Goal: Information Seeking & Learning: Learn about a topic

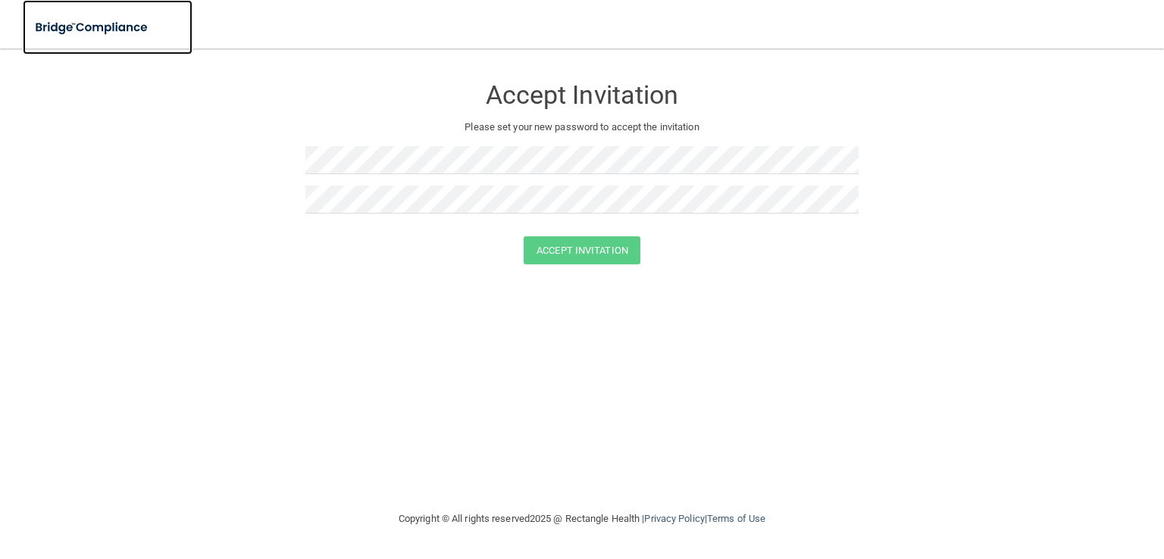
click at [118, 24] on img at bounding box center [92, 27] width 139 height 31
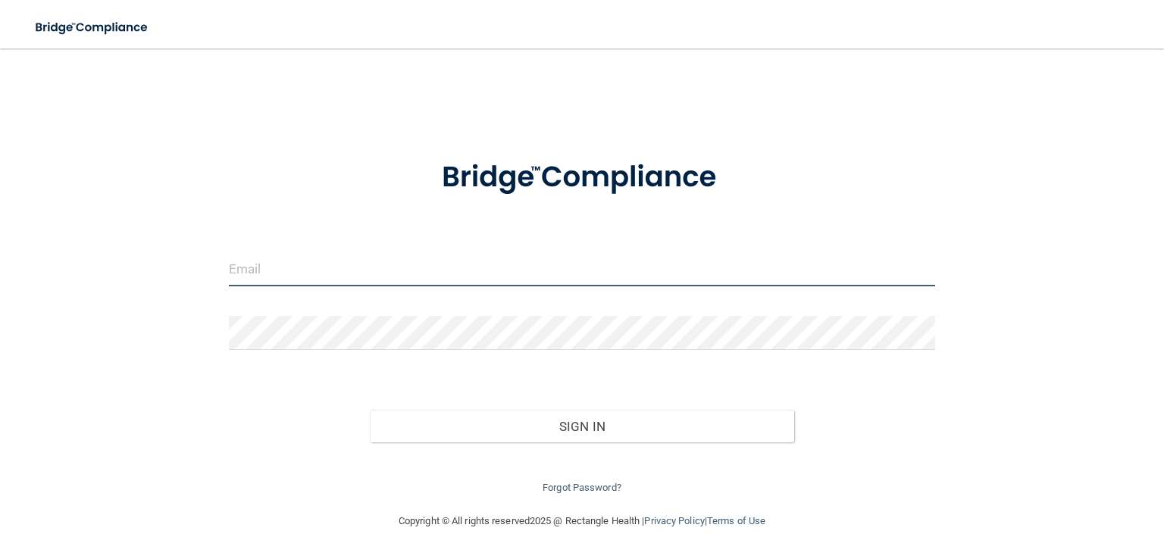
click at [506, 276] on input "email" at bounding box center [582, 269] width 706 height 34
type input "[EMAIL_ADDRESS][DOMAIN_NAME]"
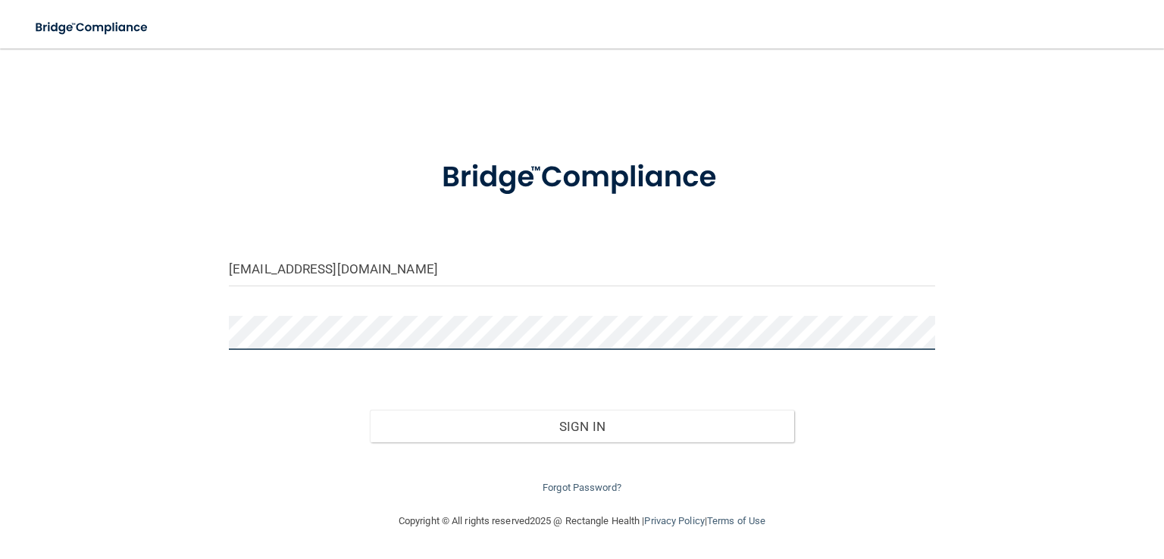
click at [370, 410] on button "Sign In" at bounding box center [582, 426] width 424 height 33
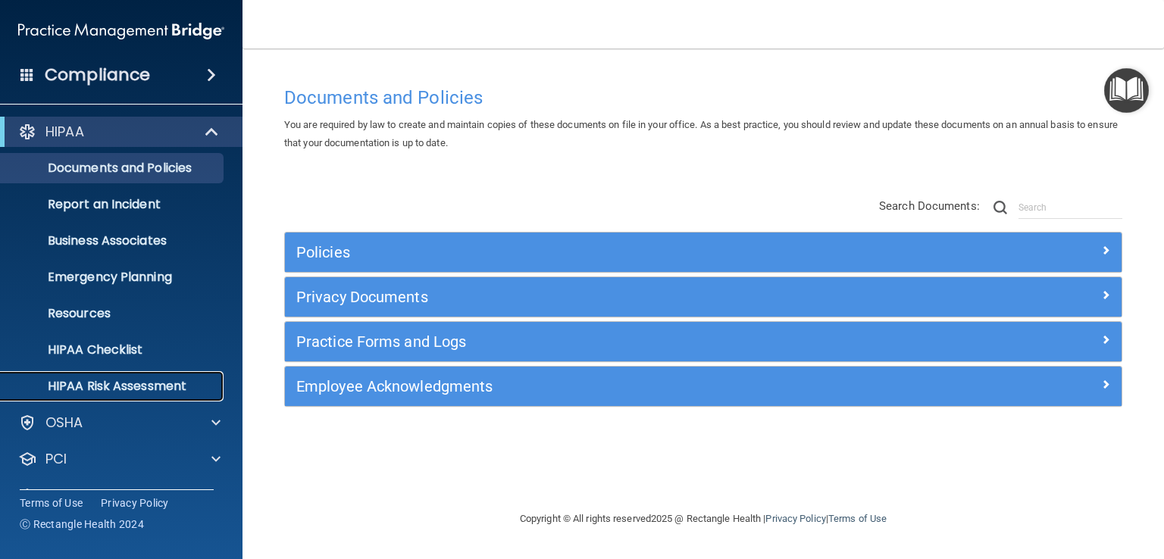
click at [131, 383] on p "HIPAA Risk Assessment" at bounding box center [113, 386] width 207 height 15
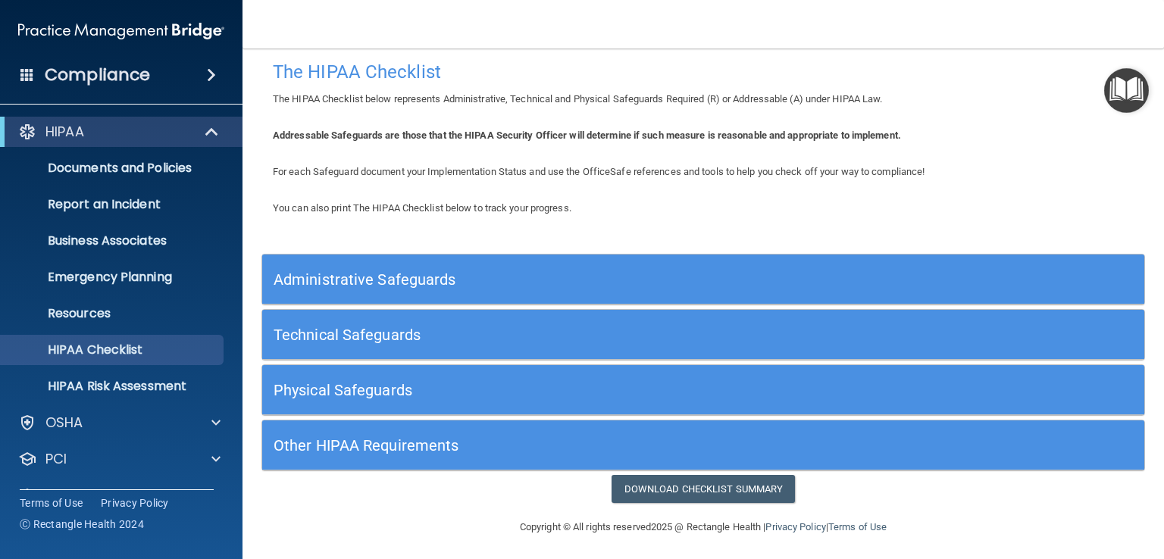
scroll to position [14, 0]
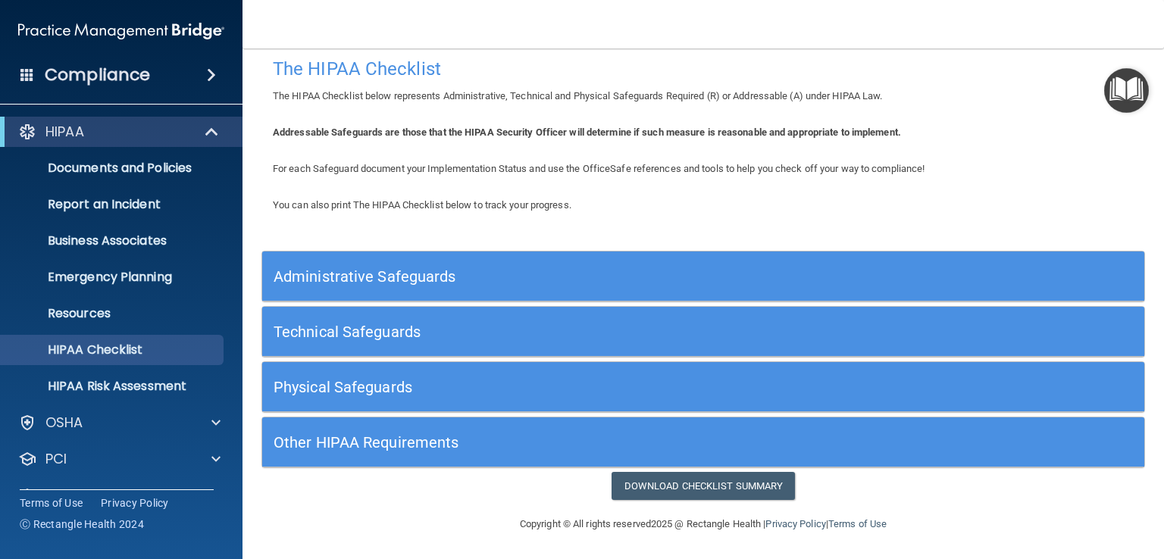
click at [401, 275] on h5 "Administrative Safeguards" at bounding box center [593, 276] width 639 height 17
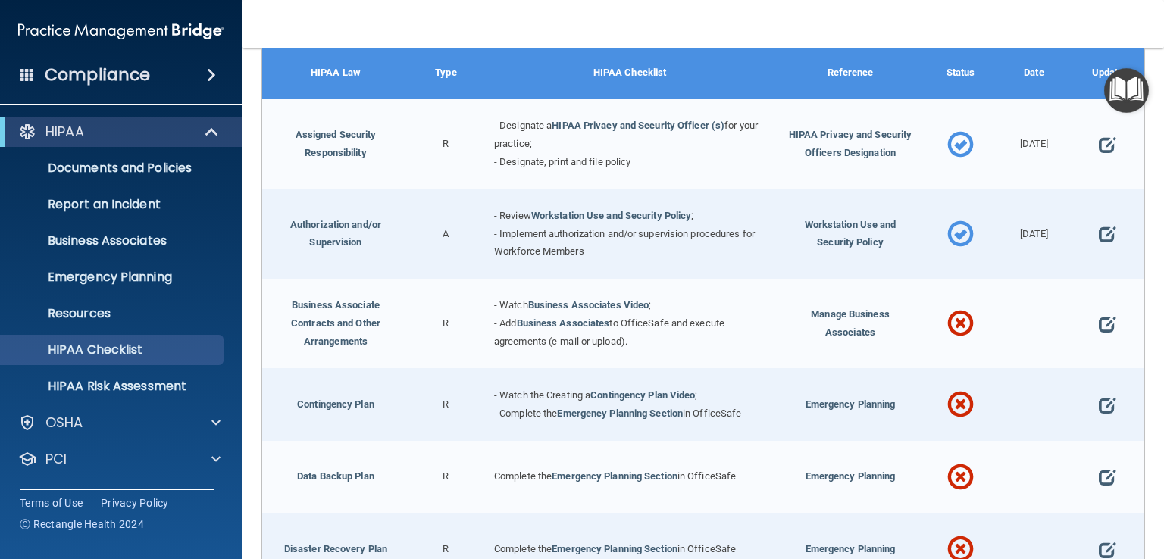
scroll to position [5, 0]
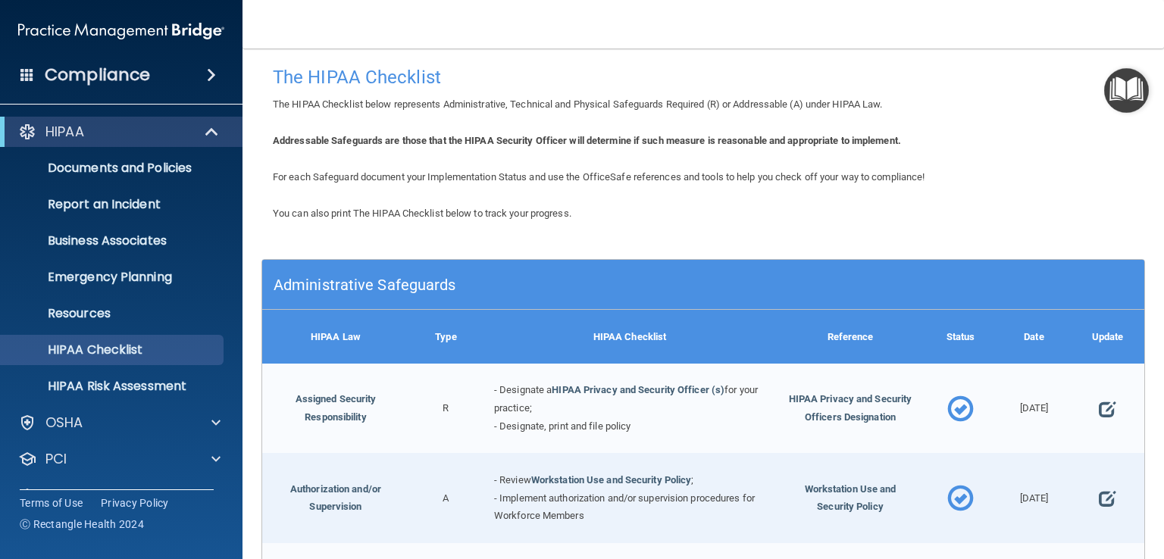
click at [1137, 100] on img "Open Resource Center" at bounding box center [1126, 90] width 45 height 45
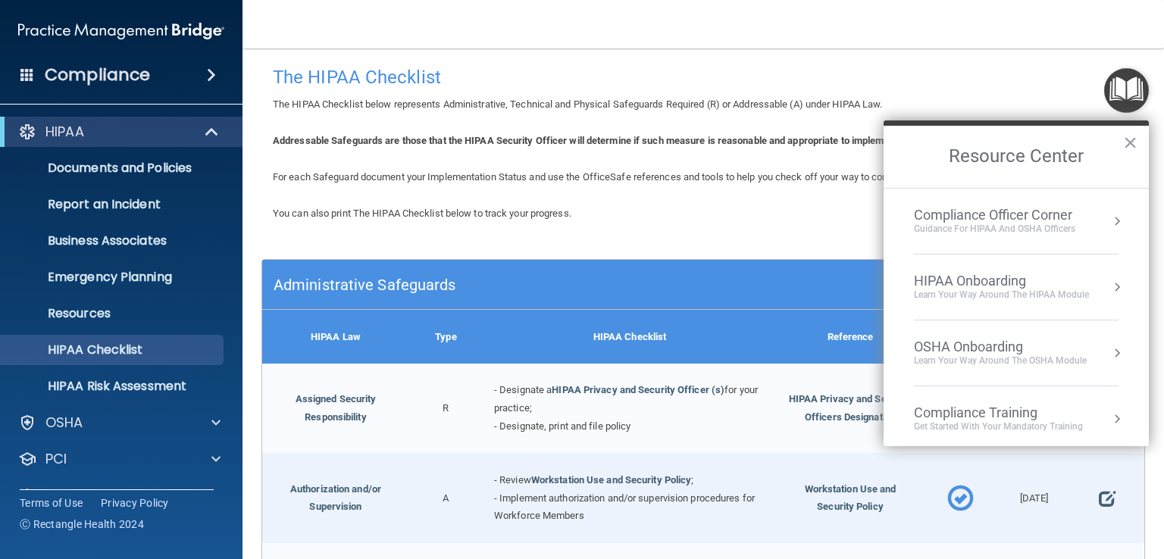
click at [1110, 285] on button "Resource Center" at bounding box center [1117, 287] width 15 height 15
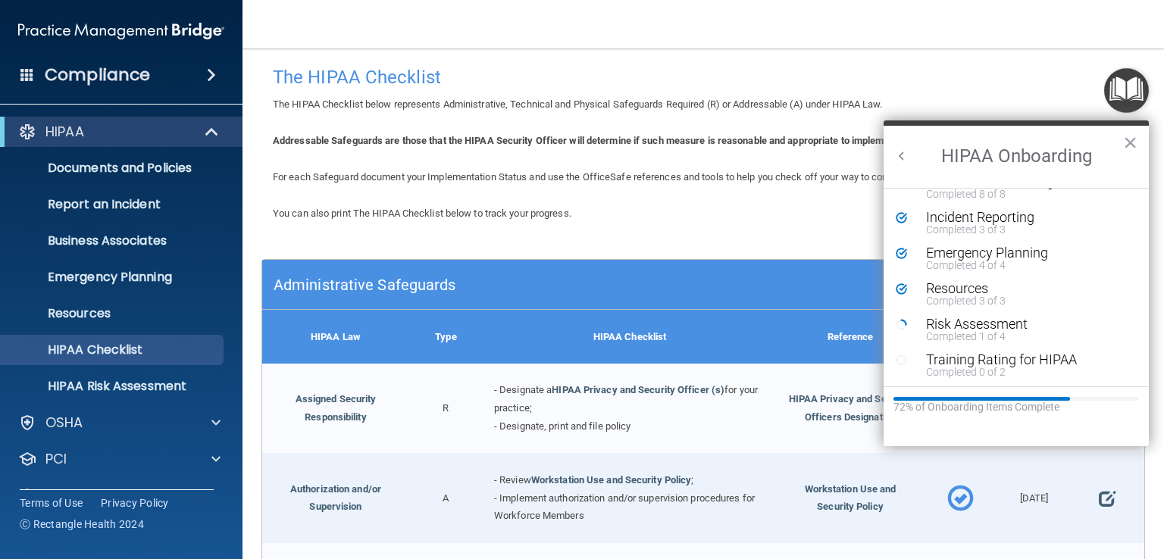
scroll to position [304, 0]
click at [1001, 325] on div "Risk Assessment" at bounding box center [1021, 323] width 191 height 14
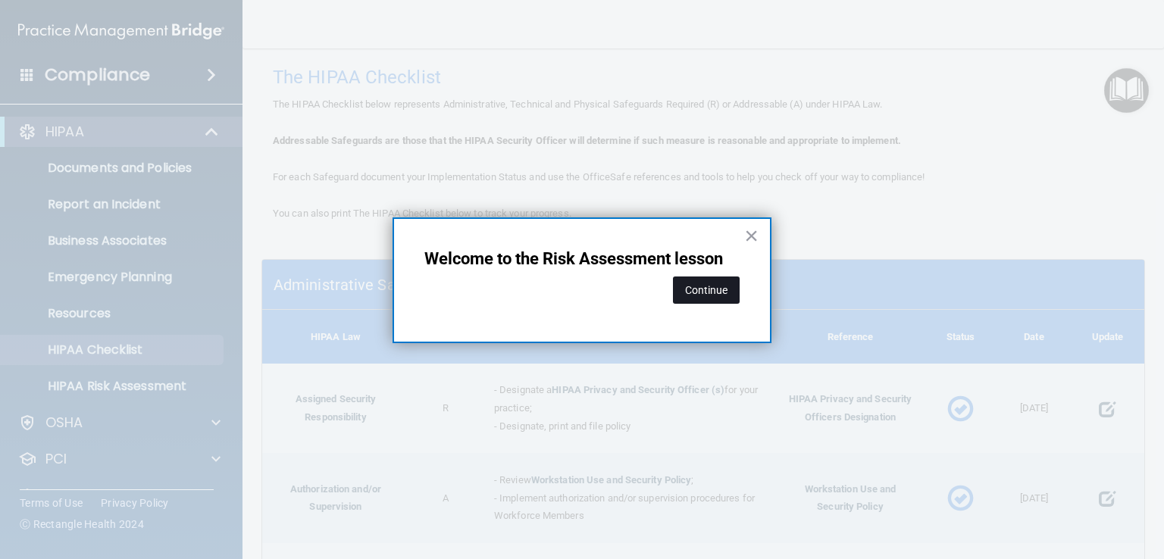
click at [718, 281] on button "Continue" at bounding box center [706, 290] width 67 height 27
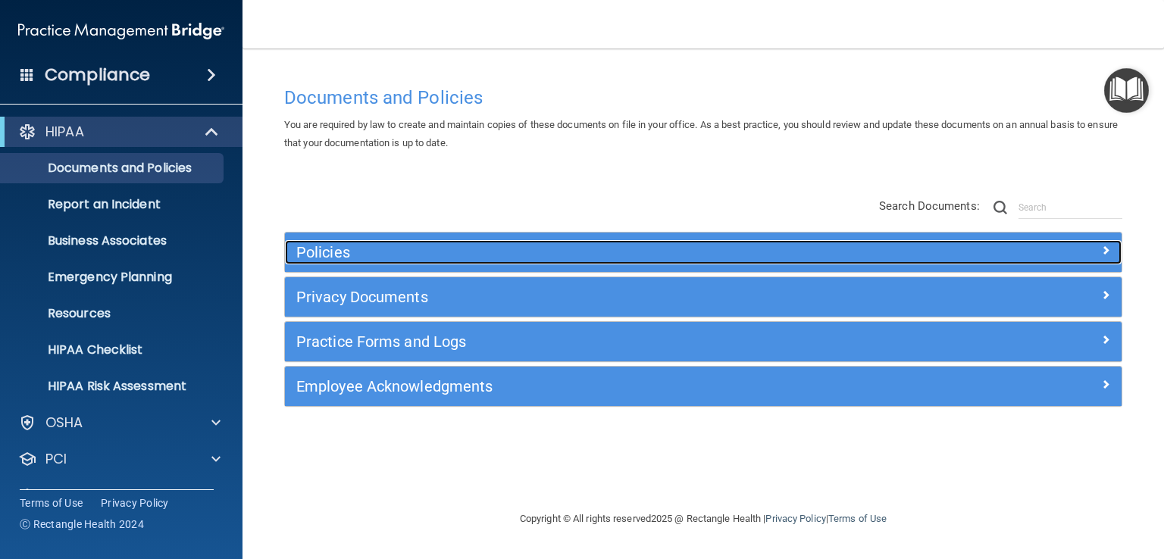
click at [365, 250] on h5 "Policies" at bounding box center [598, 252] width 605 height 17
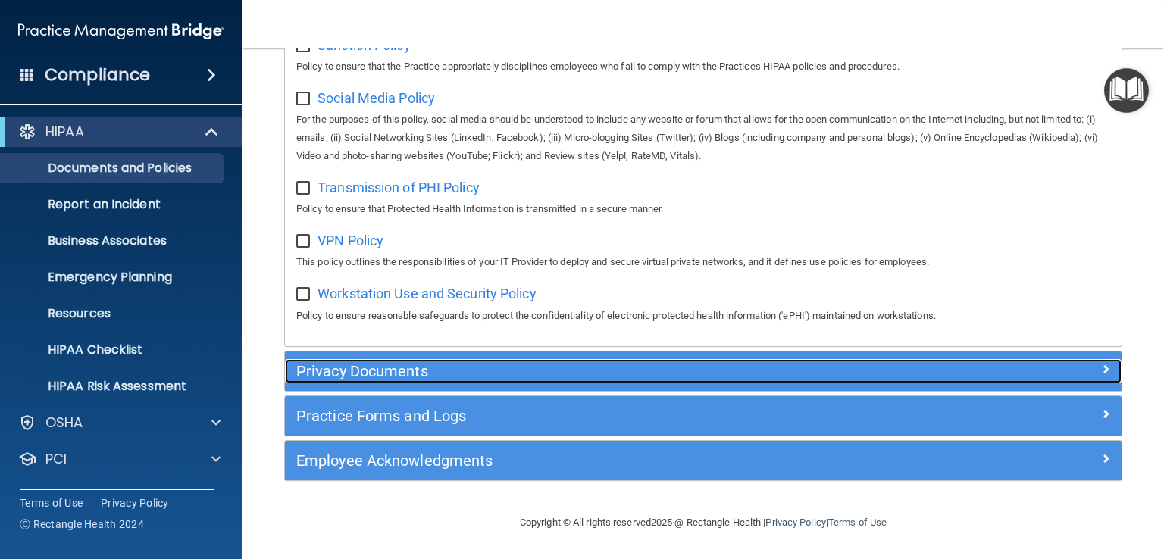
click at [506, 378] on h5 "Privacy Documents" at bounding box center [598, 371] width 605 height 17
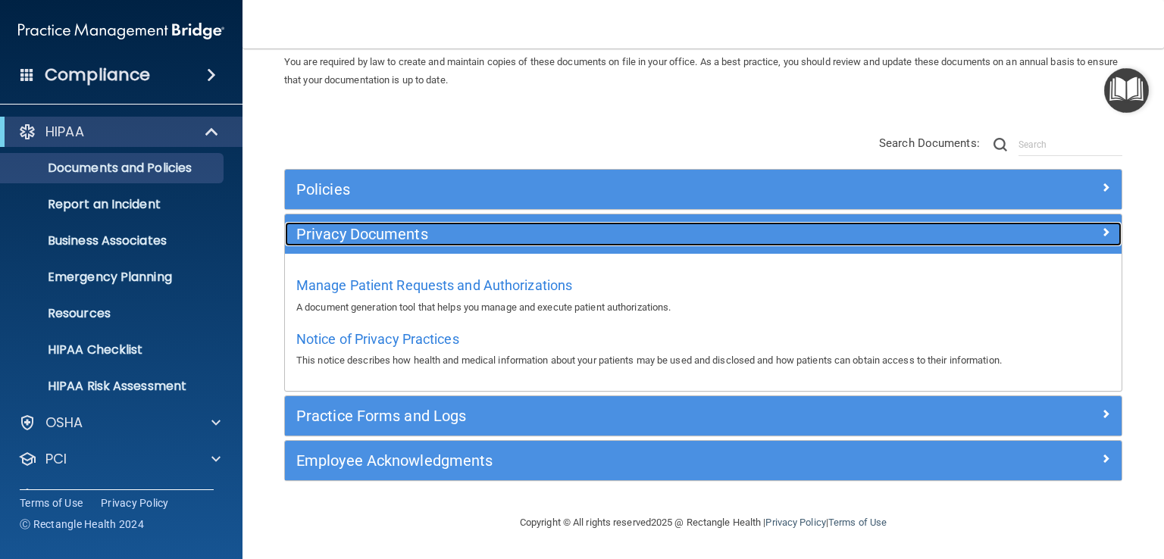
scroll to position [61, 0]
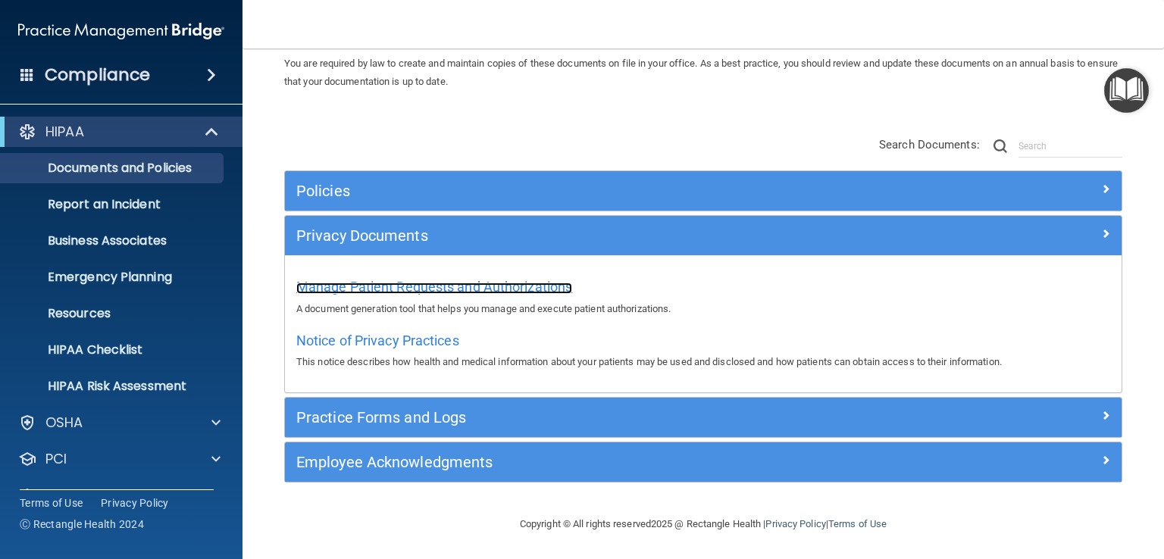
click at [424, 289] on span "Manage Patient Requests and Authorizations" at bounding box center [434, 287] width 276 height 16
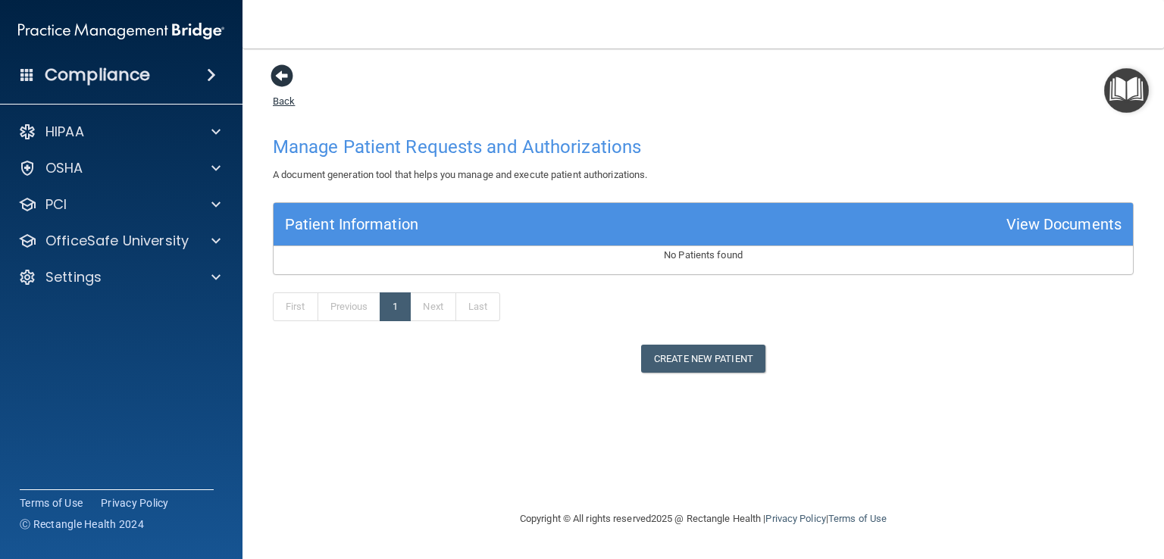
click at [290, 76] on span at bounding box center [282, 75] width 23 height 23
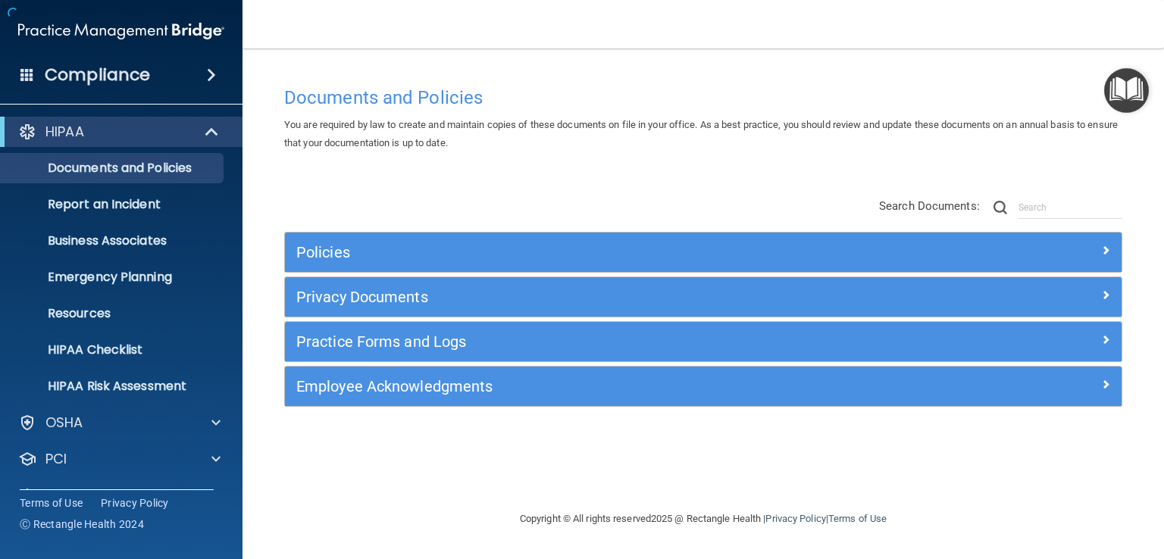
click at [1130, 80] on img "Open Resource Center" at bounding box center [1126, 90] width 45 height 45
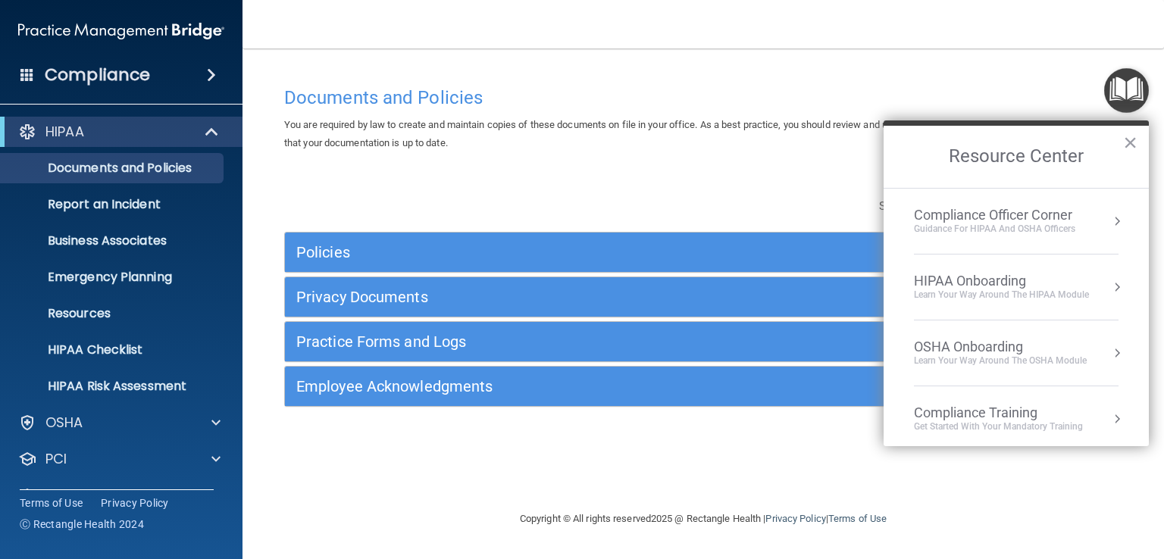
click at [1110, 286] on button "Resource Center" at bounding box center [1117, 287] width 15 height 15
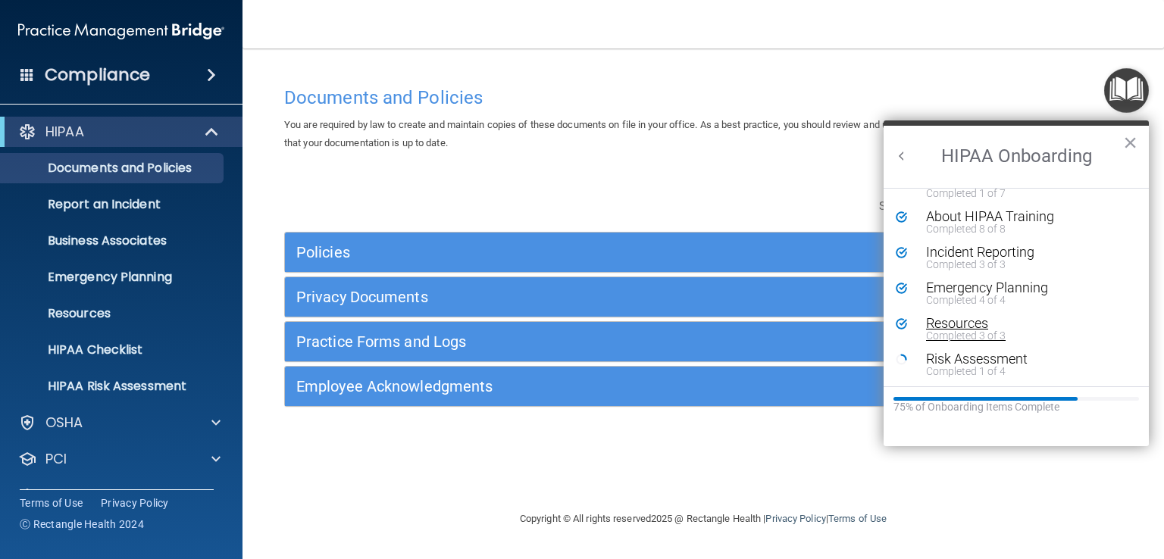
scroll to position [340, 0]
click at [993, 357] on div "Training Rating for HIPAA" at bounding box center [1021, 359] width 191 height 14
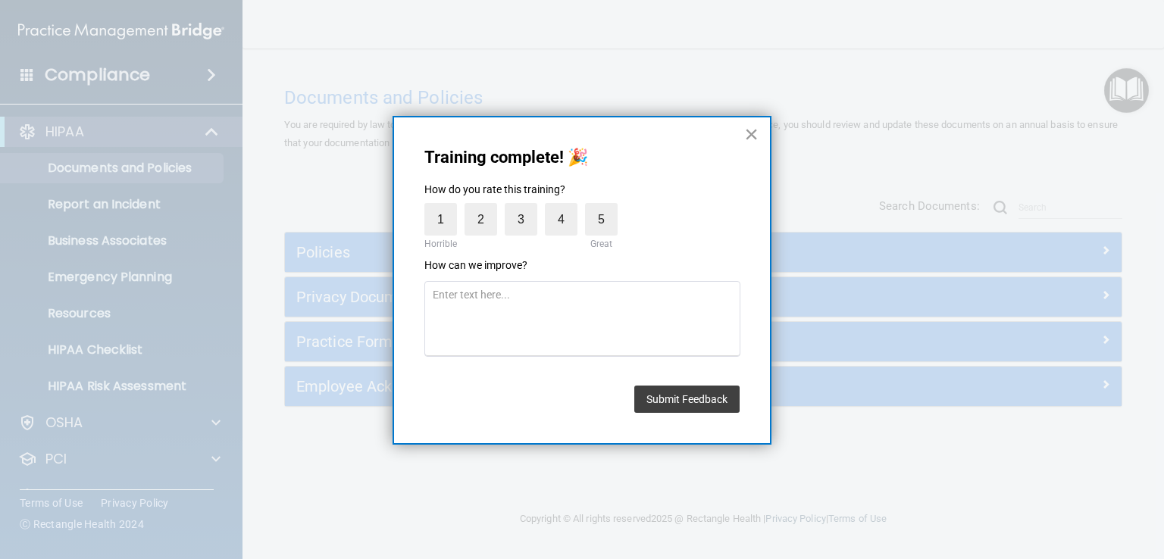
click at [751, 136] on button "×" at bounding box center [751, 134] width 14 height 24
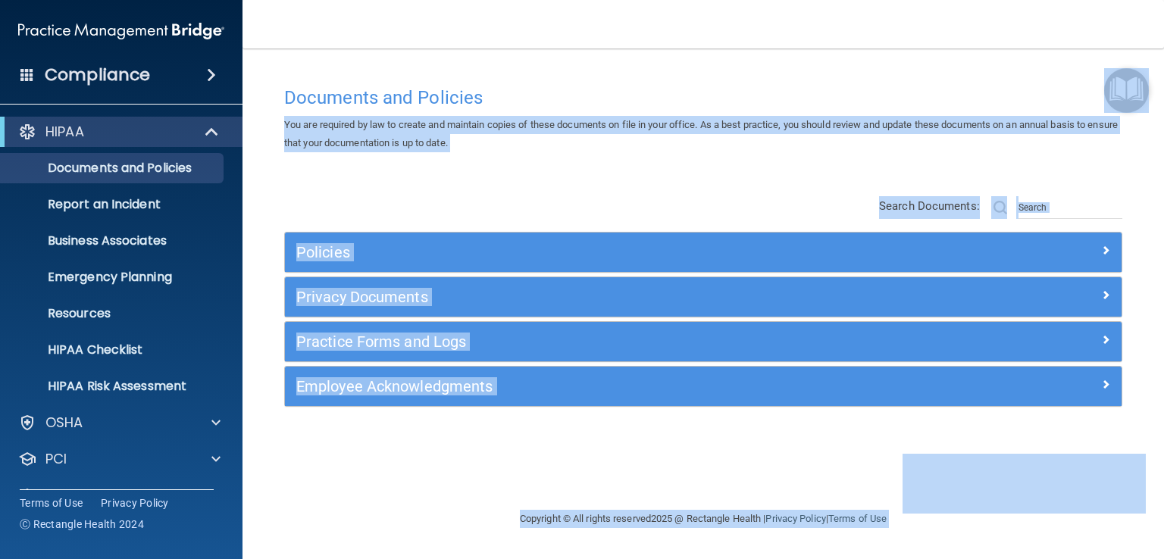
click at [1104, 86] on body "Compliance HIPAA Documents and Policies Report an Incident Business Associates …" at bounding box center [582, 279] width 1164 height 559
click at [1135, 95] on img "Open Resource Center" at bounding box center [1126, 90] width 45 height 45
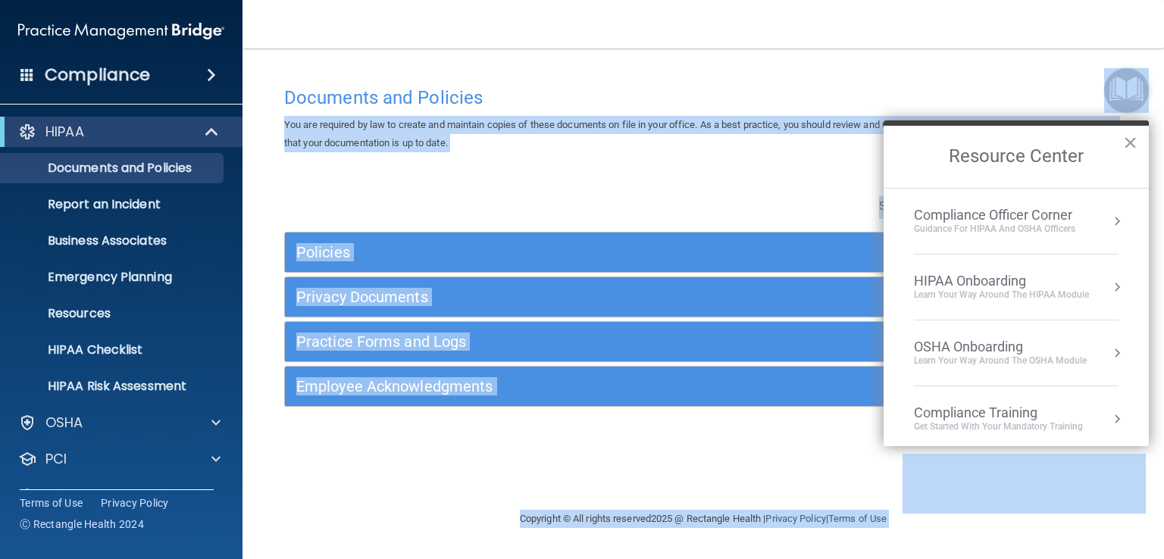
click at [1110, 286] on button "Resource Center" at bounding box center [1117, 287] width 15 height 15
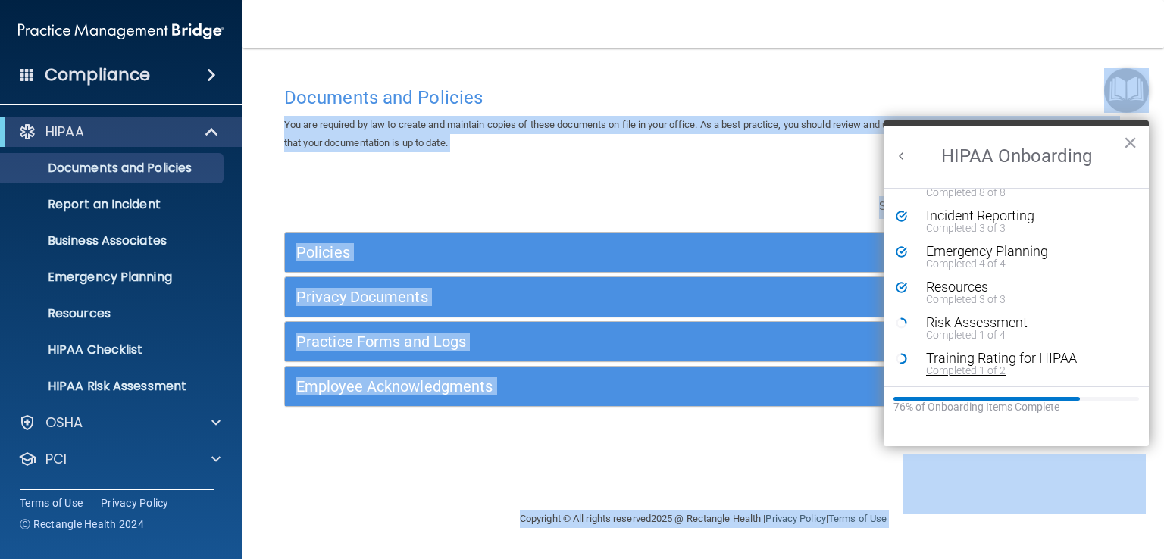
click at [1013, 353] on div "Training Rating for HIPAA" at bounding box center [1021, 359] width 191 height 14
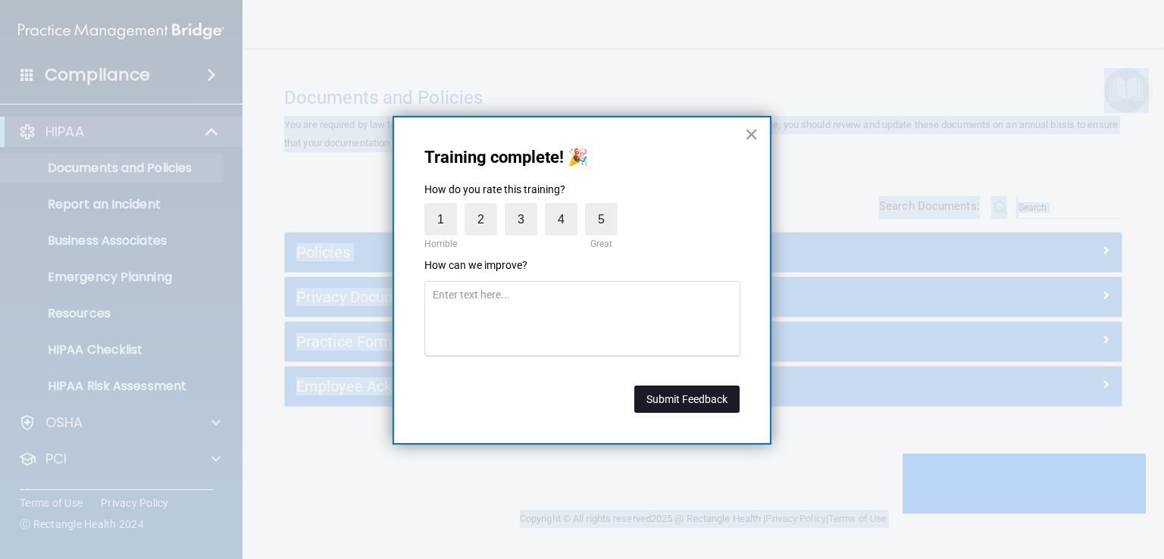
click at [684, 405] on button "Submit Feedback" at bounding box center [686, 399] width 105 height 27
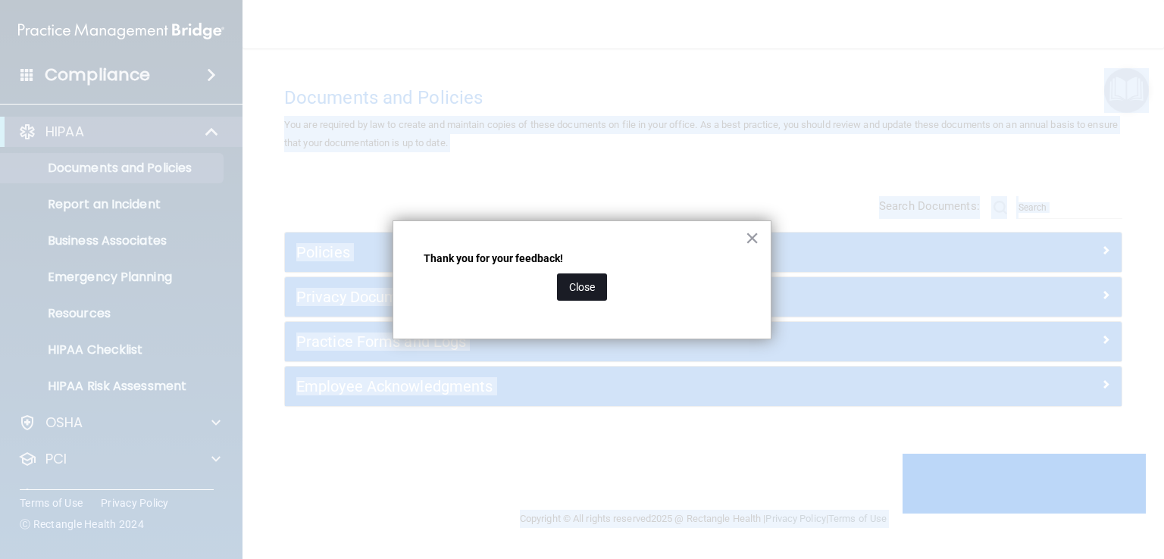
click at [563, 285] on button "Close" at bounding box center [582, 287] width 50 height 27
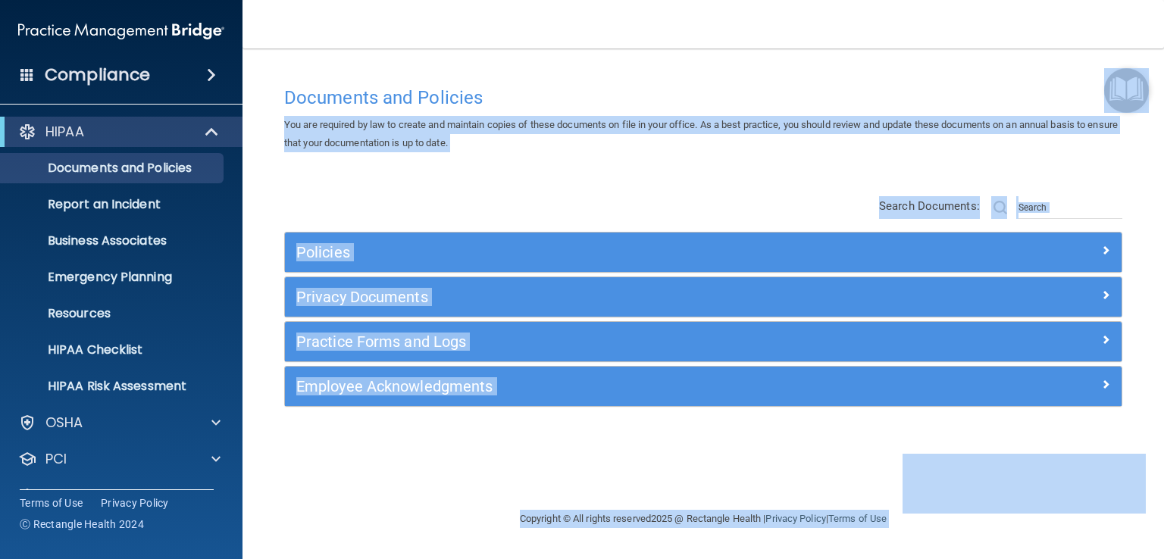
click at [802, 201] on div "Policies Select All (Unselect 0) Unselect All Print Selected (0) Acceptable Use…" at bounding box center [703, 304] width 861 height 242
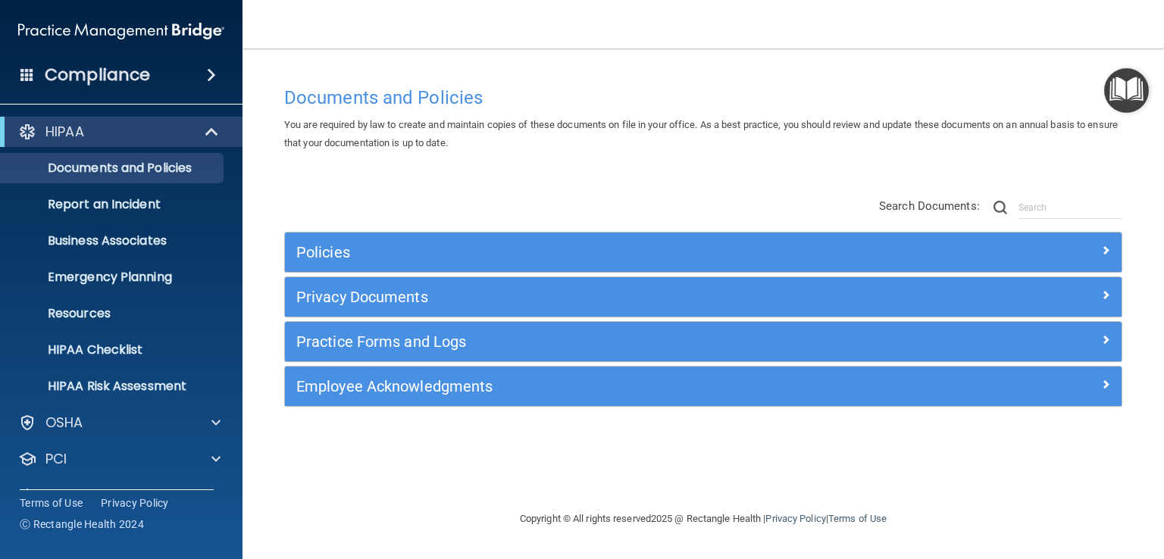
click at [1129, 92] on img "Open Resource Center" at bounding box center [1126, 90] width 45 height 45
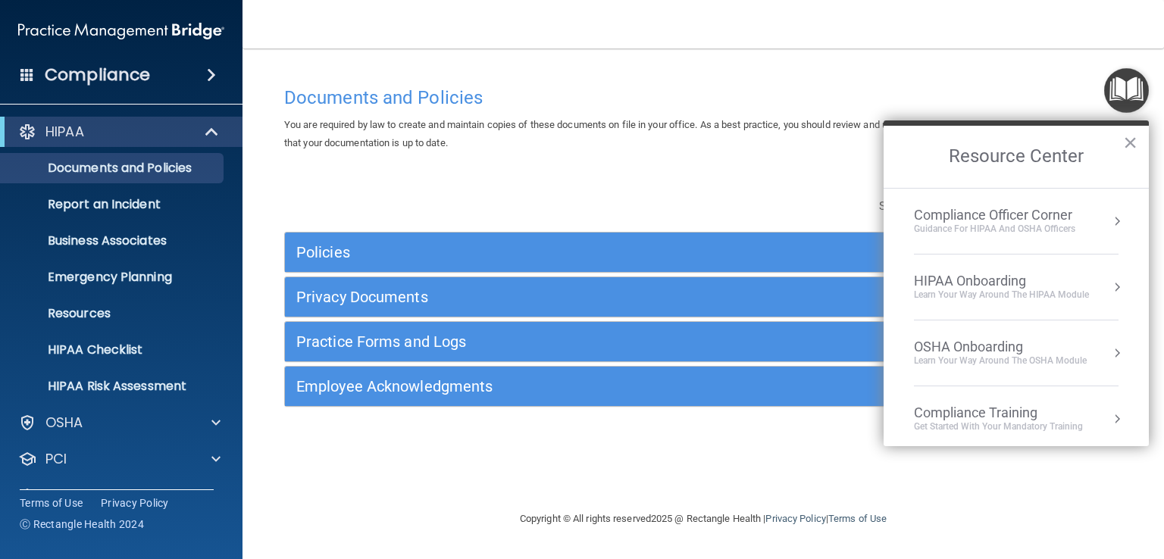
click at [1110, 286] on button "Resource Center" at bounding box center [1117, 287] width 15 height 15
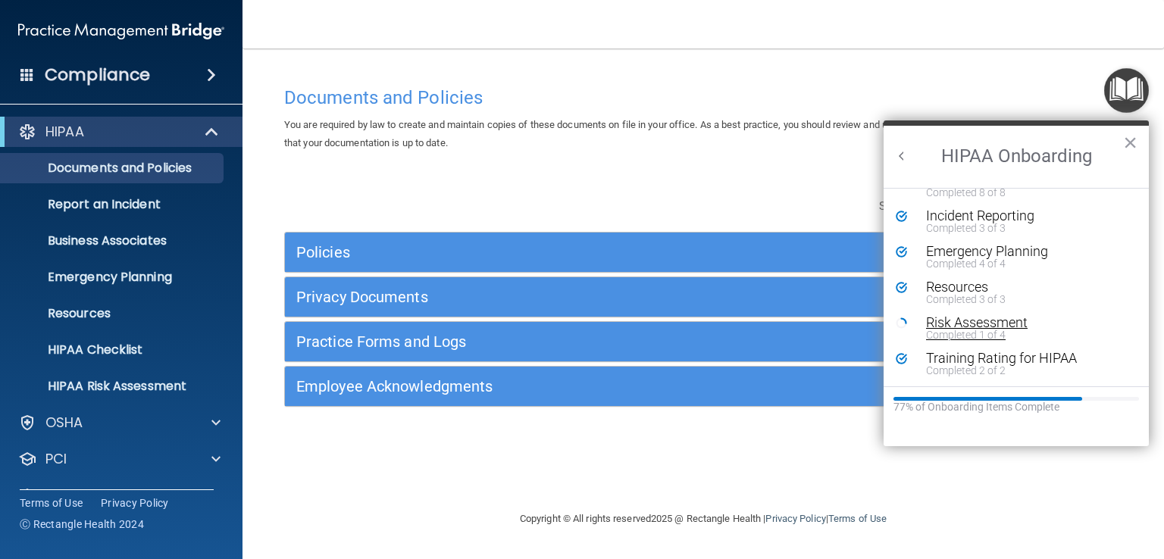
click at [979, 334] on div "Completed 1 of 4" at bounding box center [1021, 335] width 191 height 11
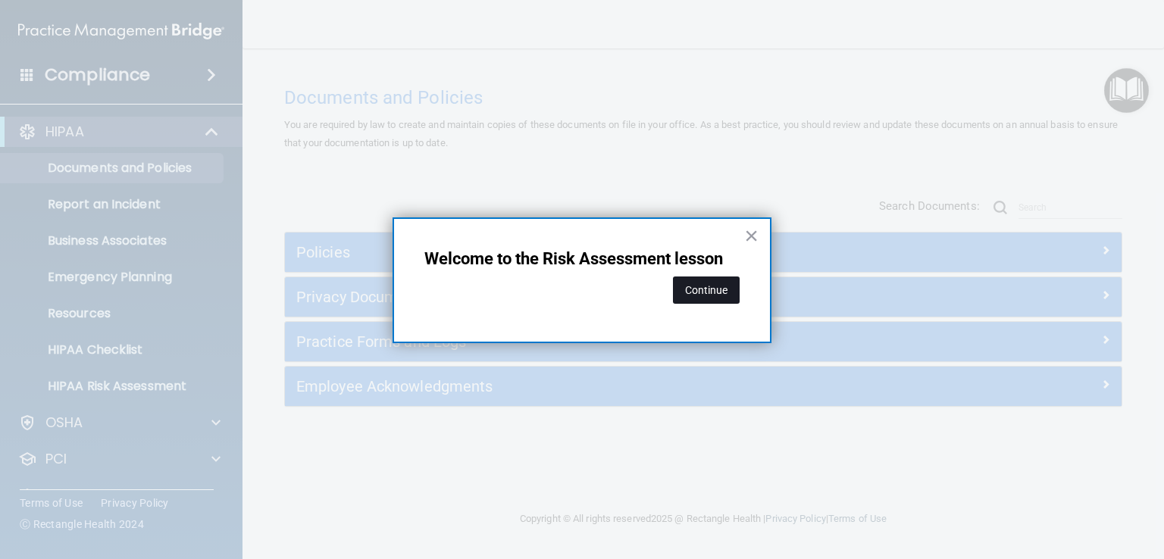
click at [708, 288] on button "Continue" at bounding box center [706, 290] width 67 height 27
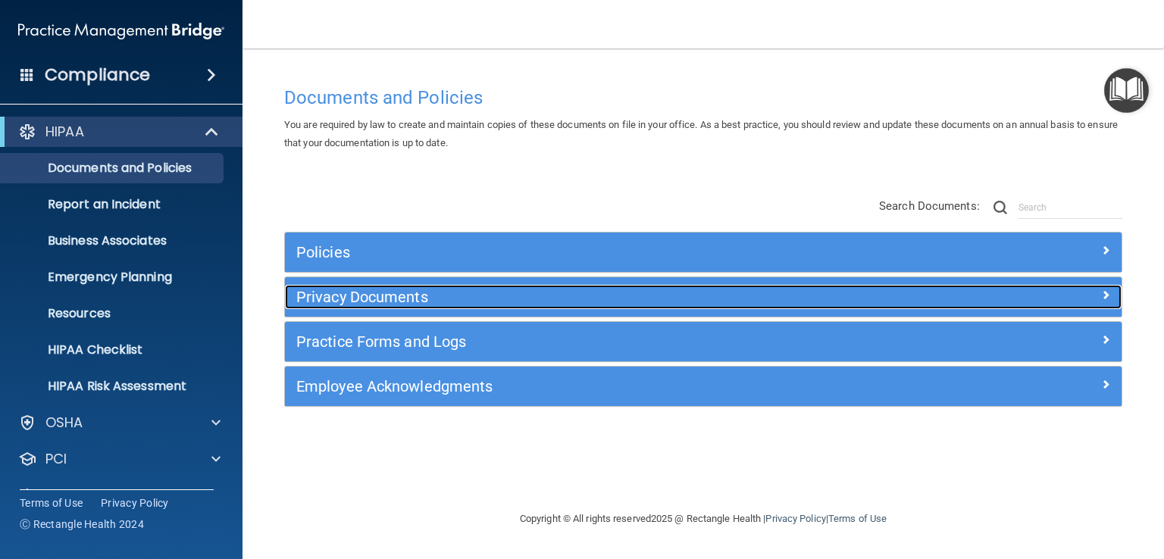
click at [694, 296] on h5 "Privacy Documents" at bounding box center [598, 297] width 605 height 17
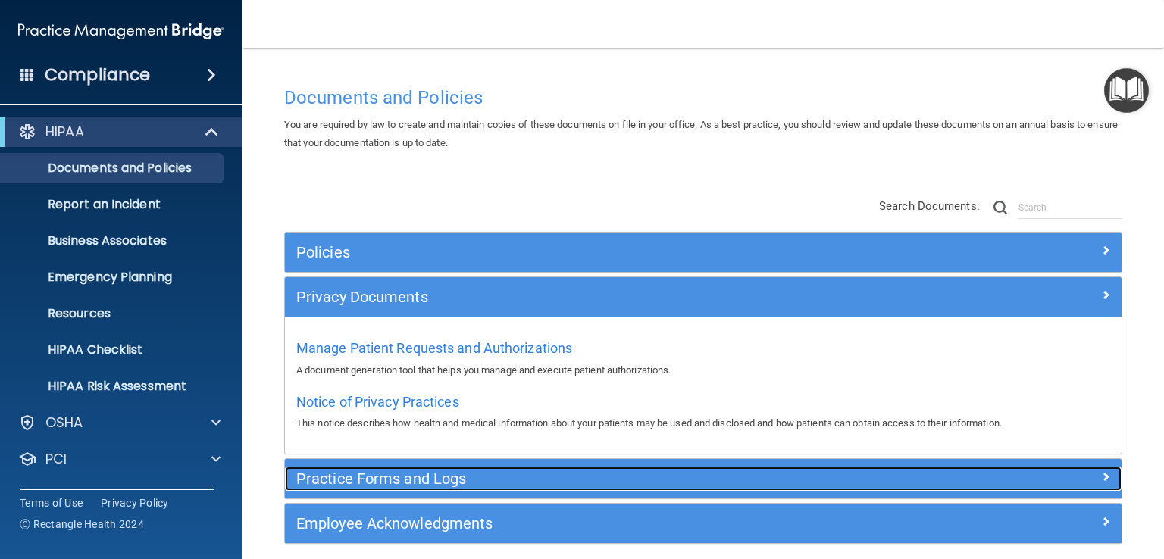
click at [643, 468] on div "Practice Forms and Logs" at bounding box center [599, 479] width 628 height 24
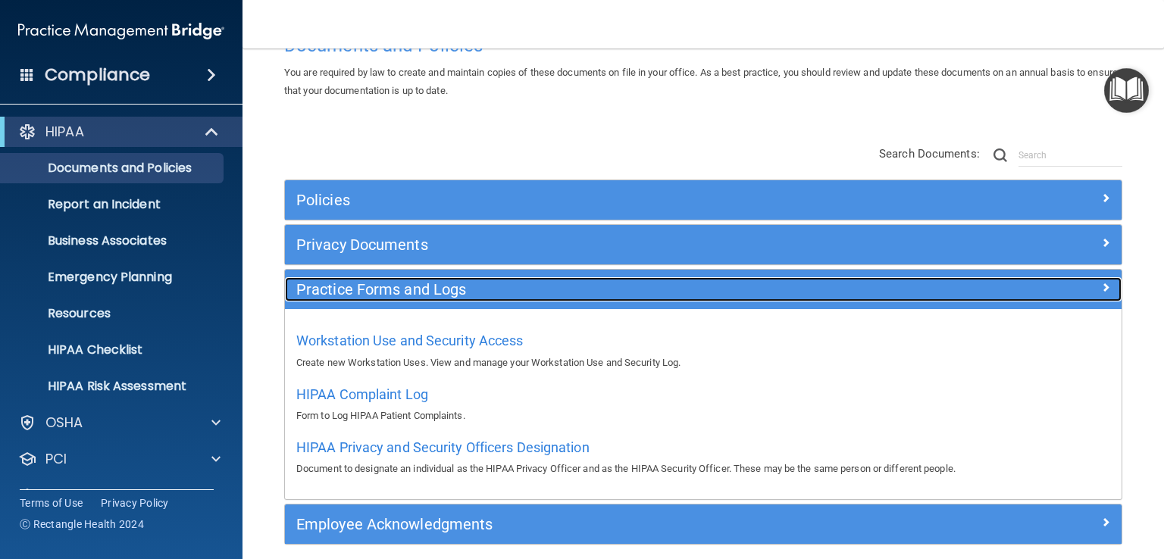
scroll to position [115, 0]
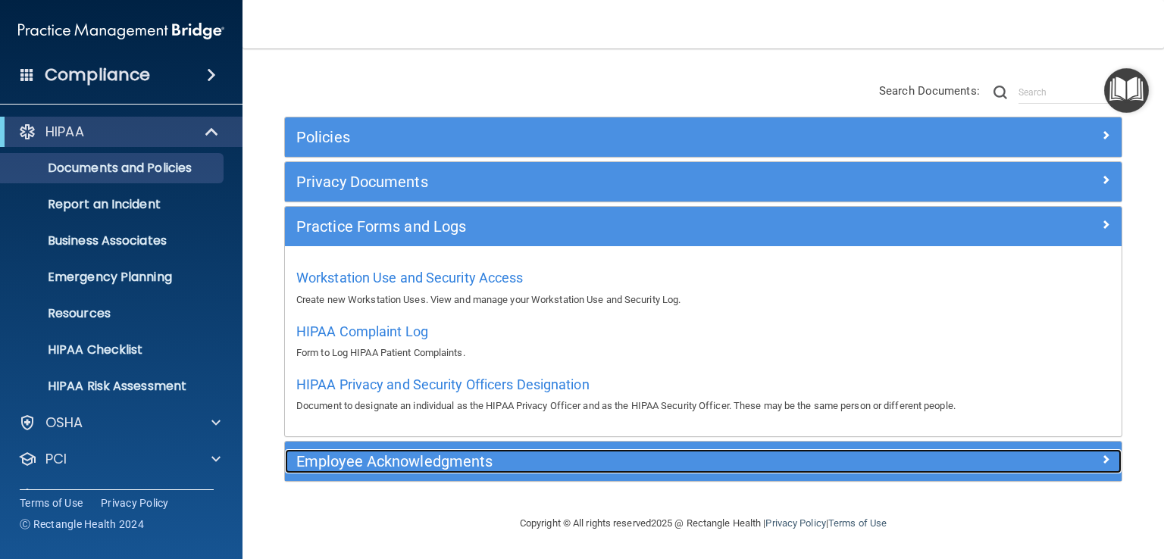
click at [519, 451] on div "Employee Acknowledgments" at bounding box center [599, 461] width 628 height 24
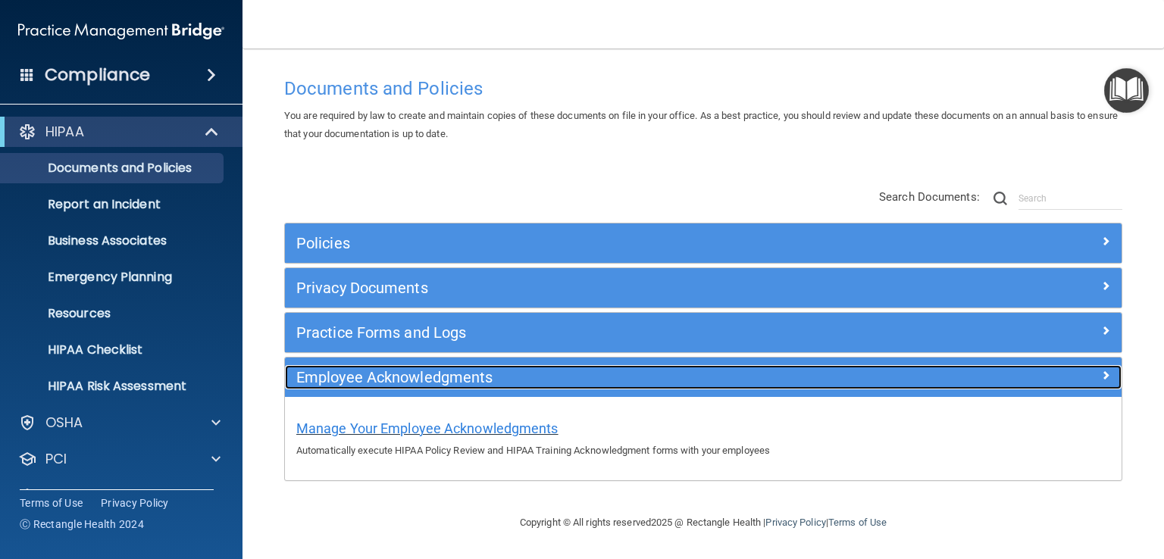
scroll to position [8, 0]
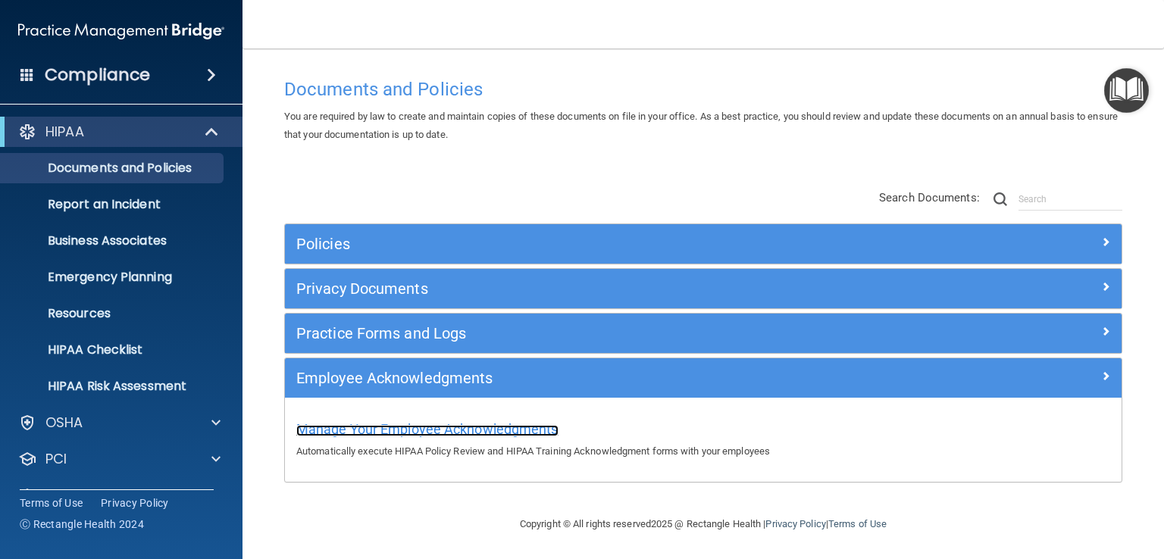
click at [465, 431] on span "Manage Your Employee Acknowledgments" at bounding box center [427, 429] width 262 height 16
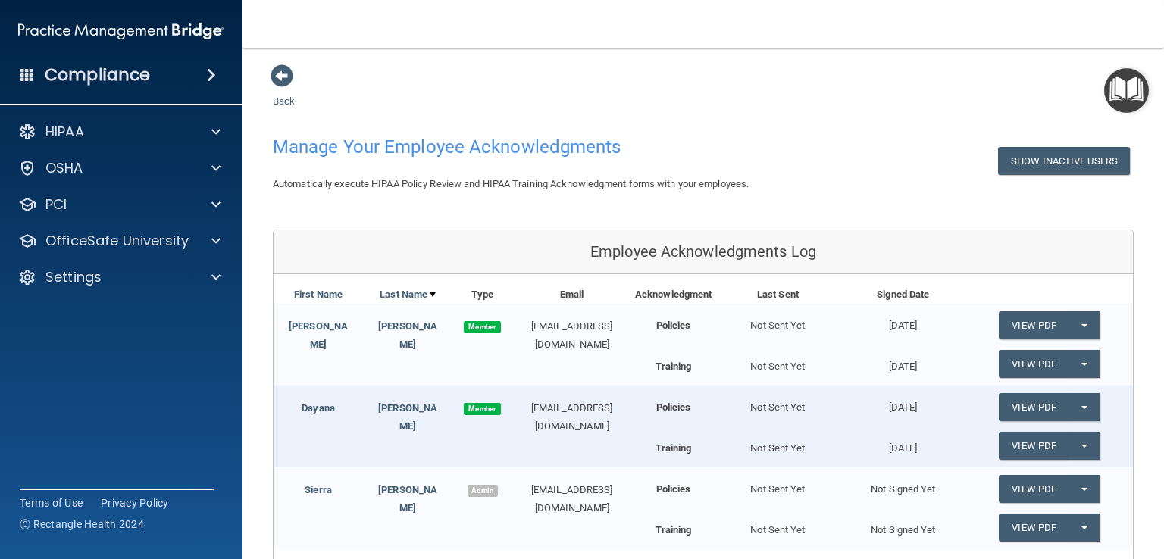
click at [1107, 117] on div "Back Manage Your Employee Acknowledgments Show Inactive Users Automatically exe…" at bounding box center [703, 383] width 861 height 639
click at [1115, 110] on img "Open Resource Center" at bounding box center [1126, 90] width 45 height 45
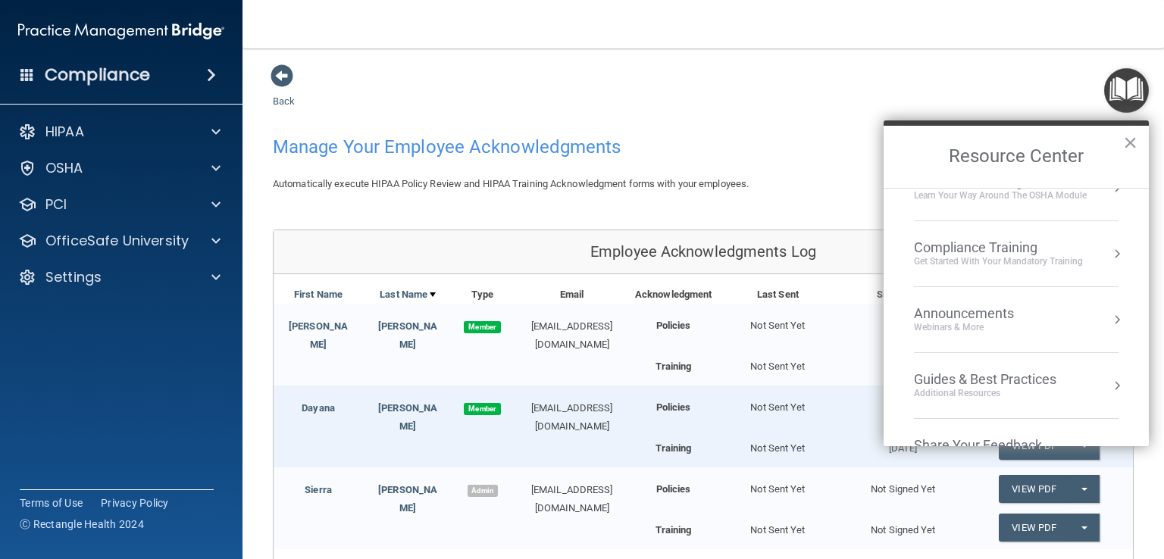
scroll to position [139, 0]
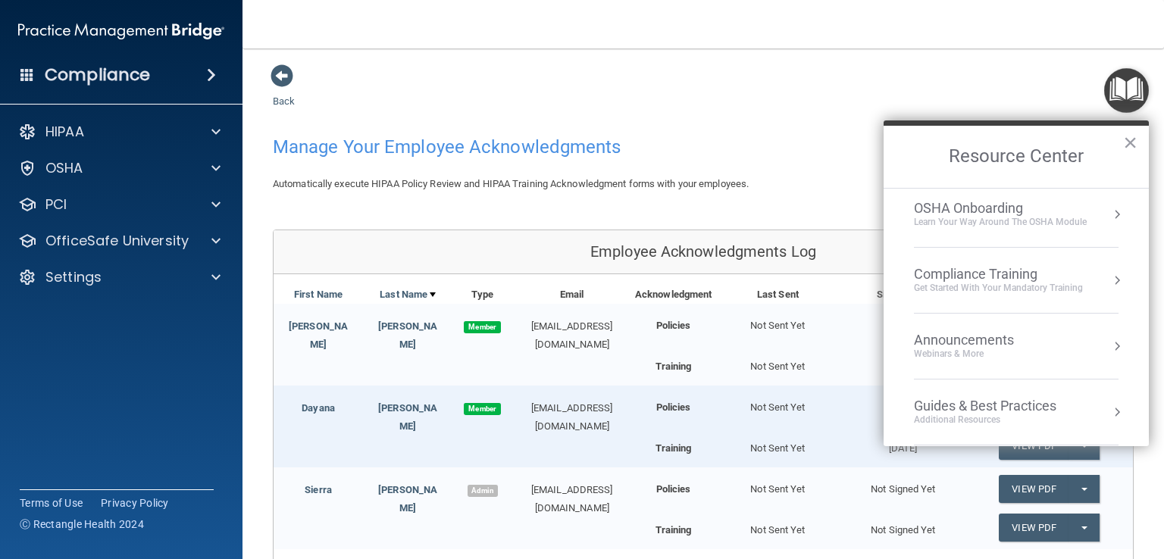
click at [1110, 274] on button "Resource Center" at bounding box center [1117, 280] width 15 height 15
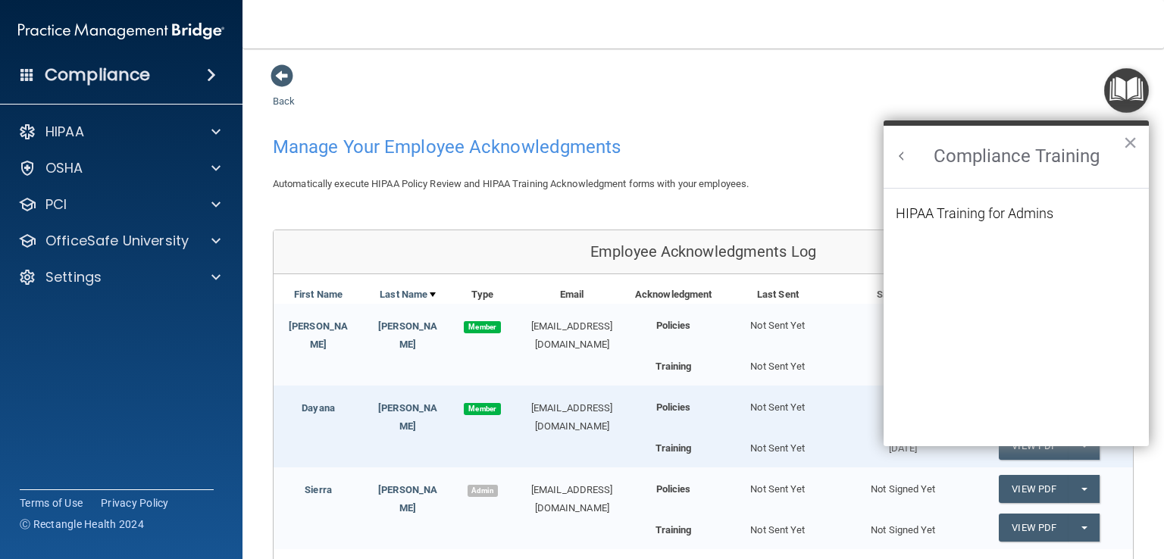
scroll to position [0, 0]
click at [1129, 140] on button "×" at bounding box center [1130, 142] width 14 height 24
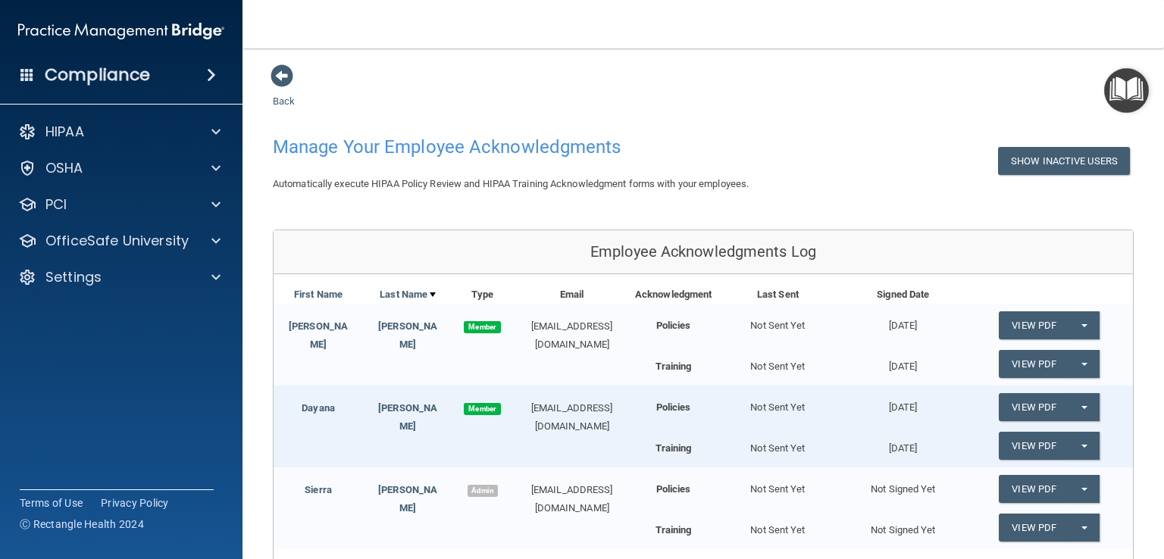
click at [1115, 99] on img "Open Resource Center" at bounding box center [1126, 90] width 45 height 45
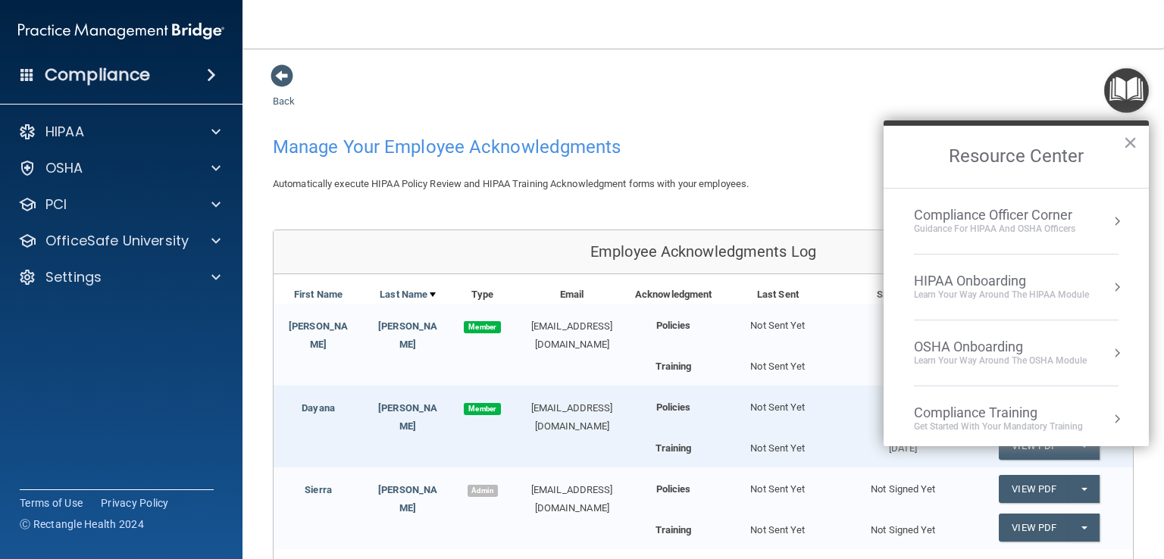
click at [1110, 352] on button "Resource Center" at bounding box center [1117, 353] width 15 height 15
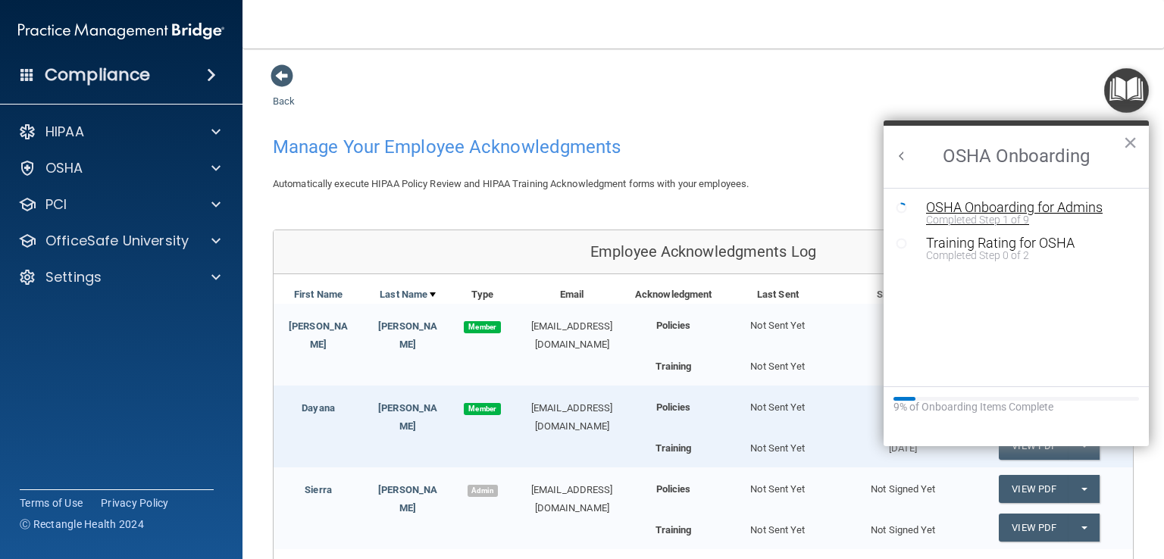
click at [1013, 216] on div "Completed Step 1 of 9" at bounding box center [1027, 220] width 203 height 11
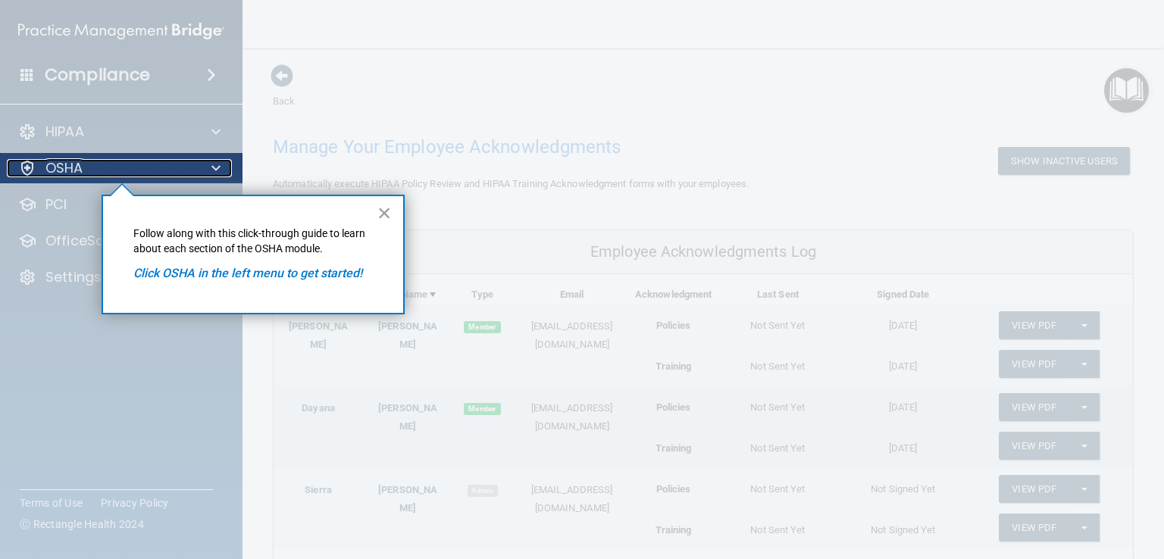
click at [200, 170] on div at bounding box center [214, 168] width 38 height 18
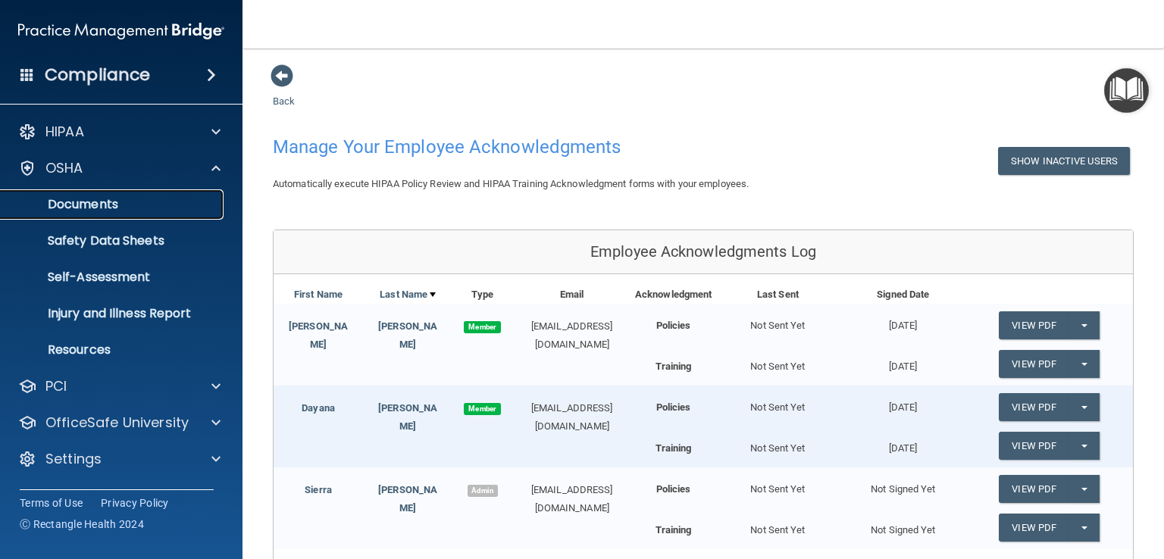
click at [79, 210] on p "Documents" at bounding box center [113, 204] width 207 height 15
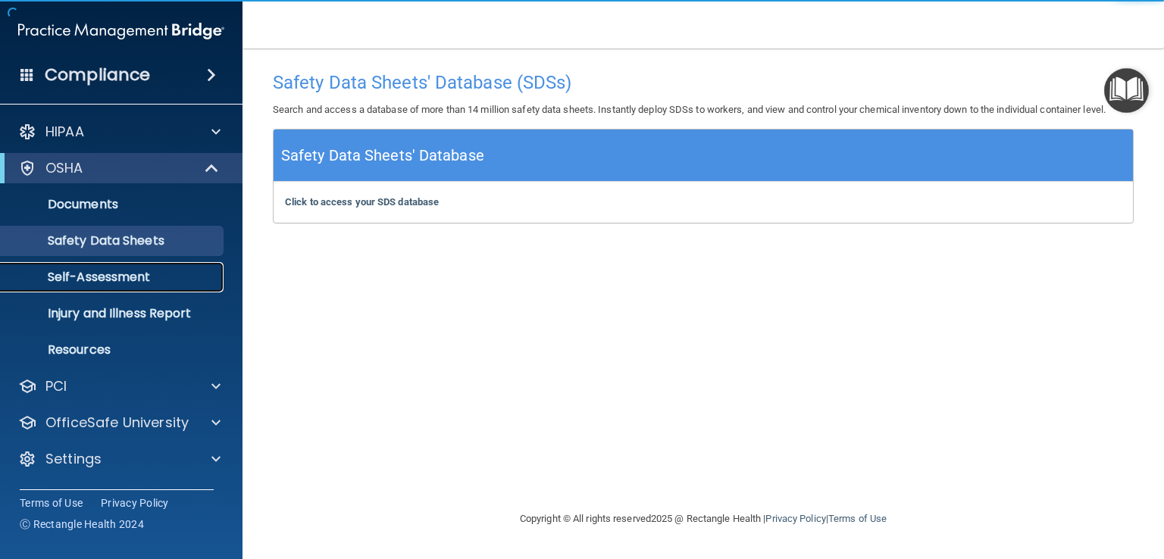
click at [92, 270] on p "Self-Assessment" at bounding box center [113, 277] width 207 height 15
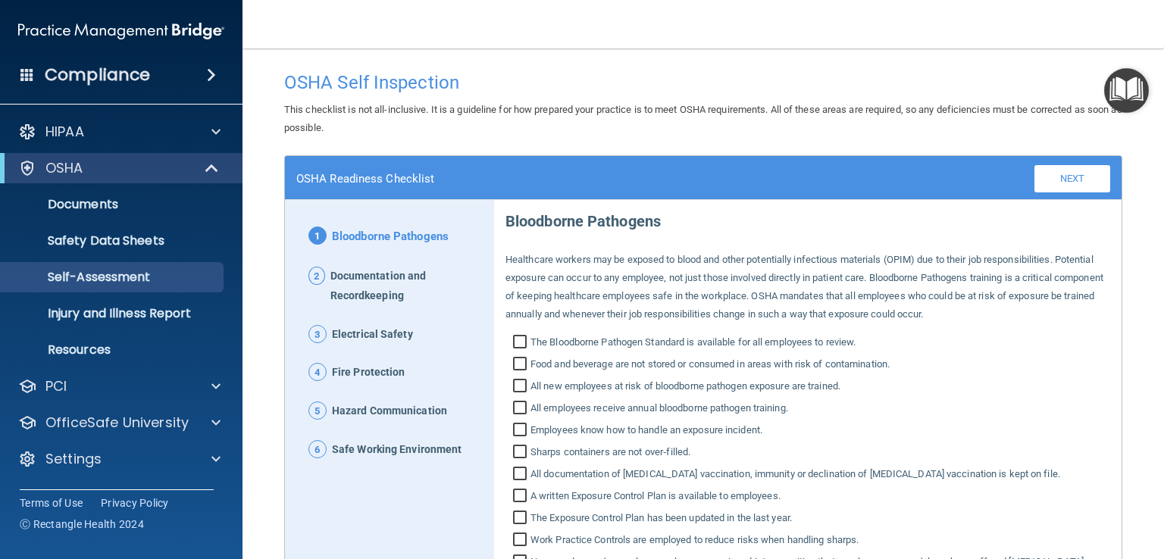
click at [1116, 97] on img "Open Resource Center" at bounding box center [1126, 90] width 45 height 45
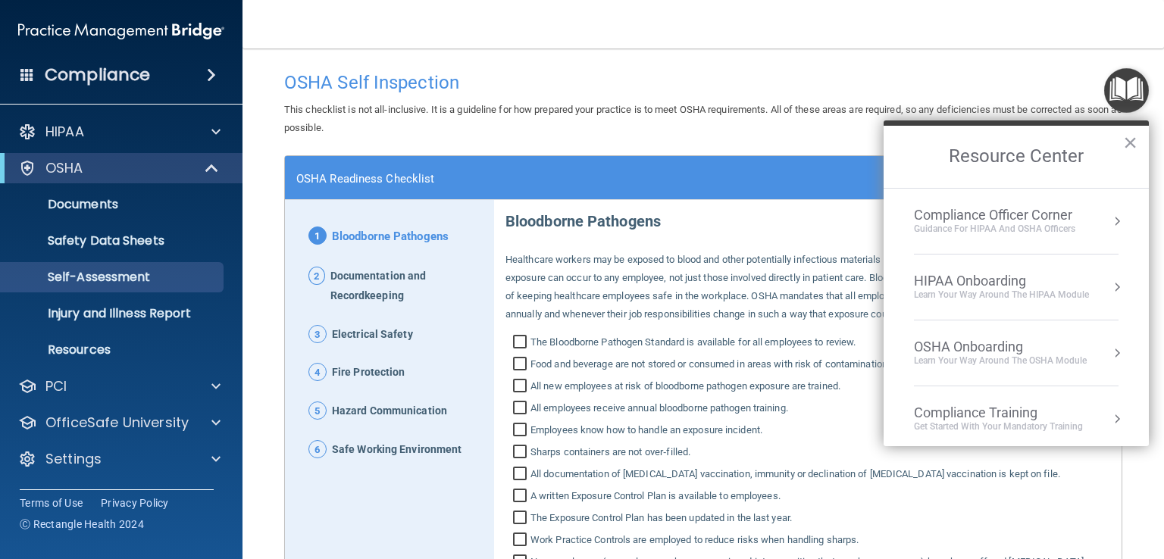
click at [1110, 355] on button "Resource Center" at bounding box center [1117, 353] width 15 height 15
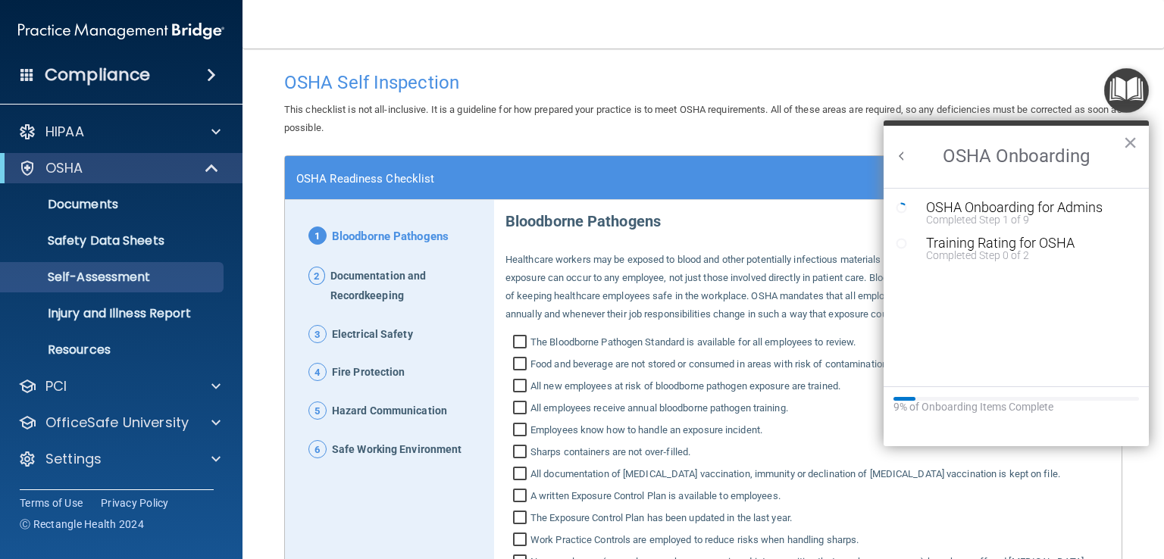
click at [1129, 139] on button "×" at bounding box center [1130, 142] width 14 height 24
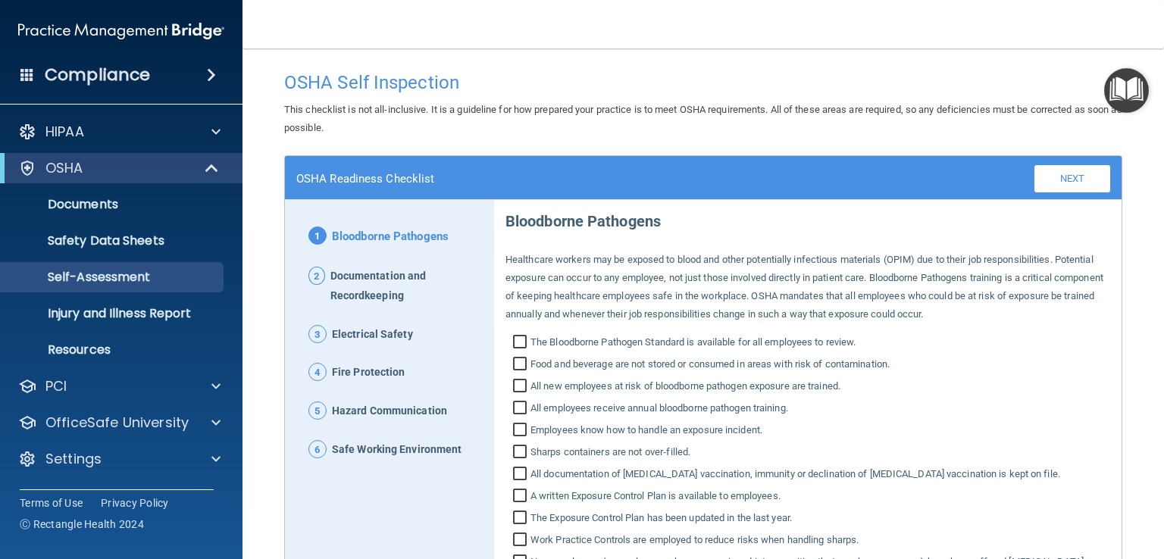
click at [1055, 74] on h4 "OSHA Self Inspection" at bounding box center [703, 83] width 838 height 20
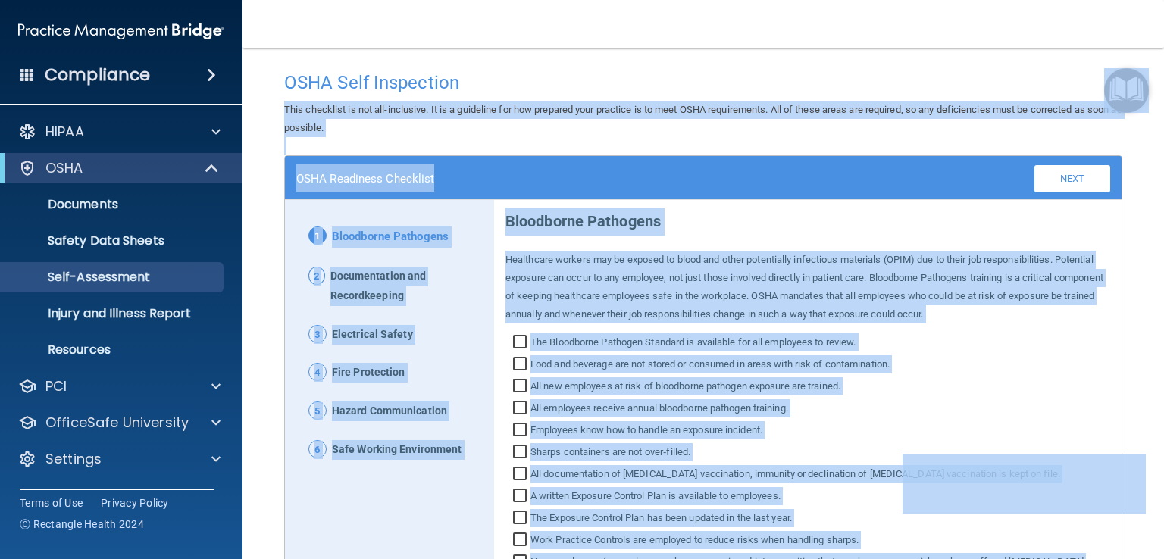
click at [1117, 73] on body "Compliance HIPAA Documents and Policies Report an Incident Business Associates …" at bounding box center [582, 279] width 1164 height 559
click at [1110, 108] on img "Open Resource Center" at bounding box center [1126, 90] width 45 height 45
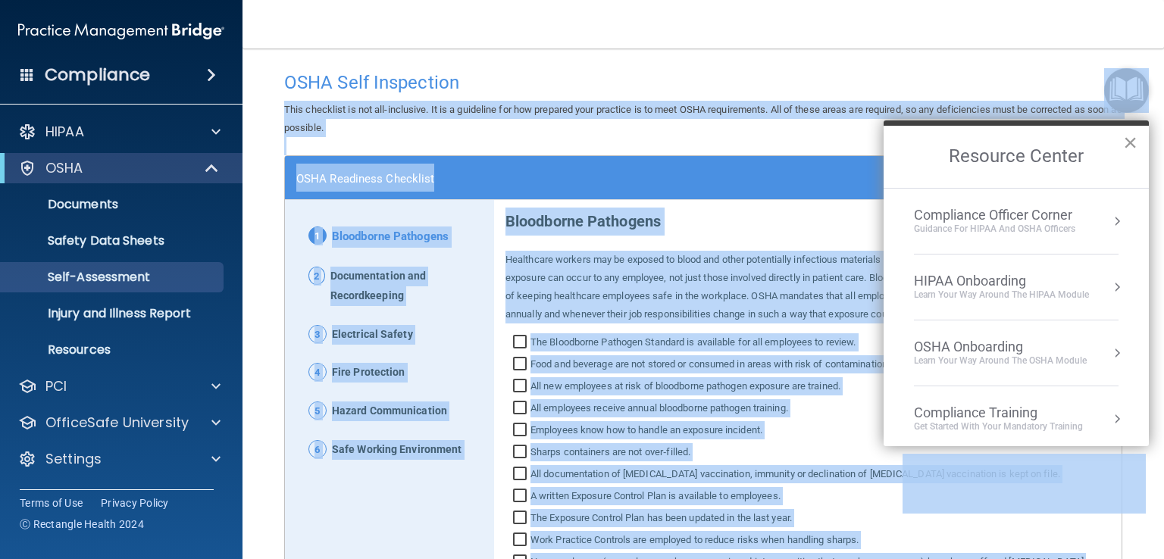
click at [1134, 139] on button "×" at bounding box center [1130, 142] width 14 height 24
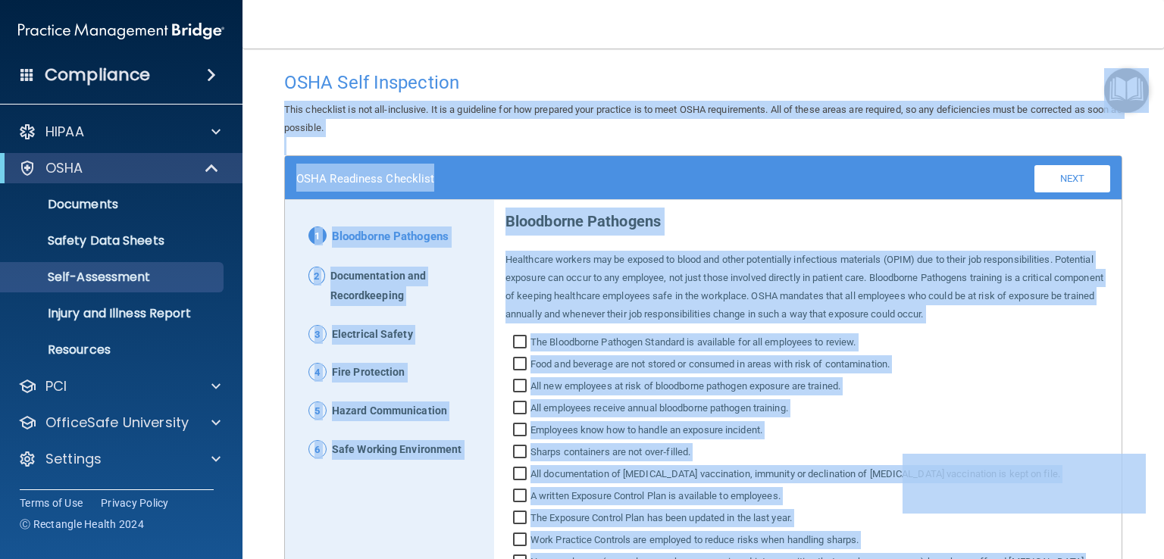
click at [1134, 137] on main "OSHA Self Inspection This checklist is not all-inclusive. It is a guideline for…" at bounding box center [704, 304] width 922 height 511
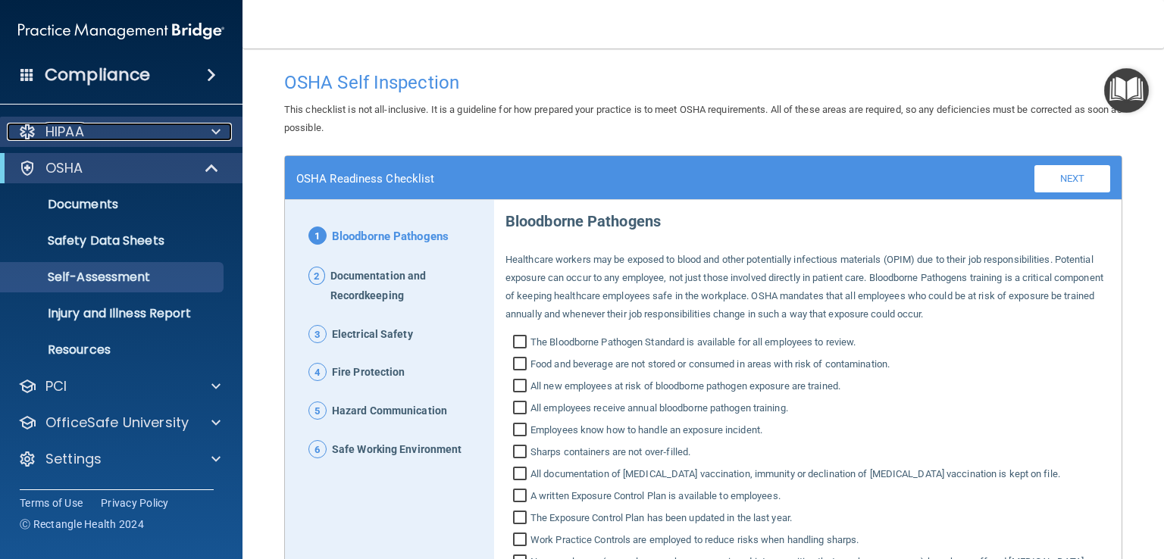
click at [204, 137] on div at bounding box center [214, 132] width 38 height 18
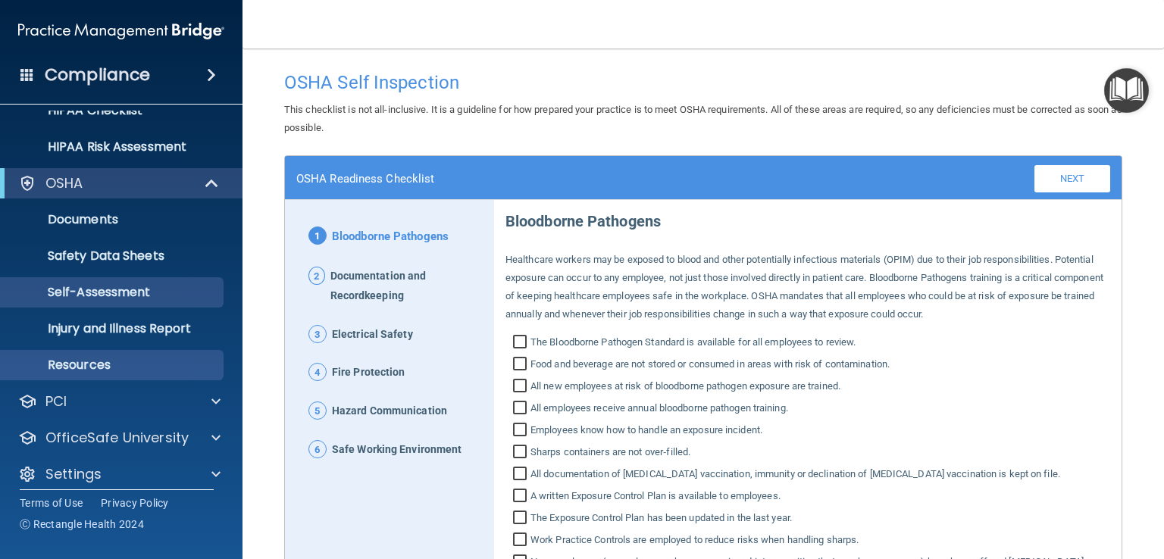
scroll to position [252, 0]
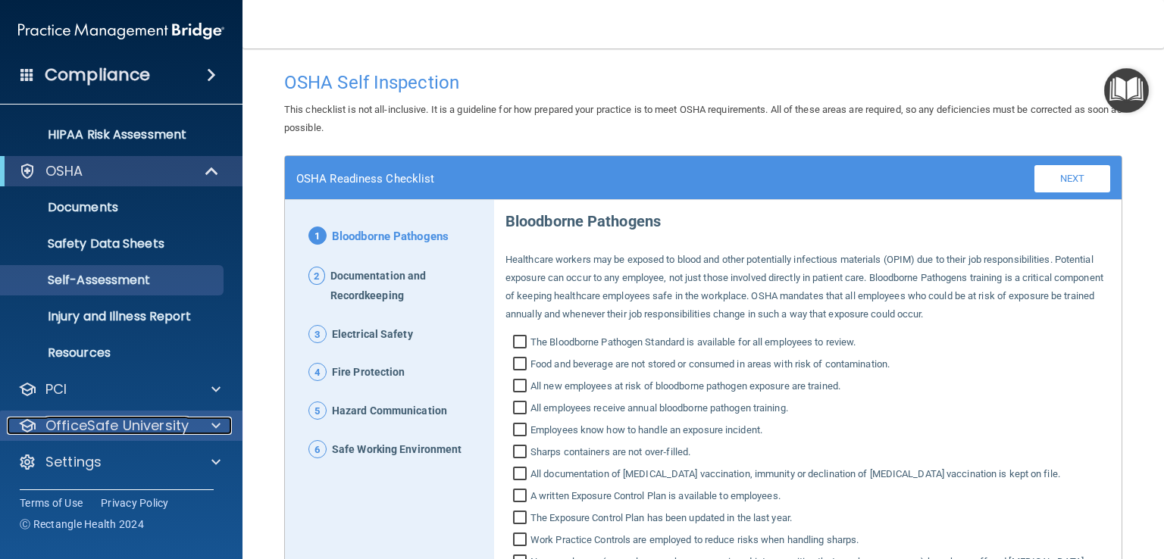
click at [161, 420] on p "OfficeSafe University" at bounding box center [116, 426] width 143 height 18
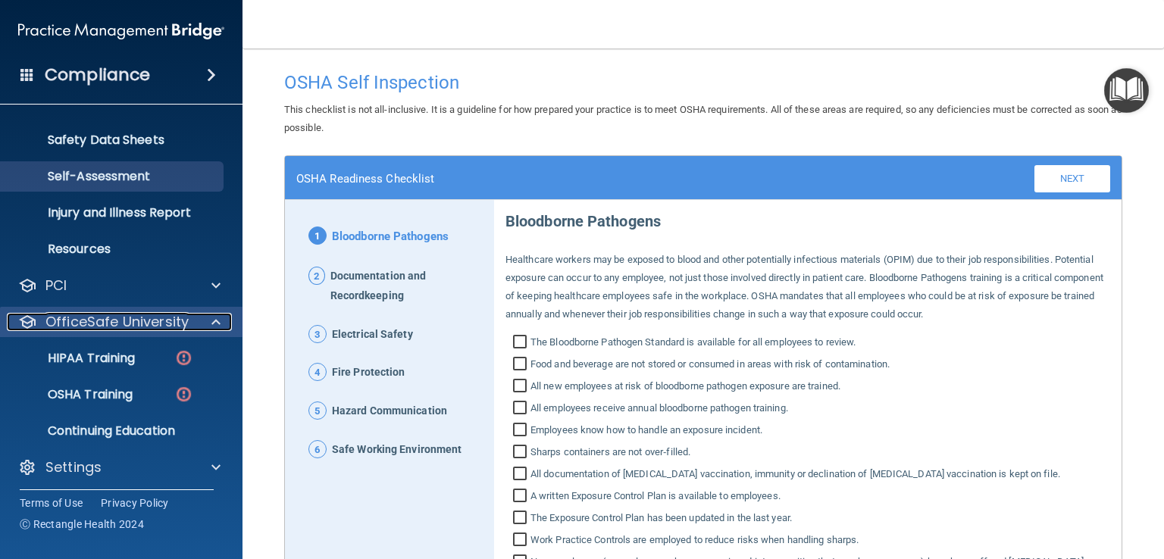
scroll to position [361, 0]
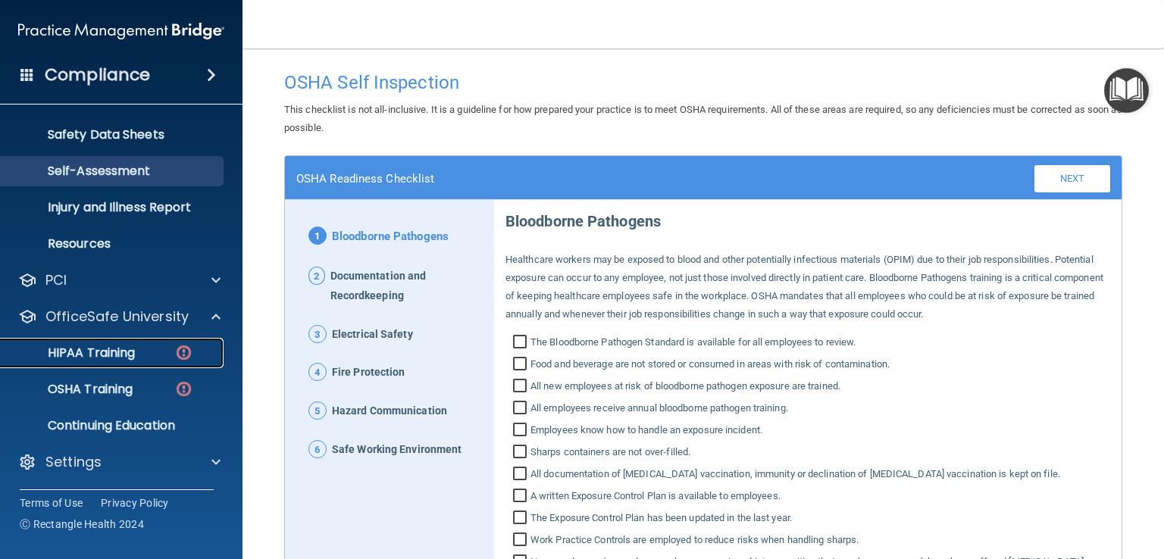
click at [64, 352] on p "HIPAA Training" at bounding box center [72, 353] width 125 height 15
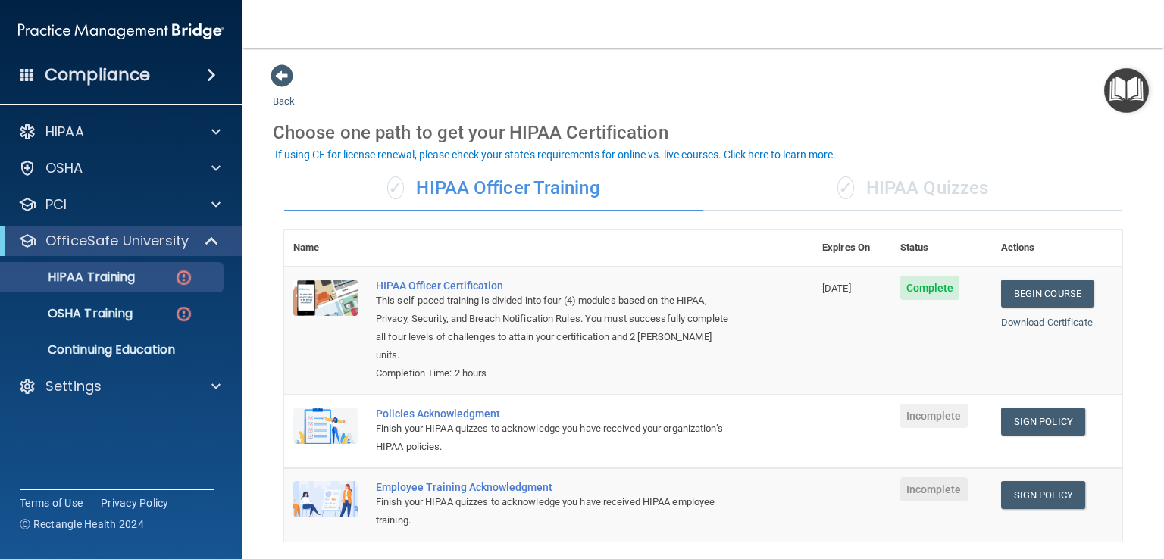
click at [579, 221] on div "✓ HIPAA Officer Training ✓ HIPAA Quizzes Name Expires On Status Actions HIPAA O…" at bounding box center [703, 562] width 861 height 815
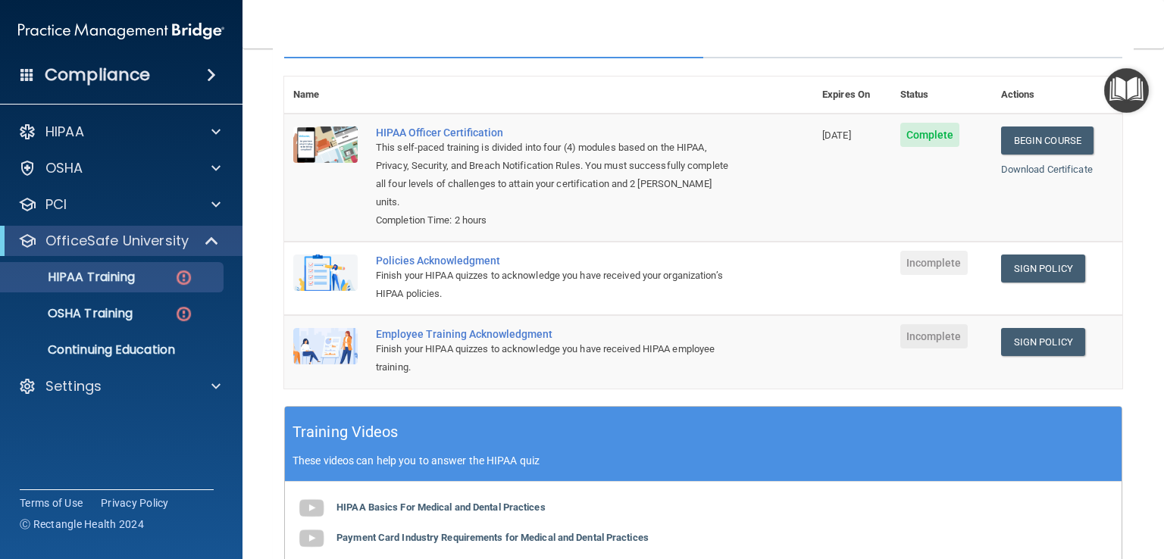
scroll to position [152, 0]
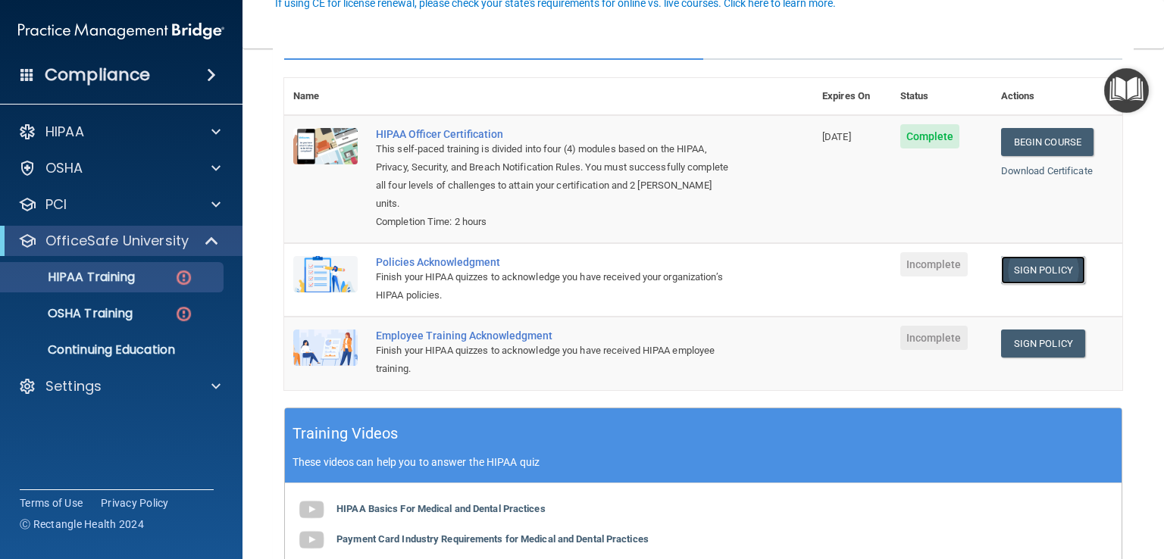
click at [1024, 265] on link "Sign Policy" at bounding box center [1043, 270] width 84 height 28
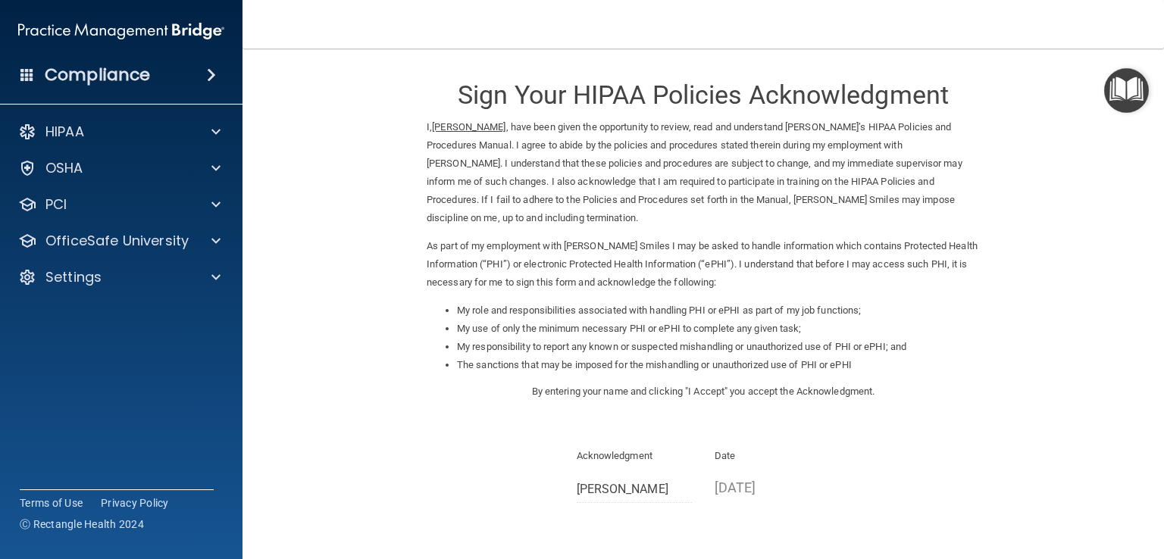
scroll to position [135, 0]
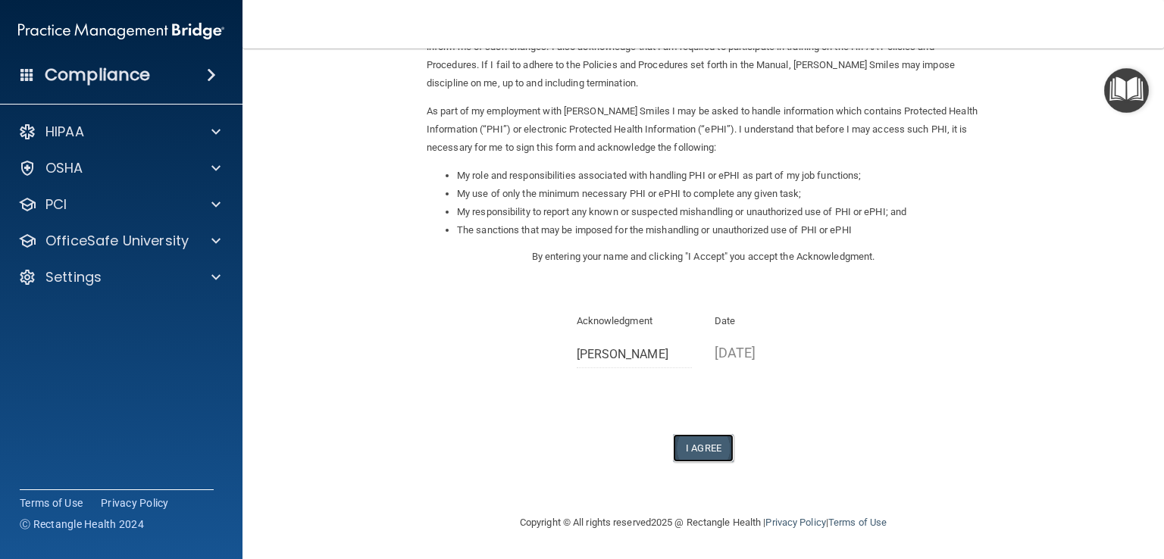
click at [675, 459] on button "I Agree" at bounding box center [703, 448] width 61 height 28
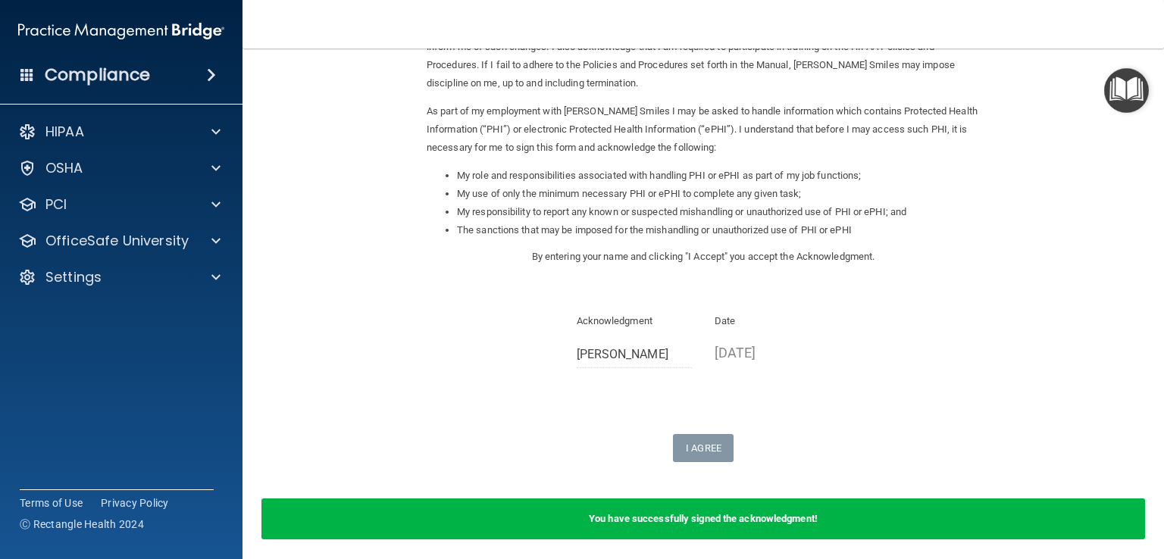
scroll to position [0, 0]
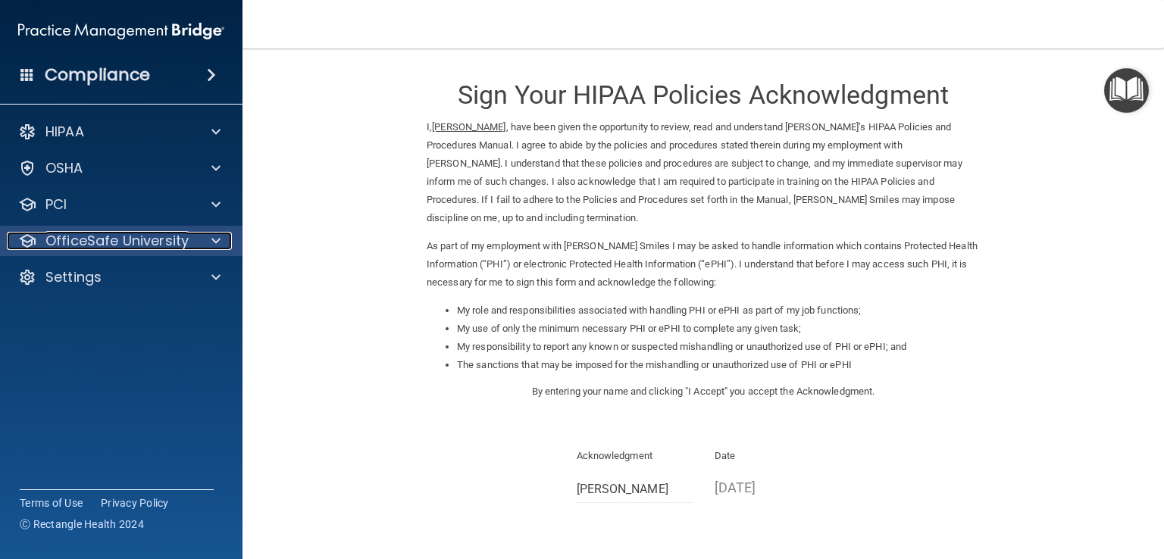
click at [152, 243] on p "OfficeSafe University" at bounding box center [116, 241] width 143 height 18
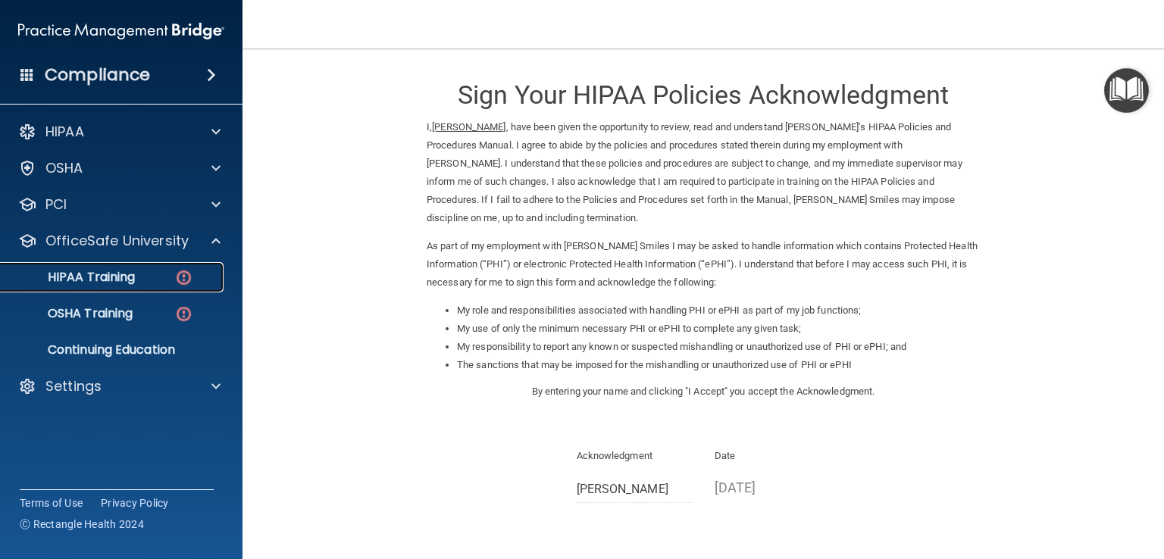
click at [139, 281] on div "HIPAA Training" at bounding box center [113, 277] width 207 height 15
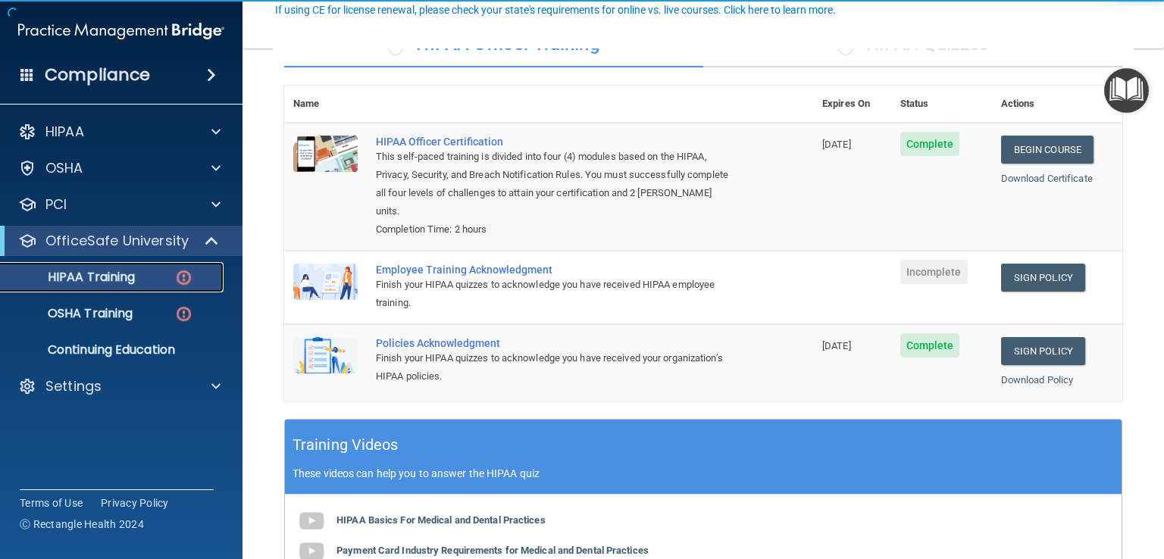
scroll to position [152, 0]
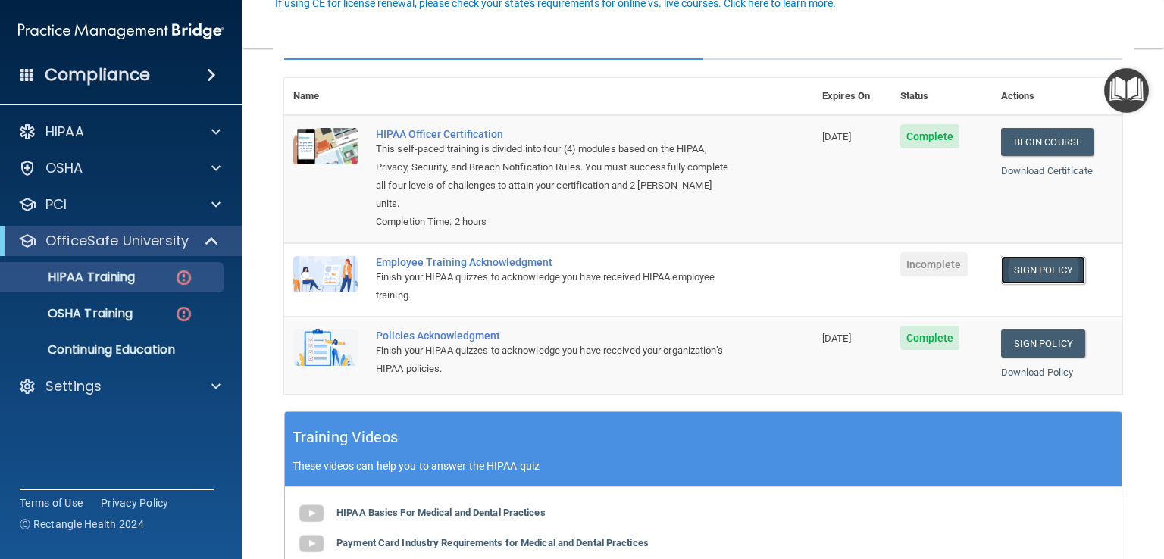
click at [1031, 272] on link "Sign Policy" at bounding box center [1043, 270] width 84 height 28
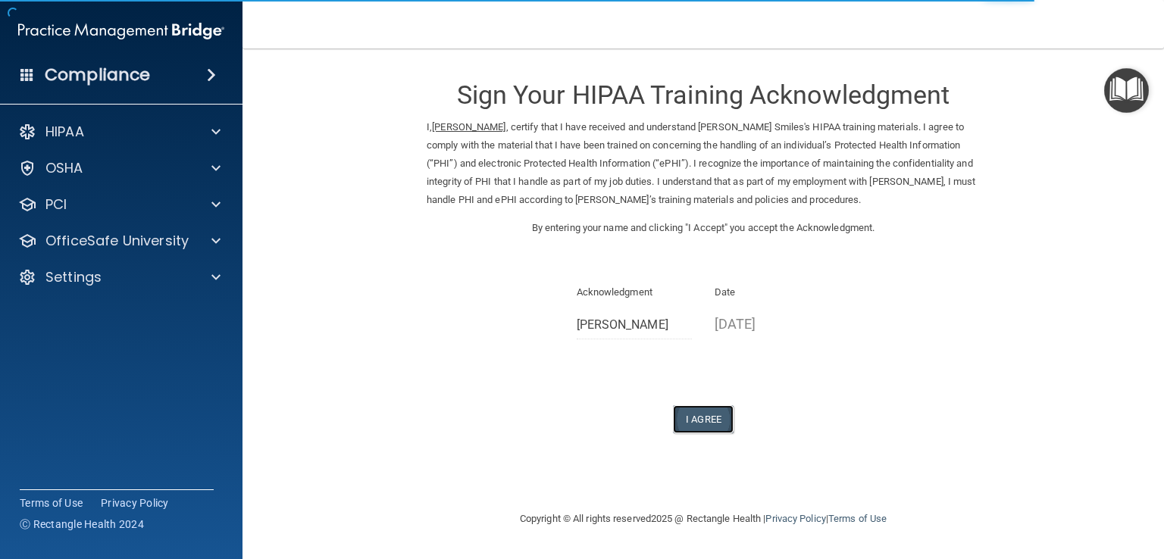
click at [694, 427] on button "I Agree" at bounding box center [703, 420] width 61 height 28
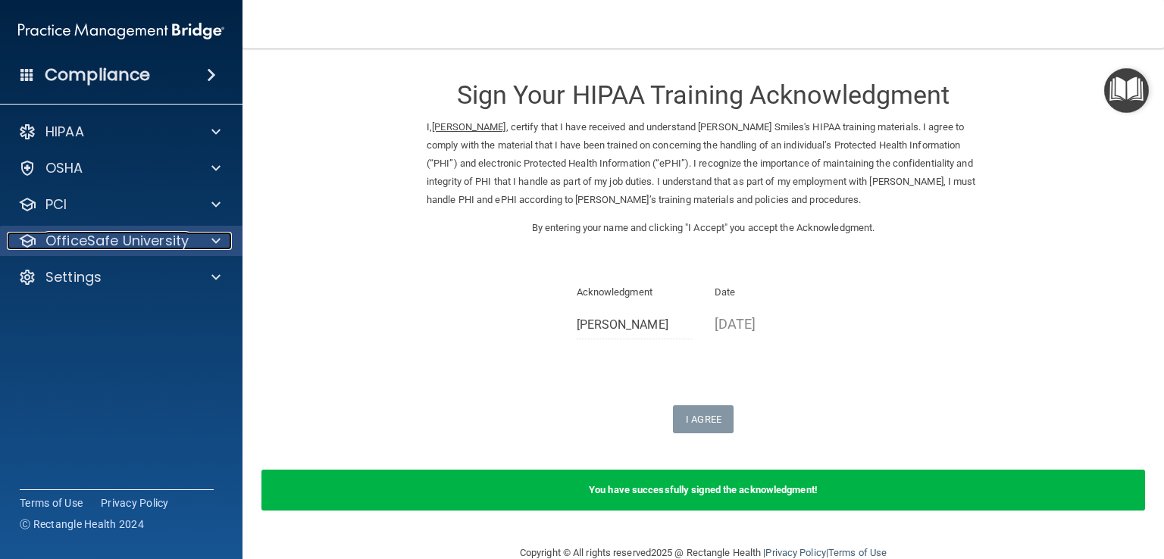
click at [145, 243] on p "OfficeSafe University" at bounding box center [116, 241] width 143 height 18
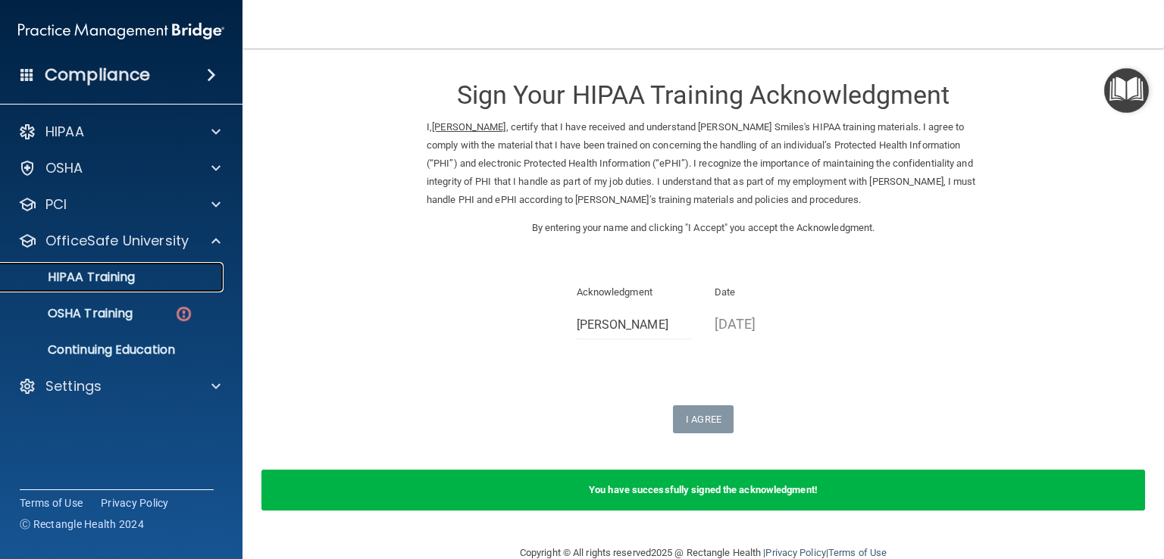
click at [143, 283] on div "HIPAA Training" at bounding box center [113, 277] width 207 height 15
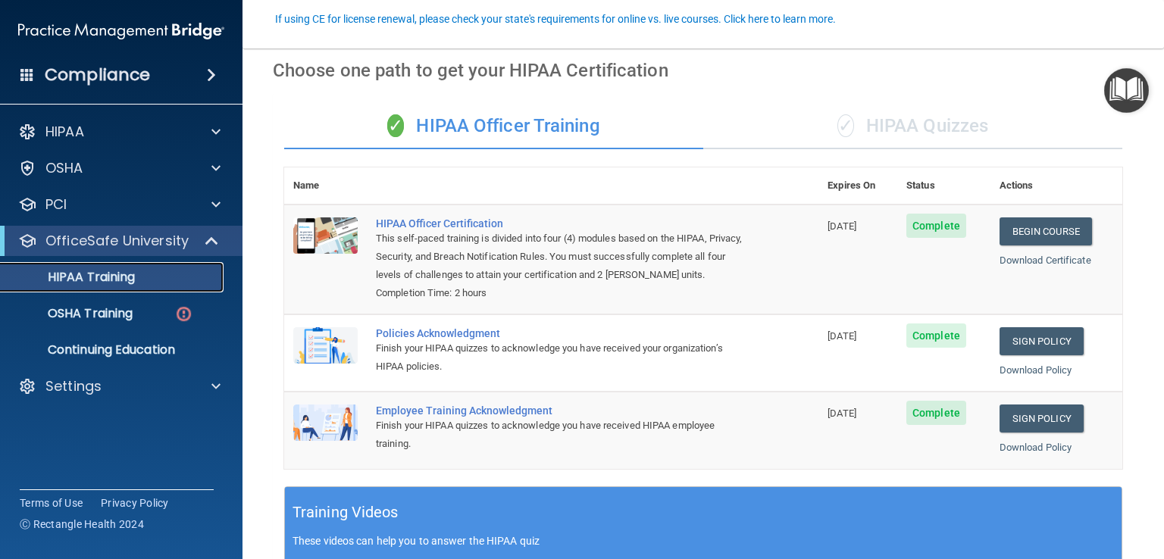
scroll to position [152, 0]
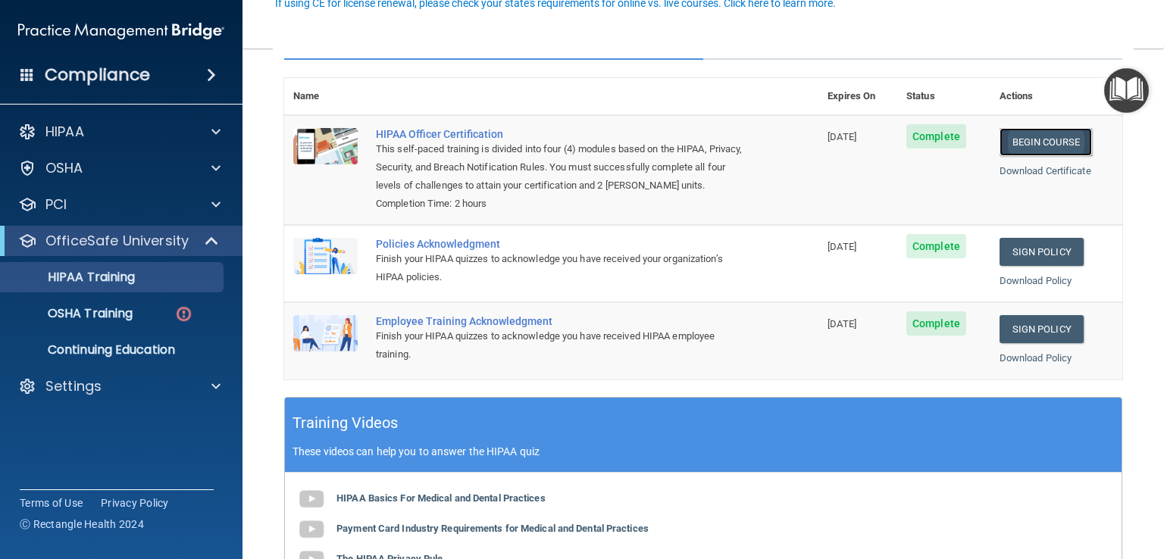
click at [1017, 143] on link "Begin Course" at bounding box center [1046, 142] width 92 height 28
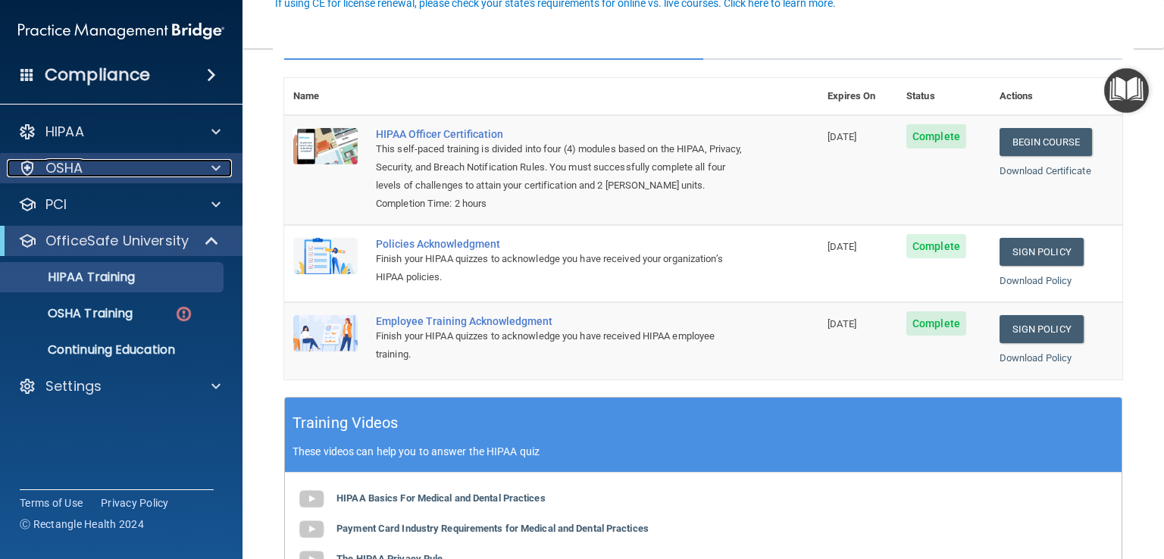
click at [79, 161] on p "OSHA" at bounding box center [64, 168] width 38 height 18
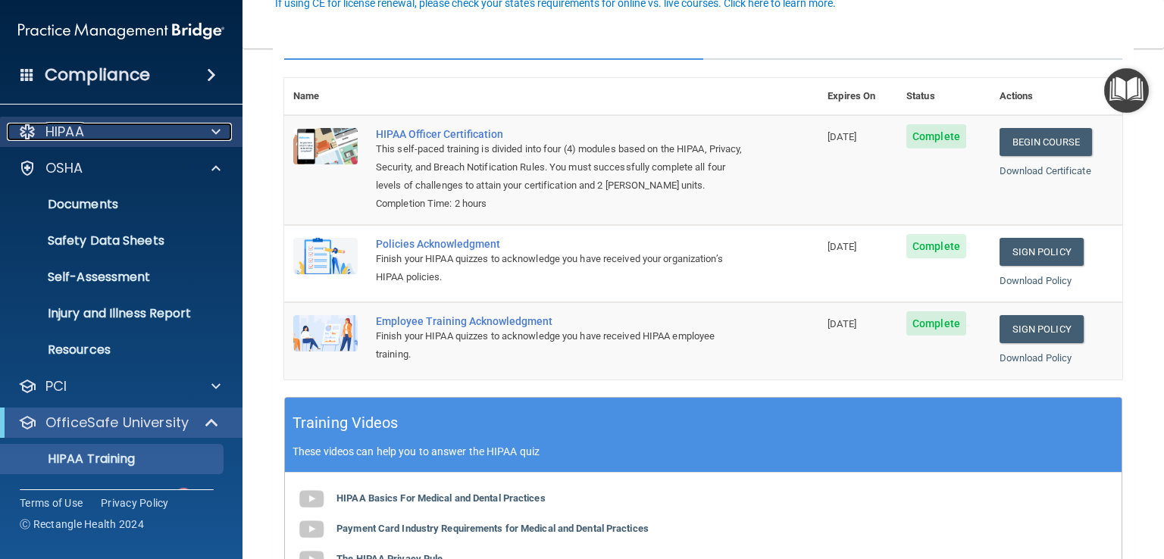
click at [86, 134] on div "HIPAA" at bounding box center [101, 132] width 188 height 18
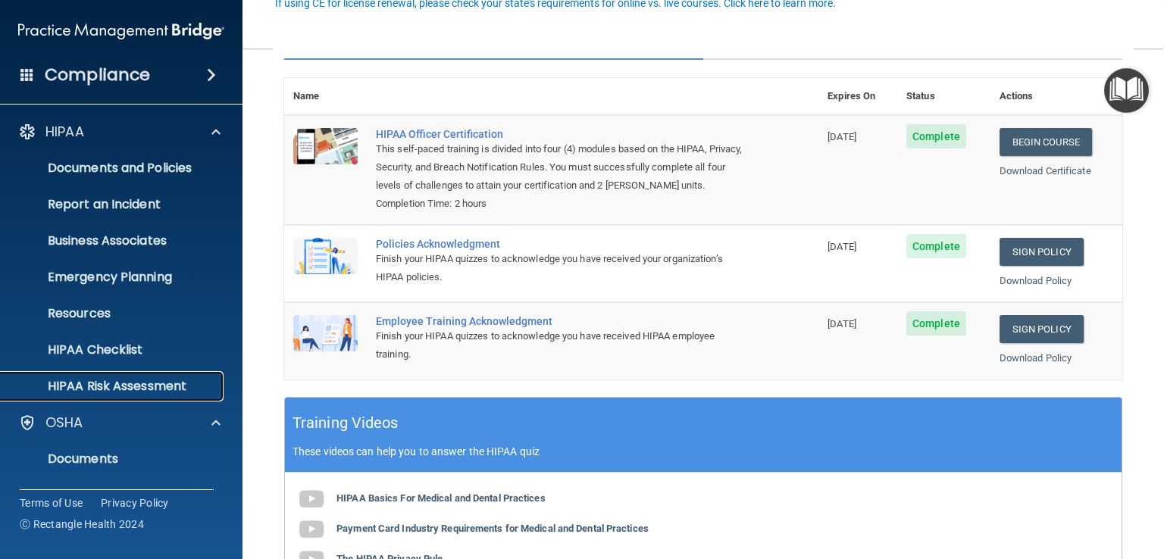
click at [128, 374] on link "HIPAA Risk Assessment" at bounding box center [104, 386] width 239 height 30
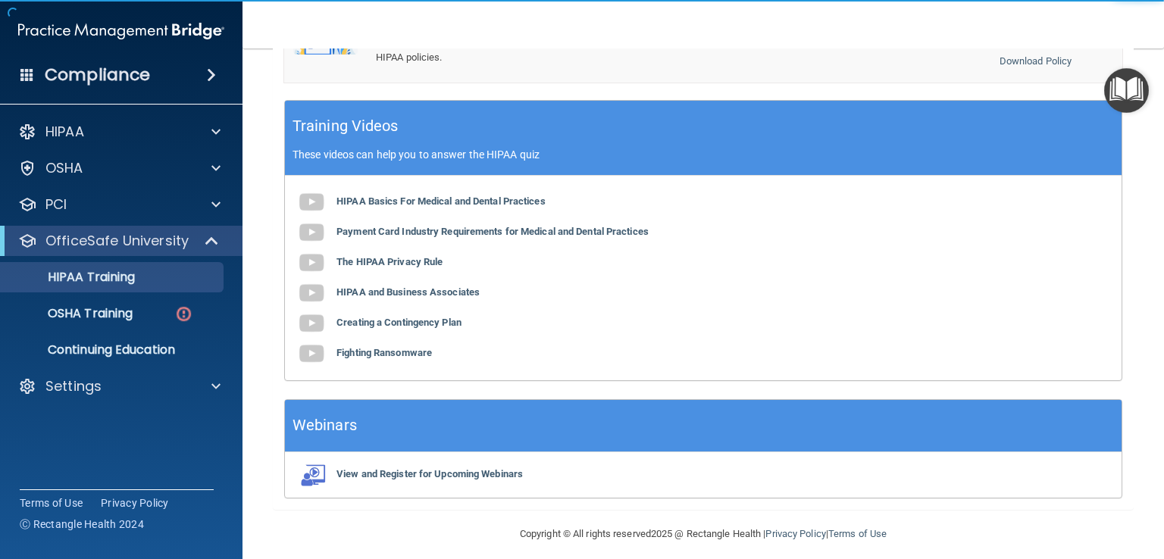
scroll to position [455, 0]
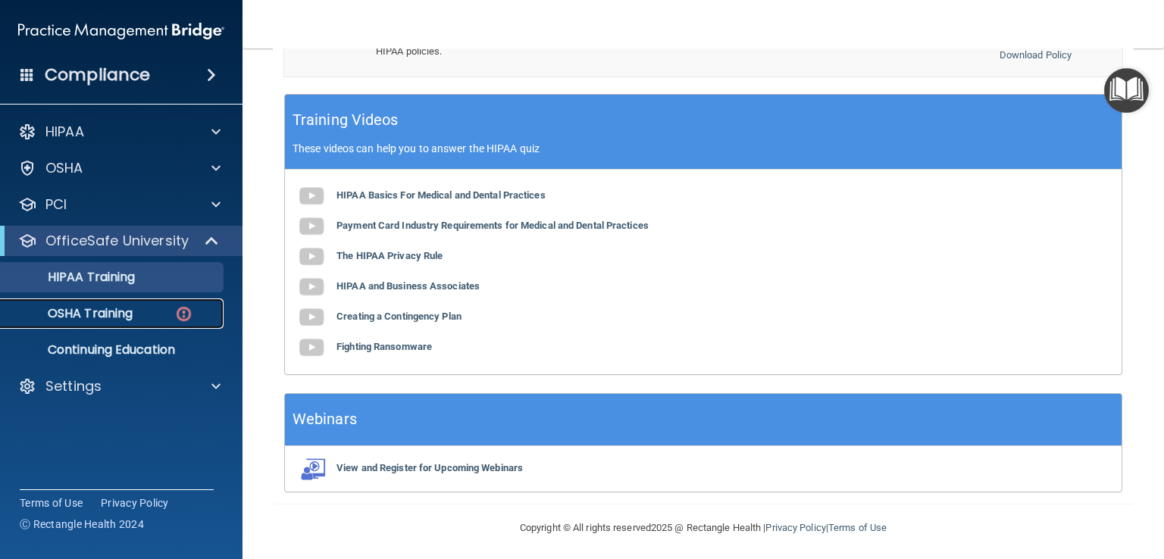
click at [123, 310] on p "OSHA Training" at bounding box center [71, 313] width 123 height 15
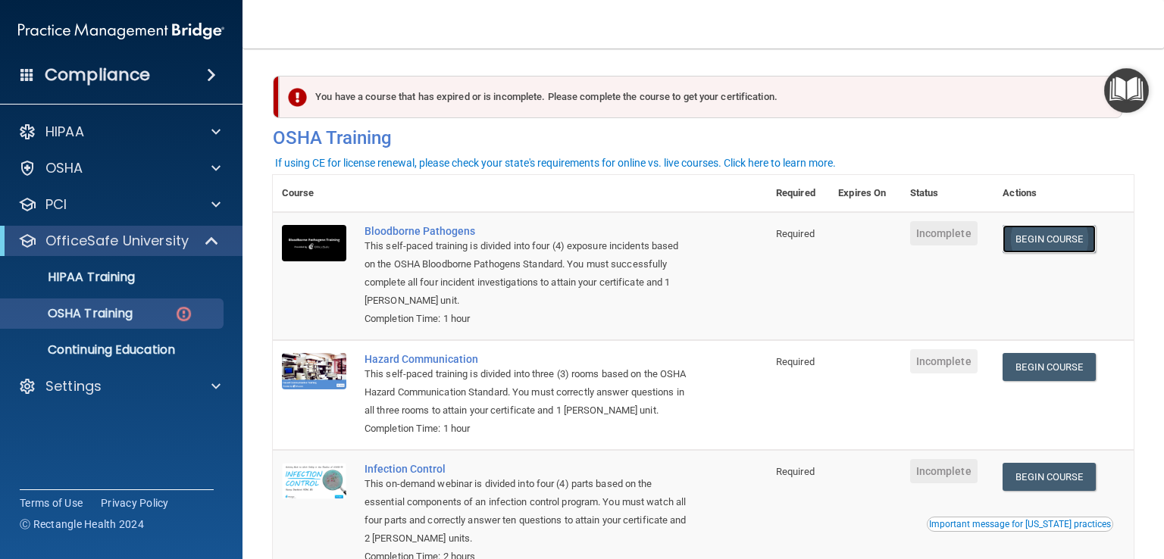
click at [1058, 243] on link "Begin Course" at bounding box center [1049, 239] width 92 height 28
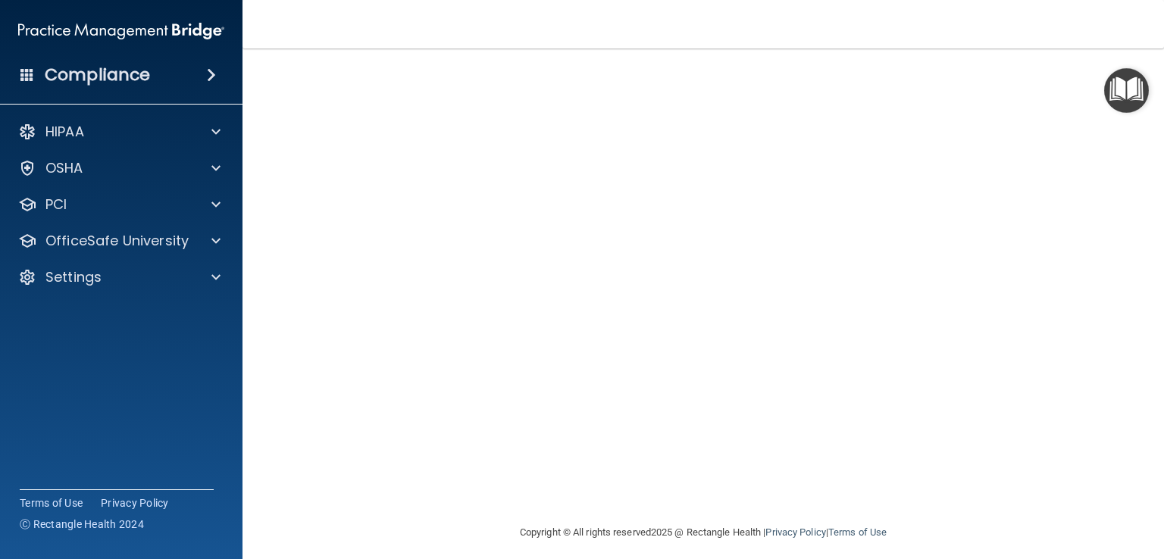
scroll to position [89, 0]
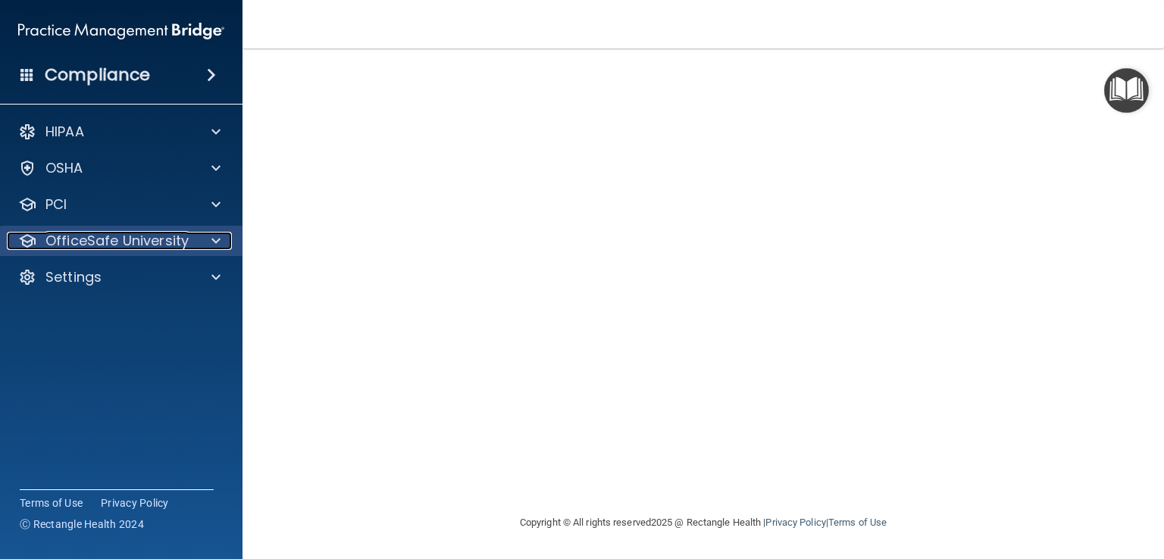
click at [208, 240] on div at bounding box center [214, 241] width 38 height 18
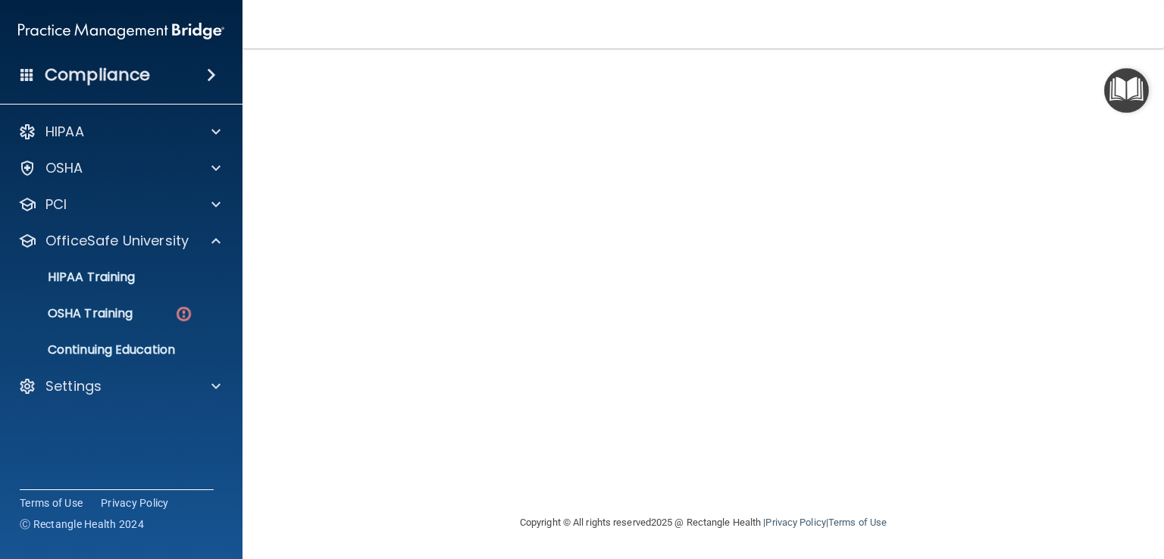
scroll to position [0, 0]
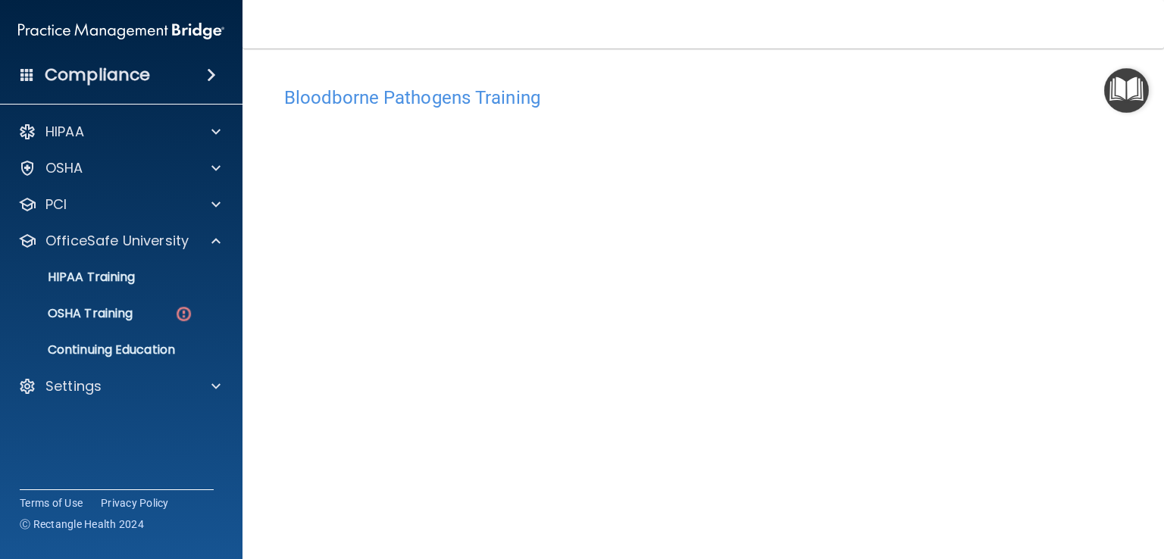
click at [1119, 385] on div "Bloodborne Pathogens Training This course doesn’t expire until . Are you sure y…" at bounding box center [703, 341] width 861 height 525
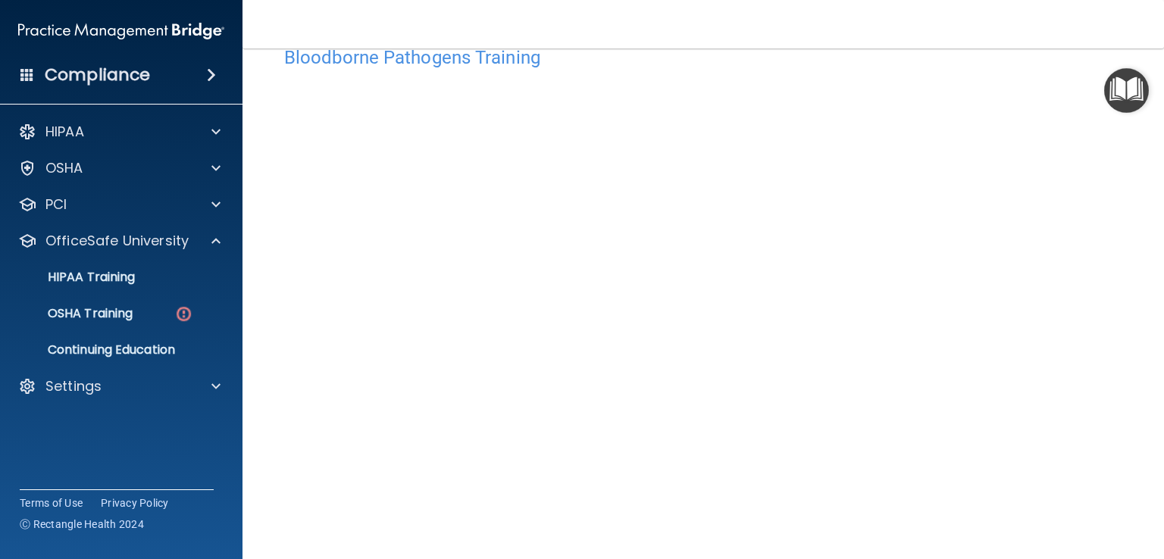
scroll to position [14, 0]
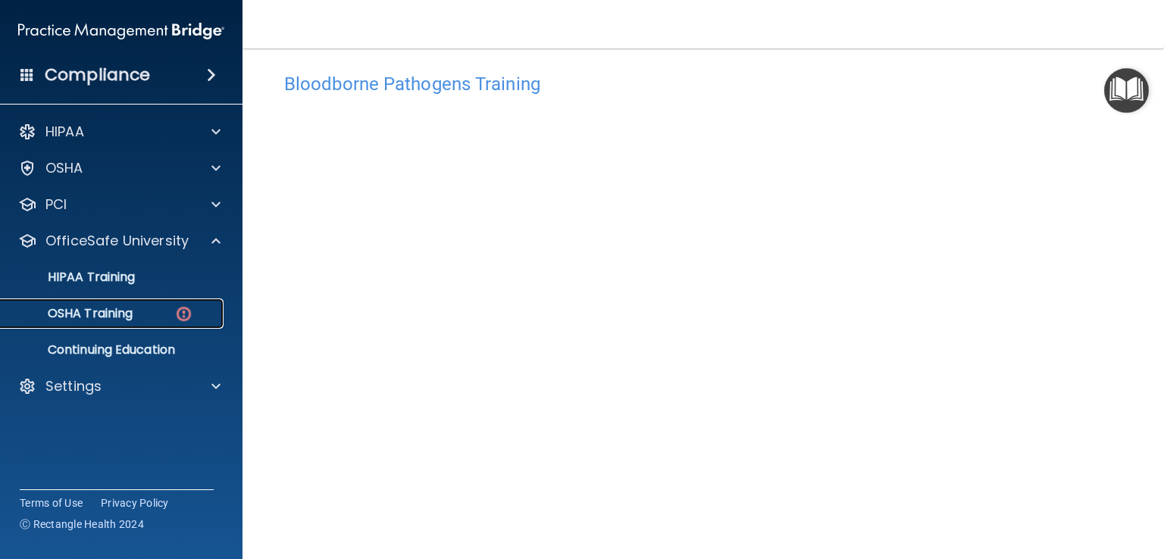
click at [153, 313] on div "OSHA Training" at bounding box center [113, 313] width 207 height 15
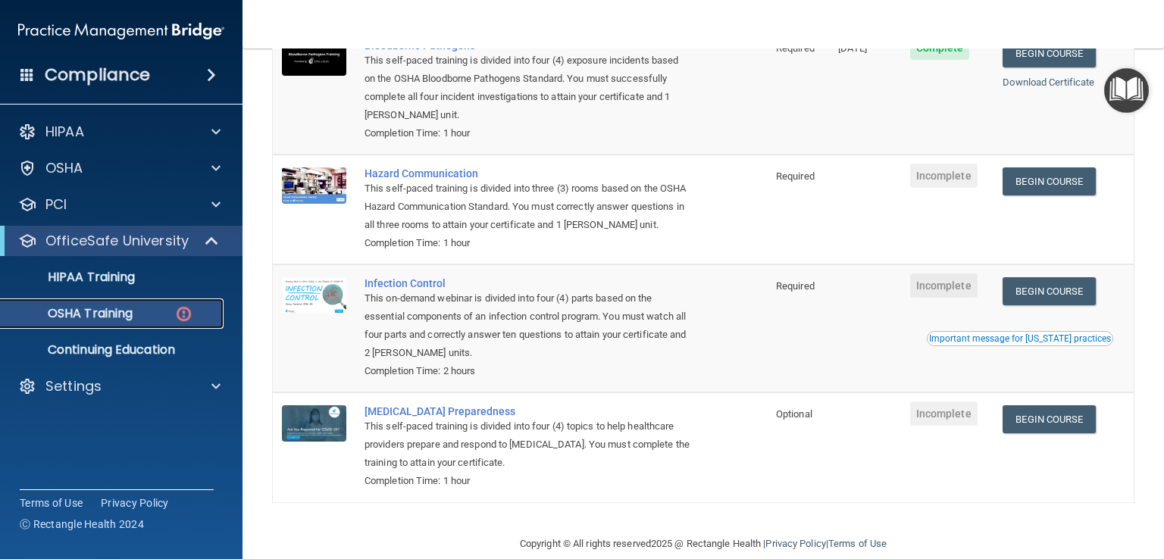
scroll to position [152, 0]
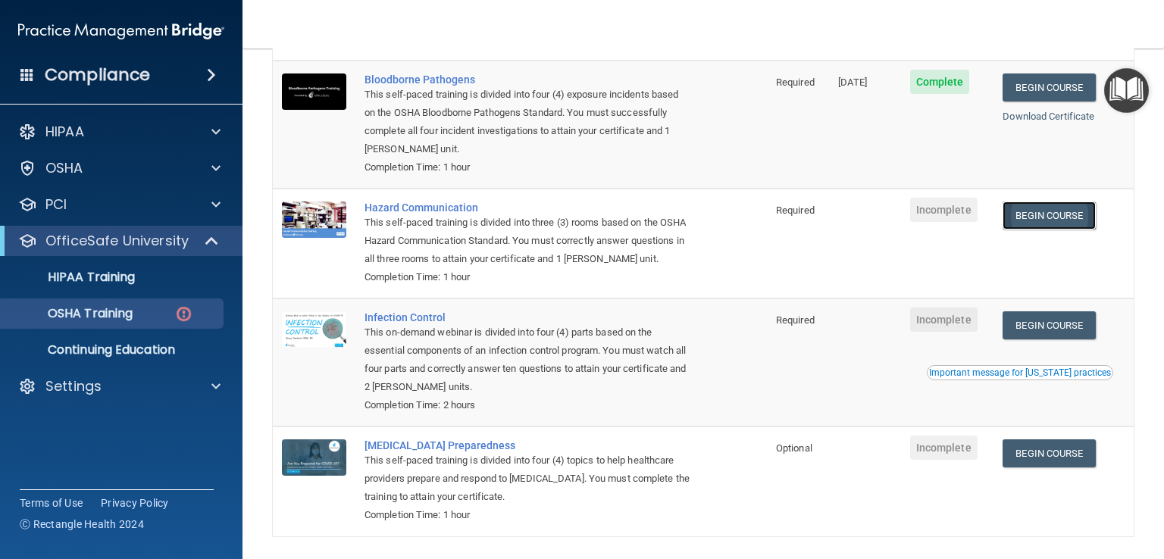
click at [1064, 219] on link "Begin Course" at bounding box center [1049, 216] width 92 height 28
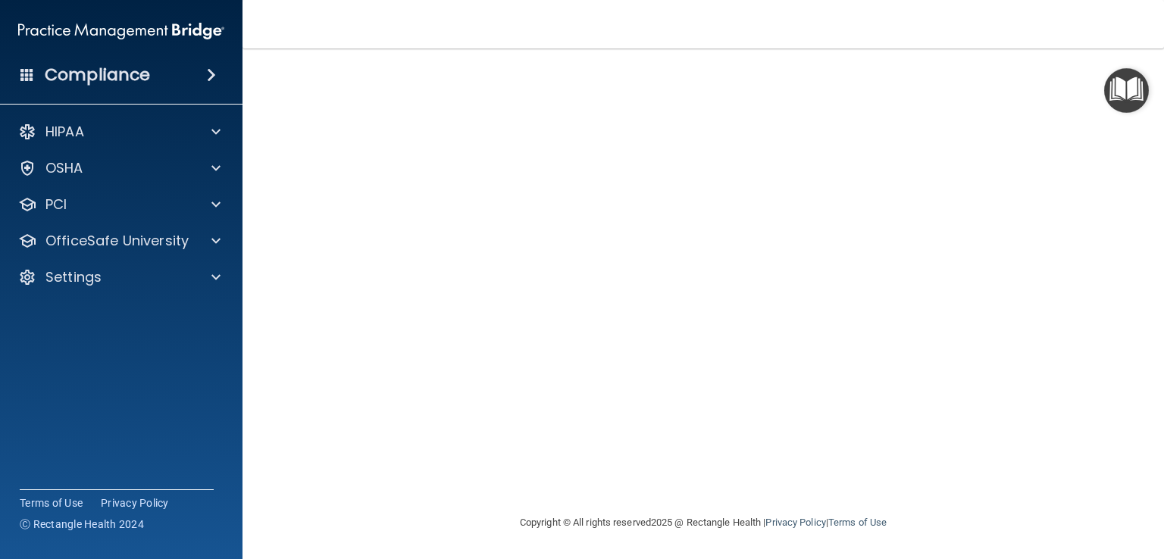
scroll to position [11, 0]
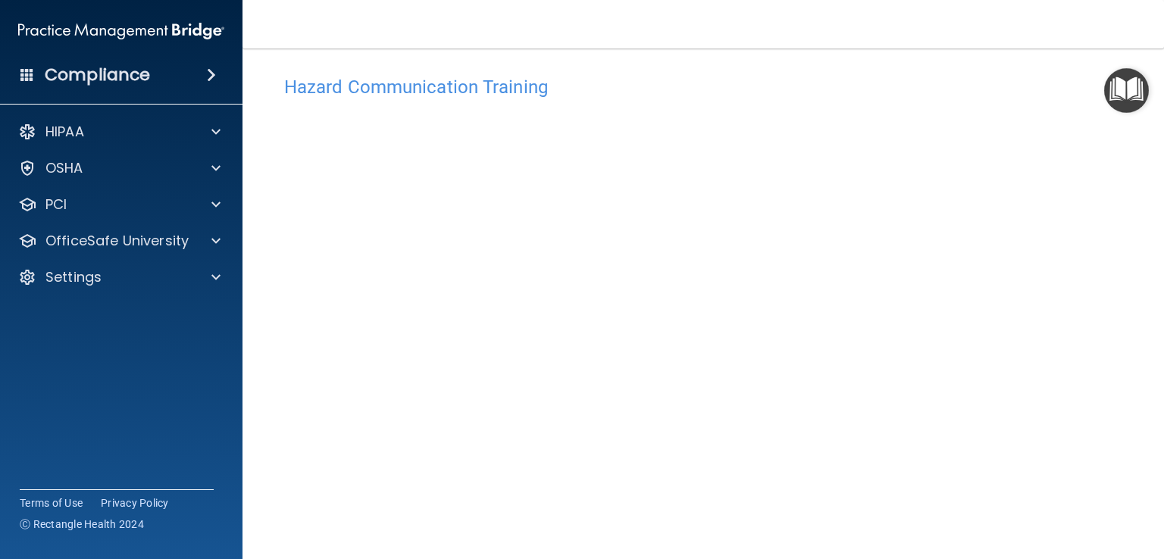
click at [1104, 339] on div "Hazard Communication Training This course doesn’t expire until . Are you sure y…" at bounding box center [703, 347] width 861 height 559
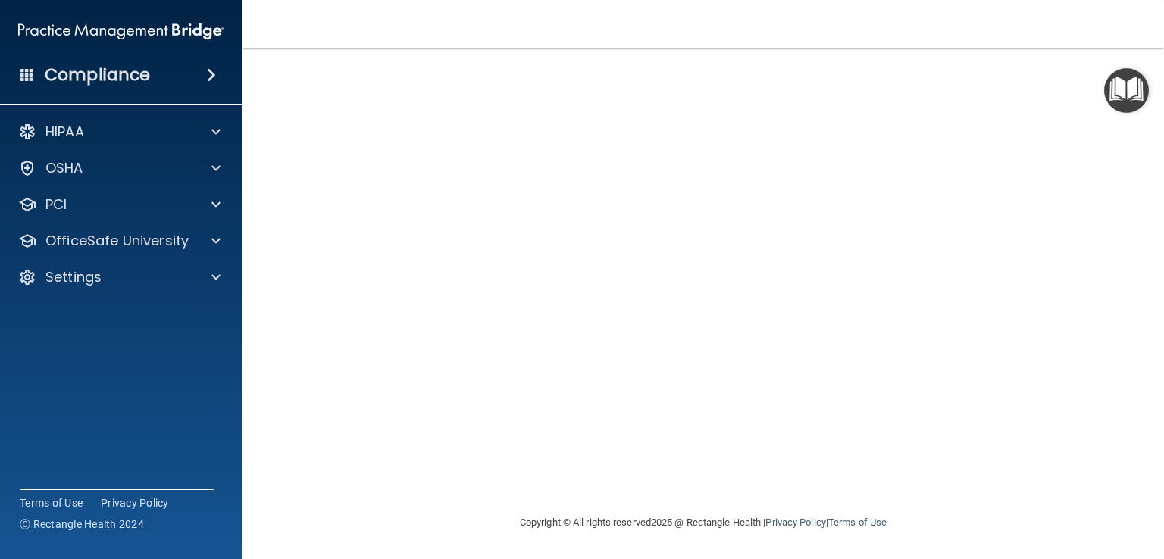
scroll to position [49, 0]
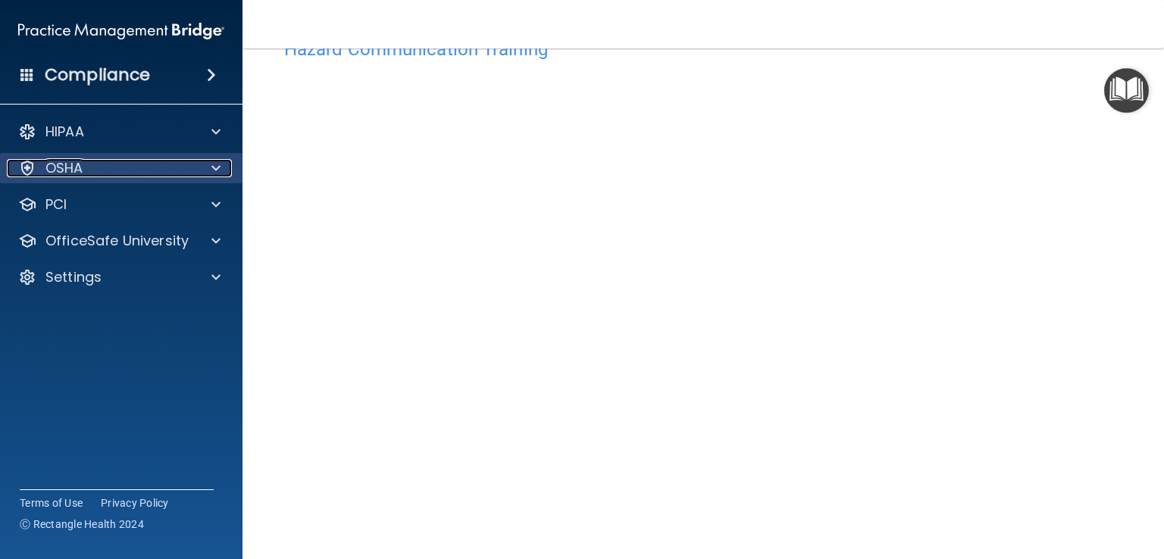
click at [205, 168] on div at bounding box center [214, 168] width 38 height 18
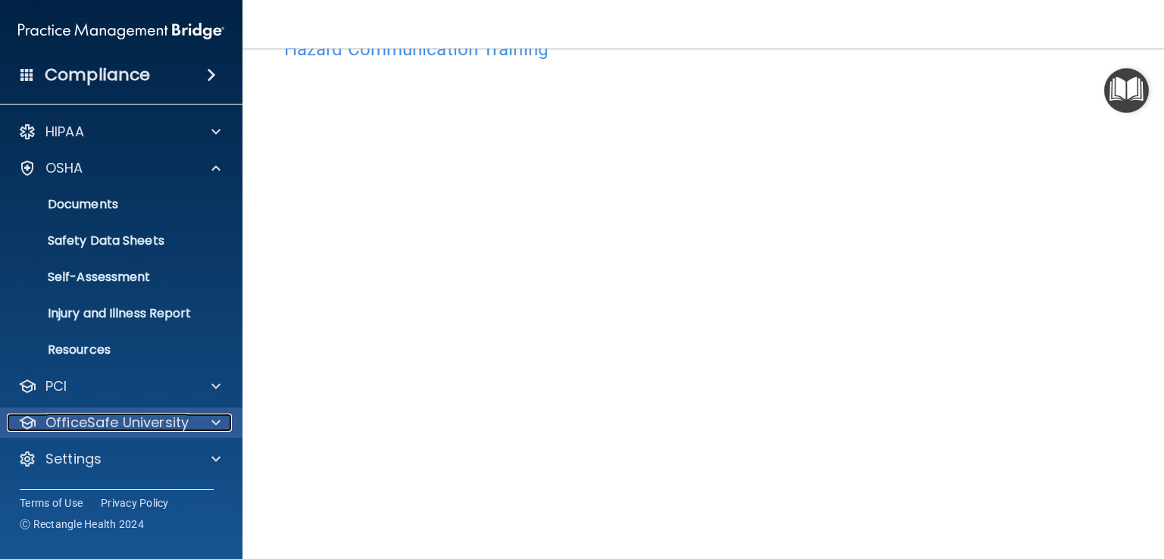
click at [139, 417] on p "OfficeSafe University" at bounding box center [116, 423] width 143 height 18
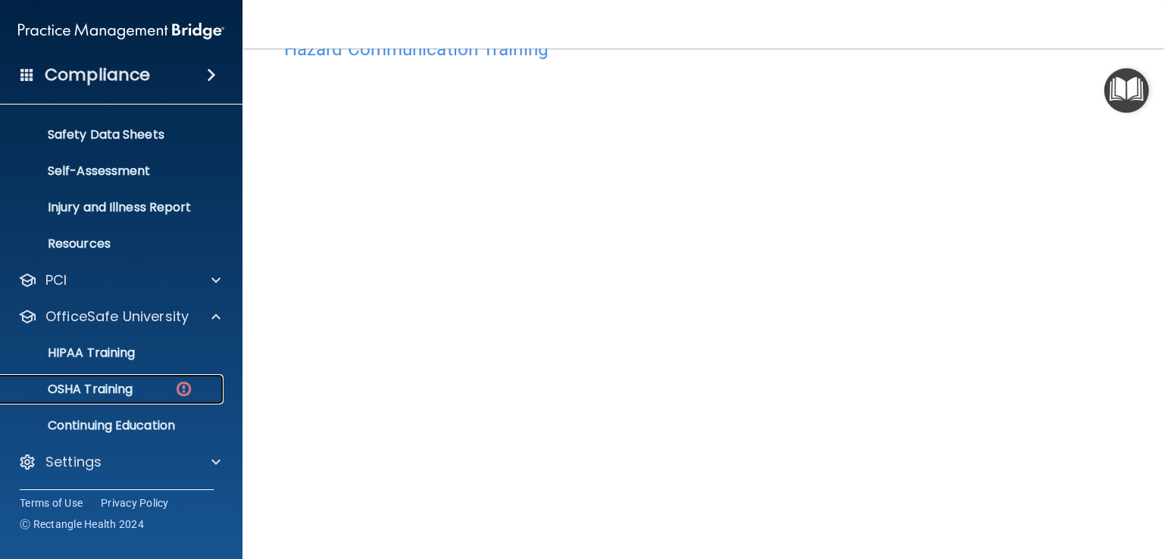
click at [164, 382] on div "OSHA Training" at bounding box center [113, 389] width 207 height 15
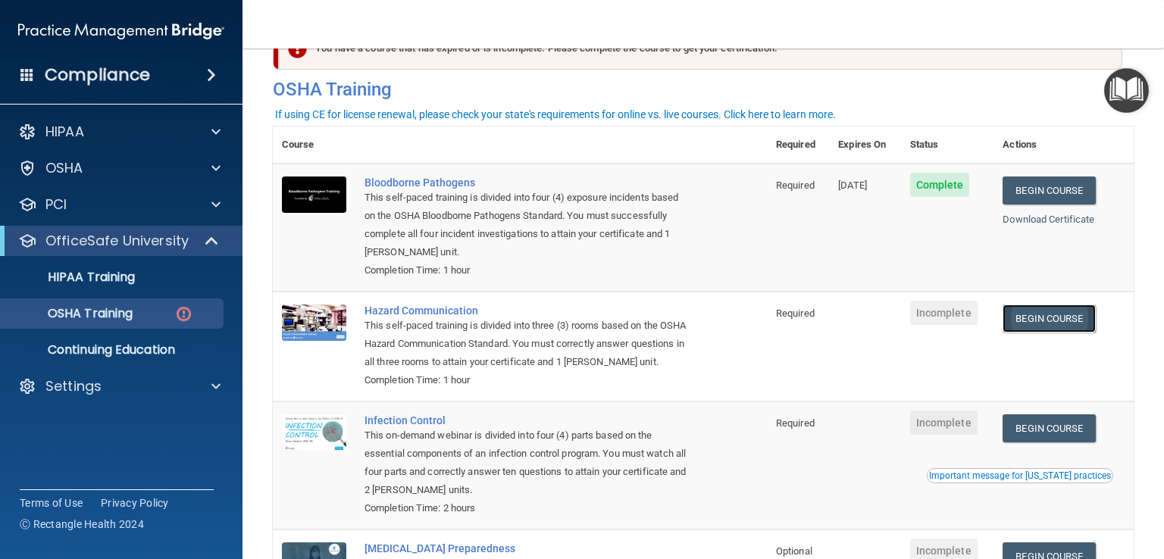
click at [1066, 323] on link "Begin Course" at bounding box center [1049, 319] width 92 height 28
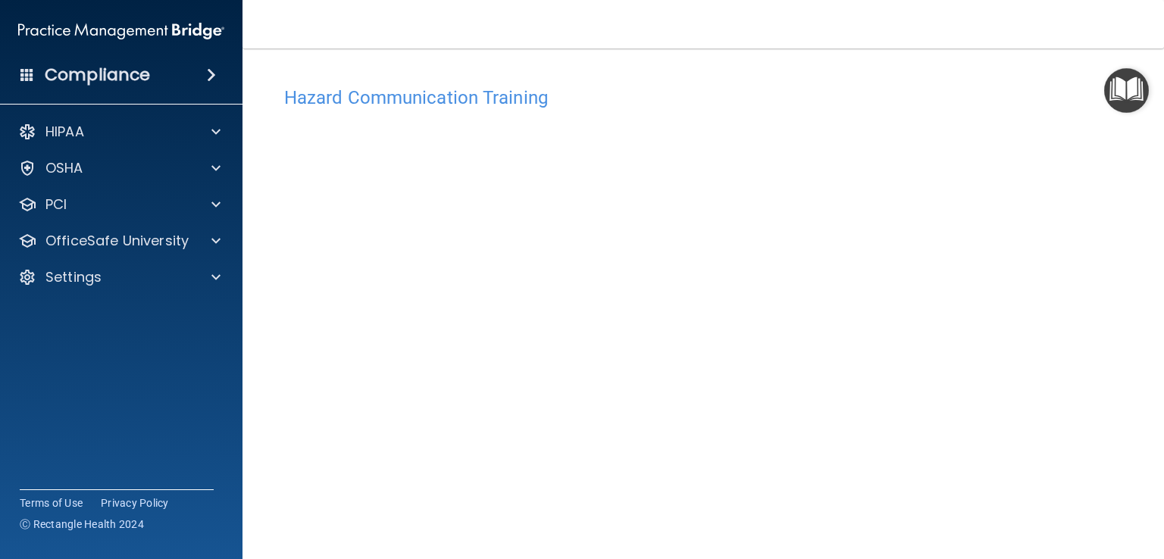
click at [483, 101] on h4 "Hazard Communication Training" at bounding box center [703, 98] width 838 height 20
click at [528, 100] on h4 "Hazard Communication Training" at bounding box center [703, 98] width 838 height 20
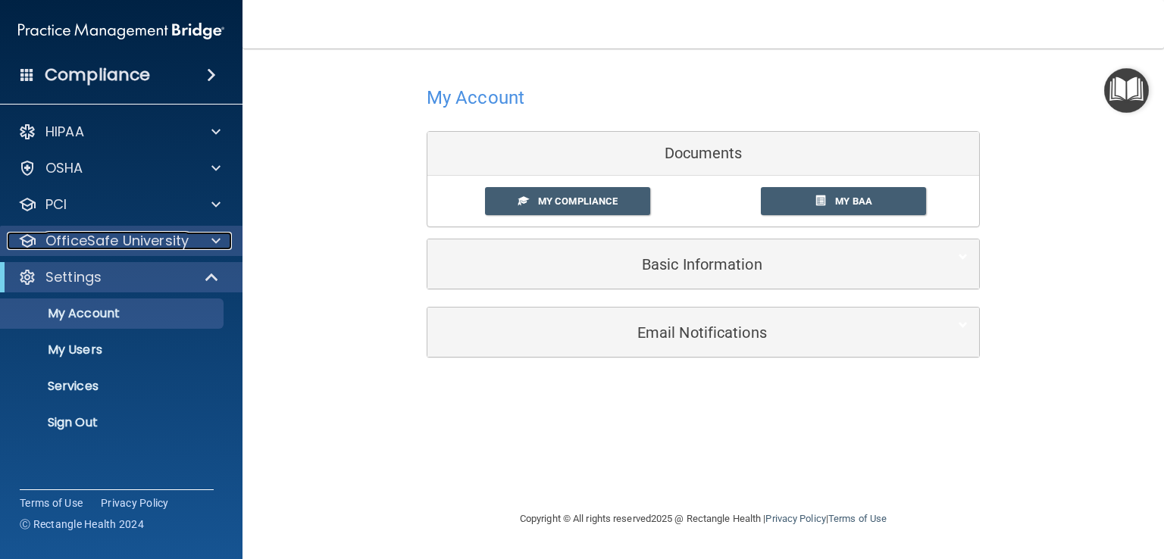
click at [188, 235] on div "OfficeSafe University" at bounding box center [101, 241] width 188 height 18
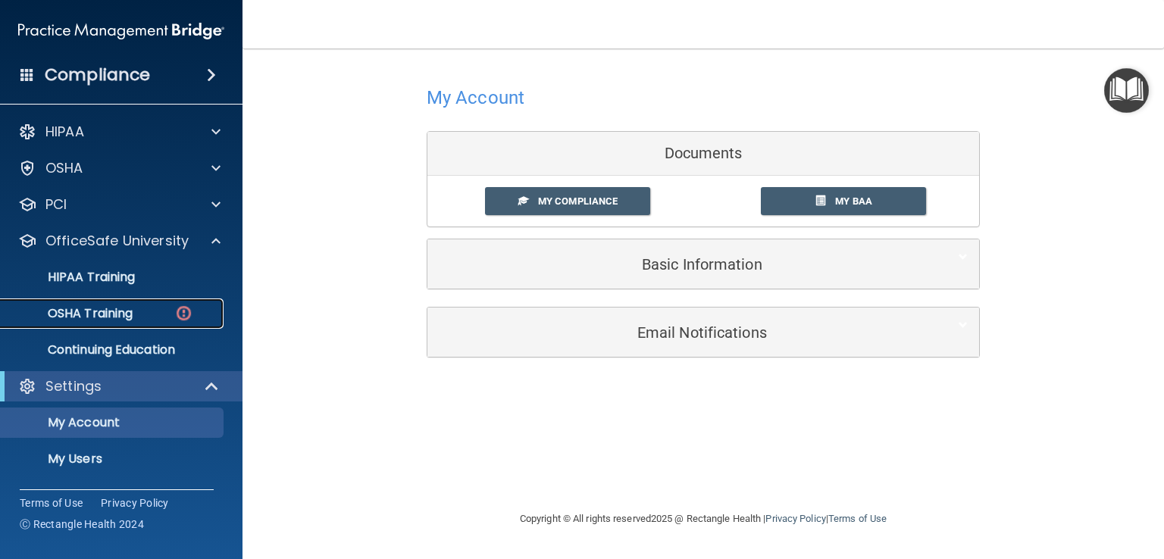
click at [147, 307] on div "OSHA Training" at bounding box center [113, 313] width 207 height 15
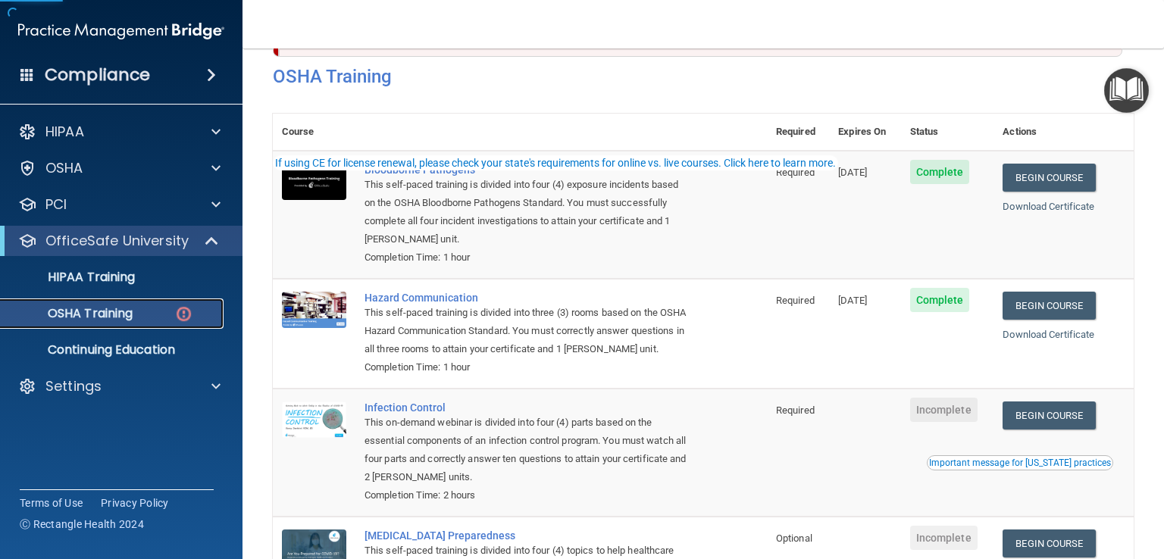
scroll to position [152, 0]
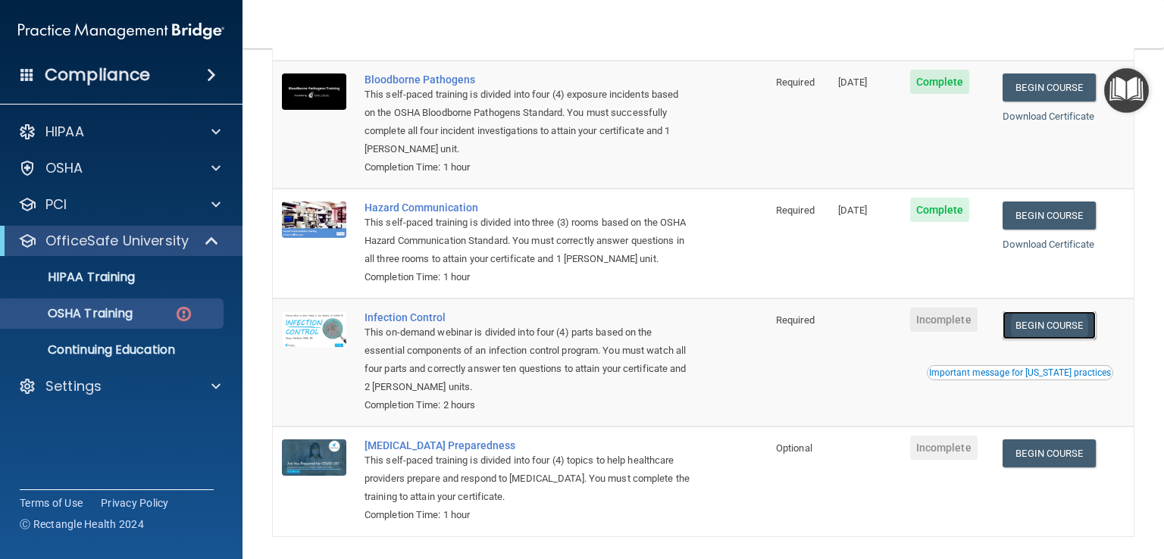
click at [1052, 340] on link "Begin Course" at bounding box center [1049, 326] width 92 height 28
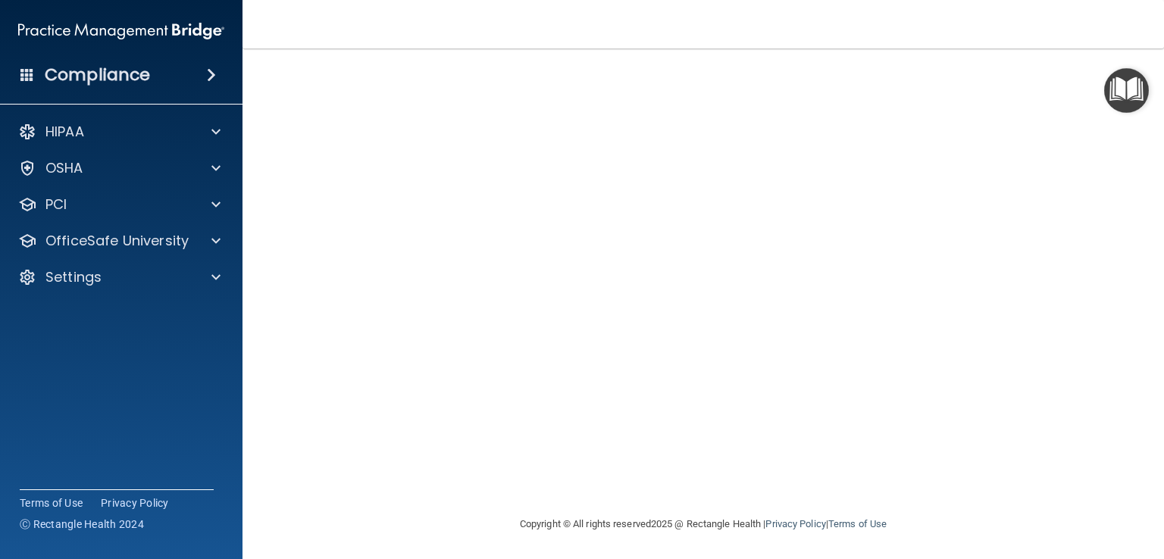
scroll to position [89, 0]
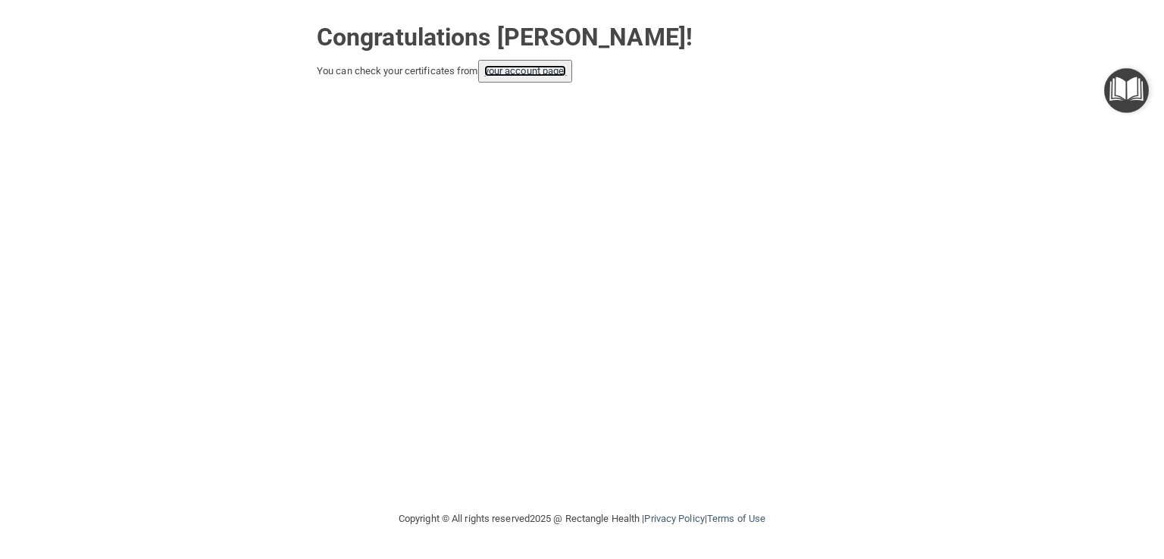
click at [512, 69] on link "your account page!" at bounding box center [525, 70] width 83 height 11
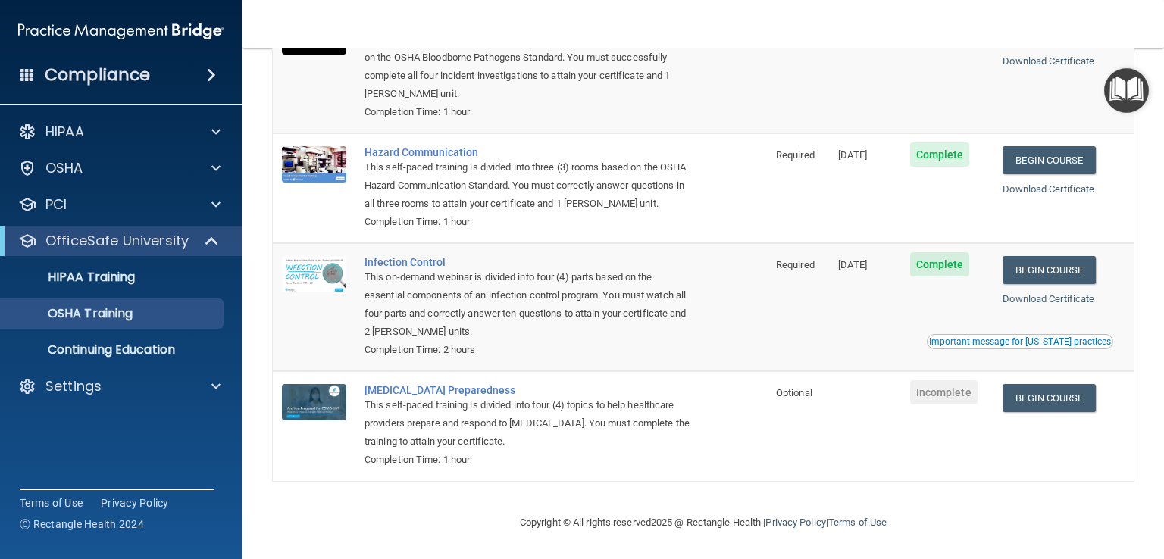
scroll to position [185, 0]
click at [1073, 271] on link "Begin Course" at bounding box center [1049, 270] width 92 height 28
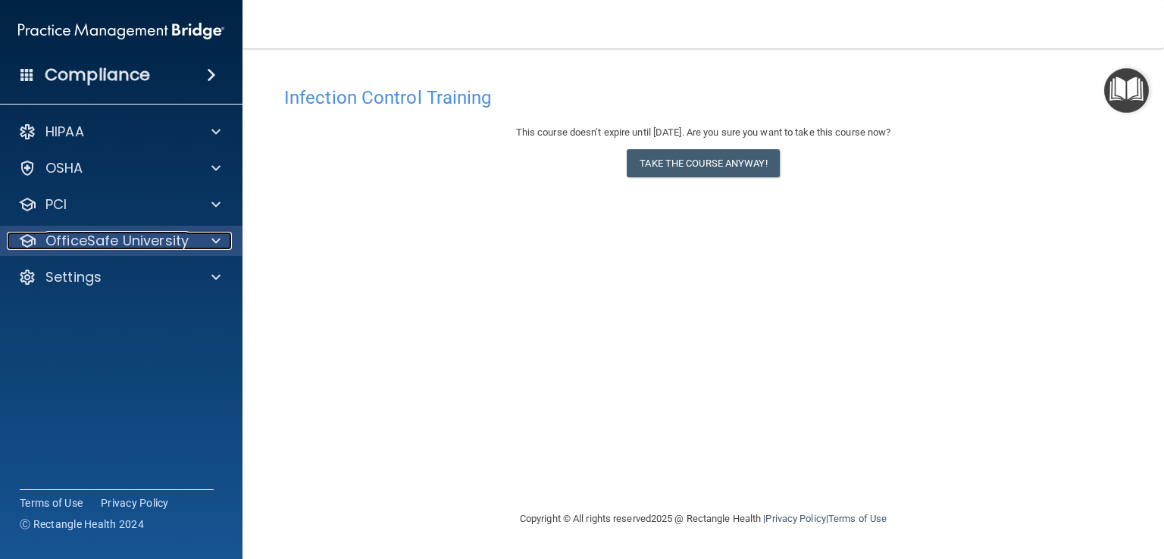
click at [164, 243] on p "OfficeSafe University" at bounding box center [116, 241] width 143 height 18
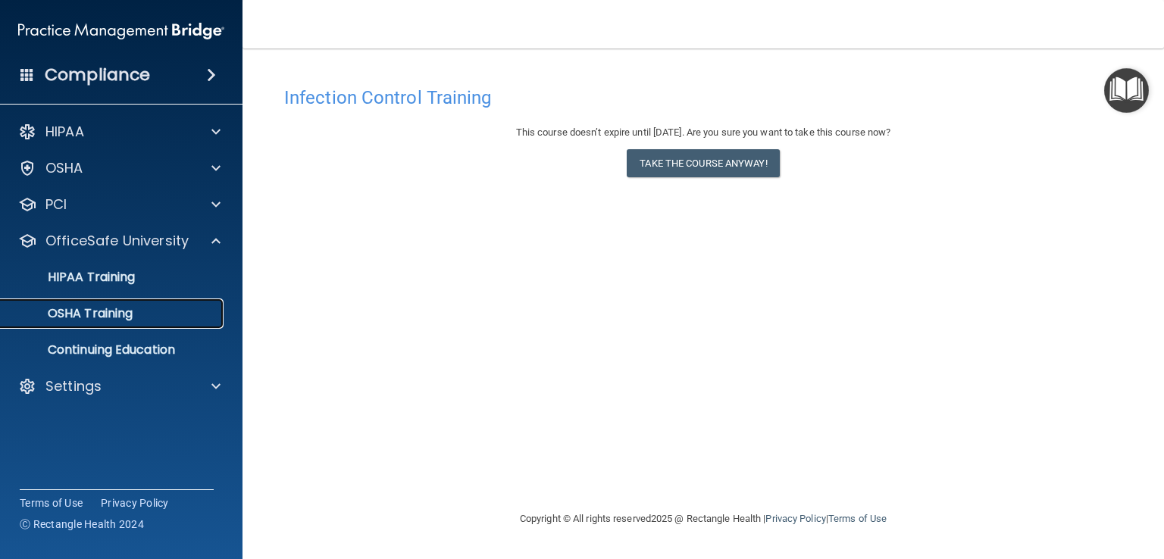
click at [133, 310] on p "OSHA Training" at bounding box center [71, 313] width 123 height 15
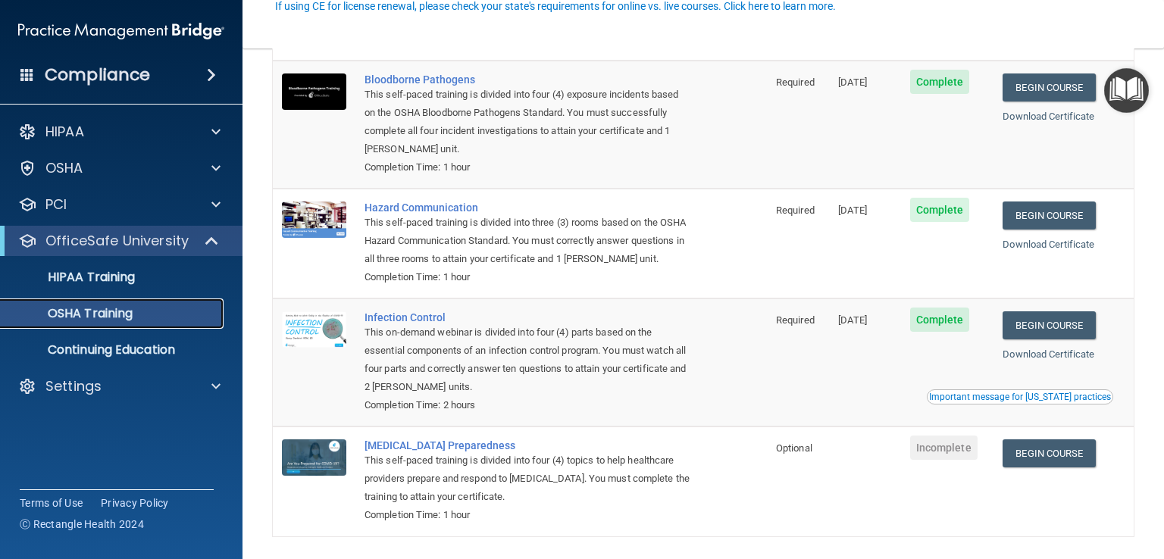
scroll to position [185, 0]
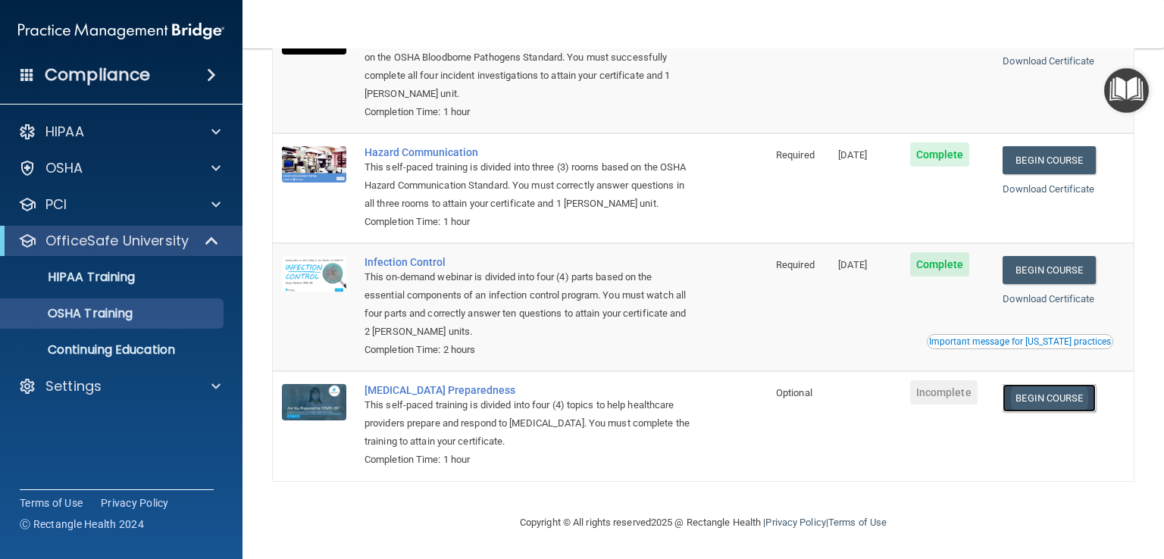
click at [1060, 392] on link "Begin Course" at bounding box center [1049, 398] width 92 height 28
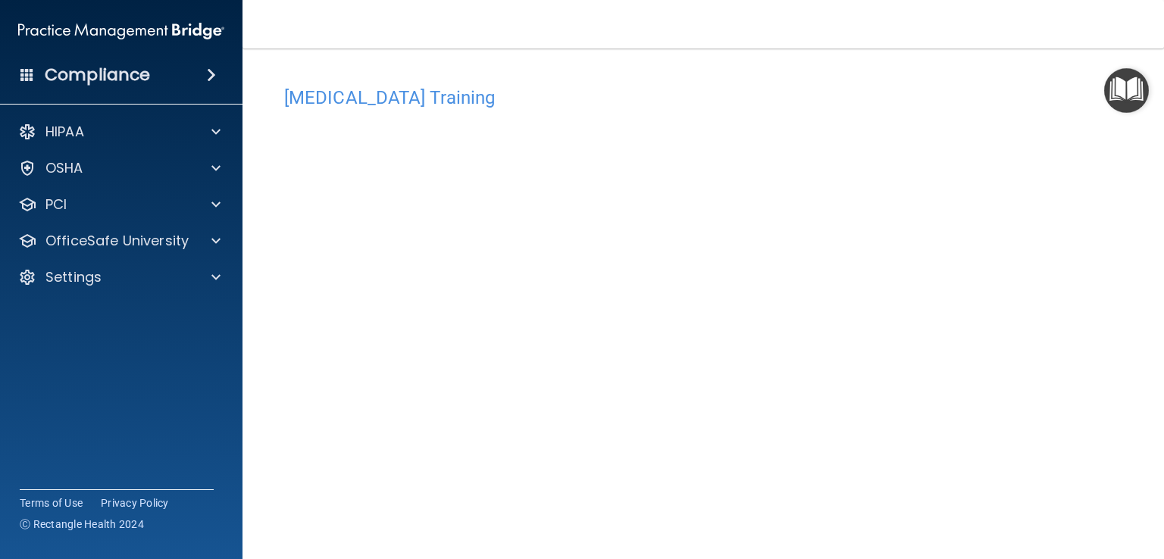
scroll to position [76, 0]
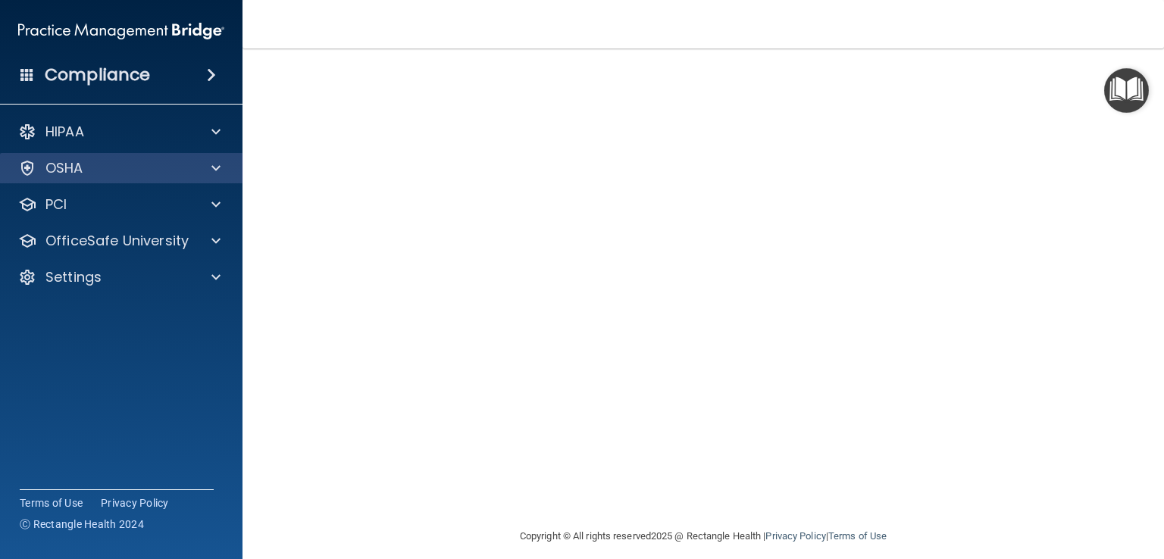
click at [212, 153] on div "OSHA" at bounding box center [121, 168] width 243 height 30
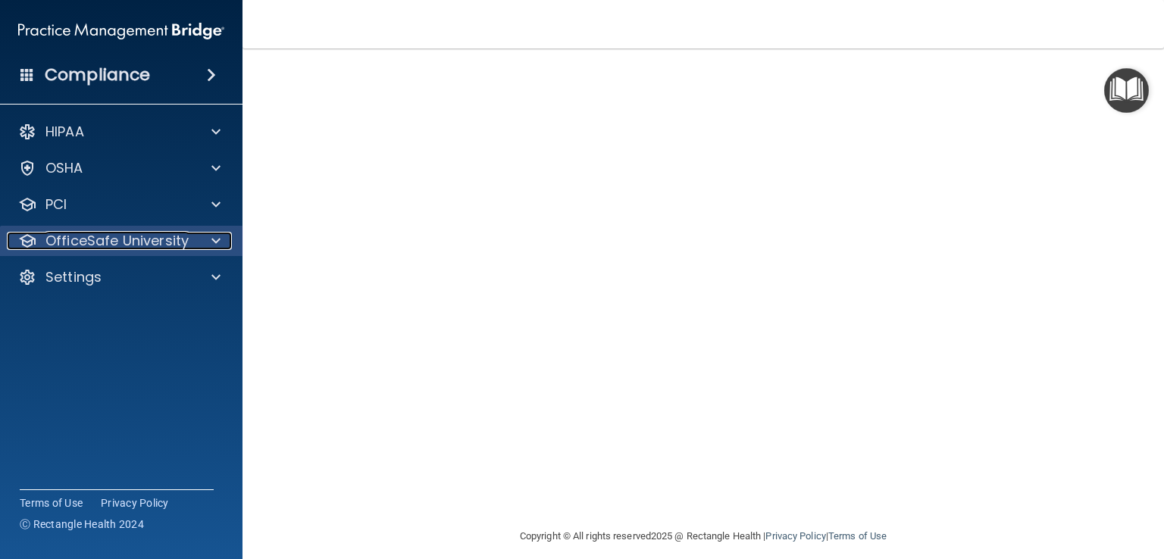
click at [150, 242] on p "OfficeSafe University" at bounding box center [116, 241] width 143 height 18
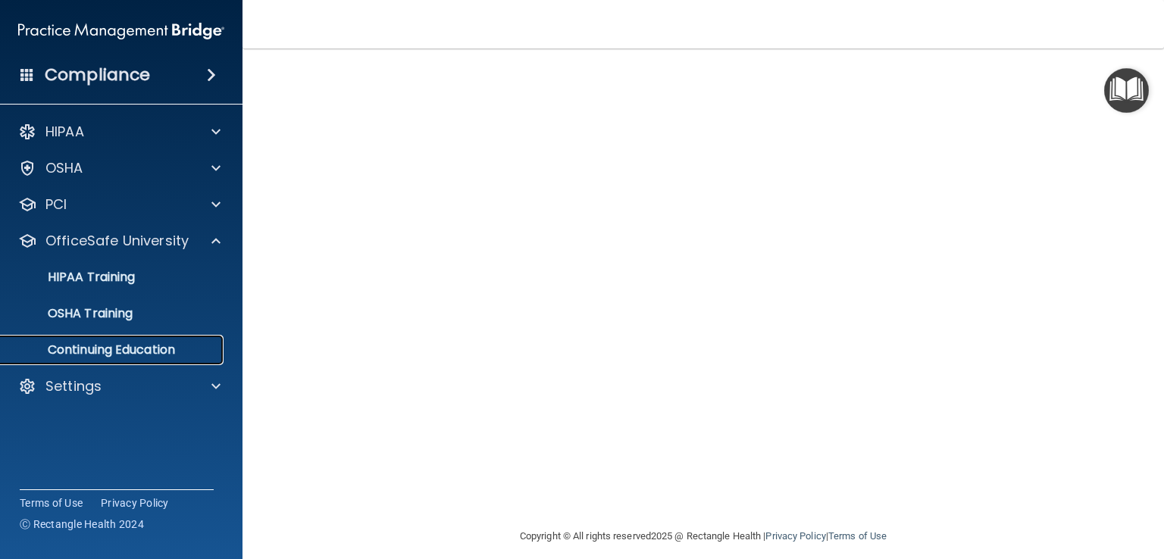
click at [127, 343] on p "Continuing Education" at bounding box center [113, 350] width 207 height 15
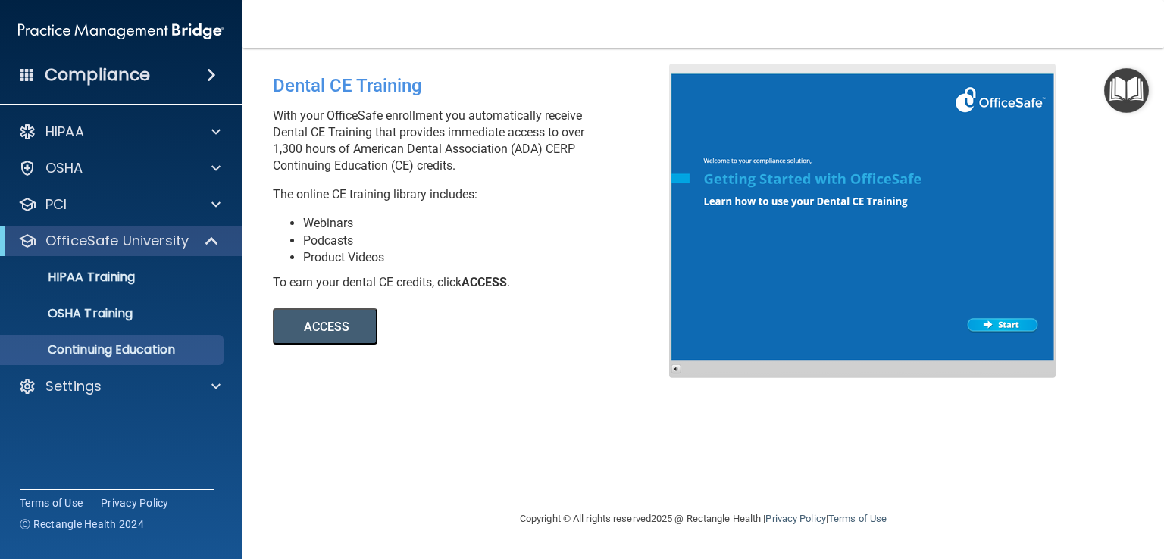
click at [342, 328] on button "ACCESS" at bounding box center [325, 326] width 105 height 36
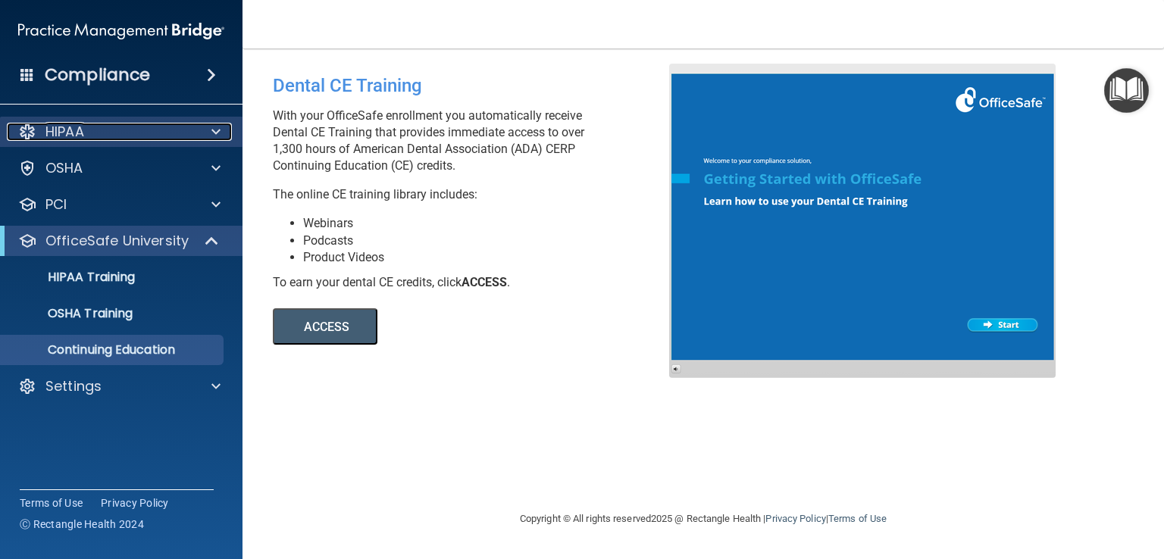
click at [118, 127] on div "HIPAA" at bounding box center [101, 132] width 188 height 18
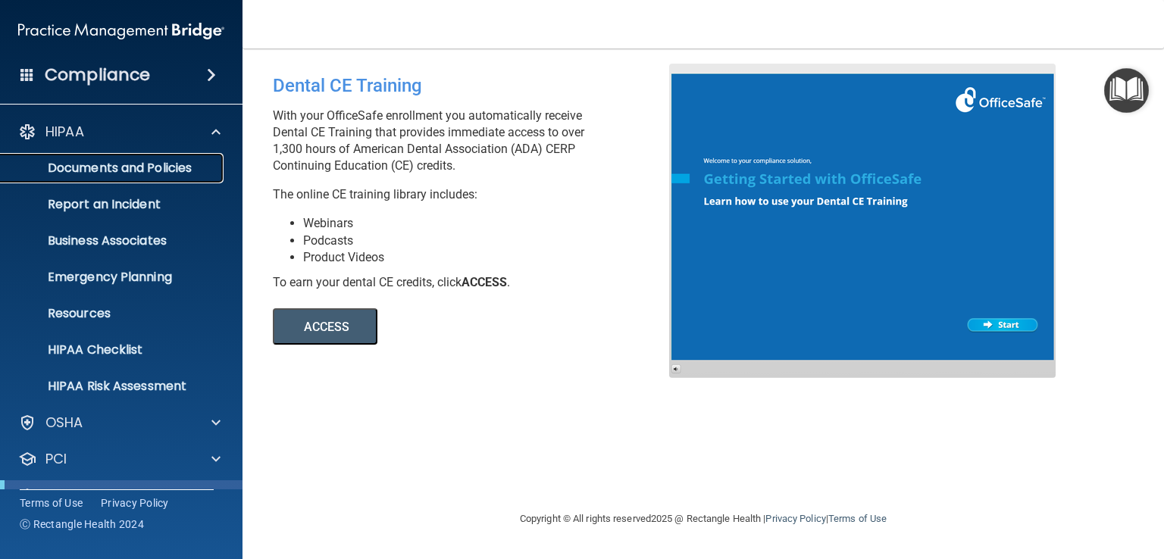
click at [167, 168] on p "Documents and Policies" at bounding box center [113, 168] width 207 height 15
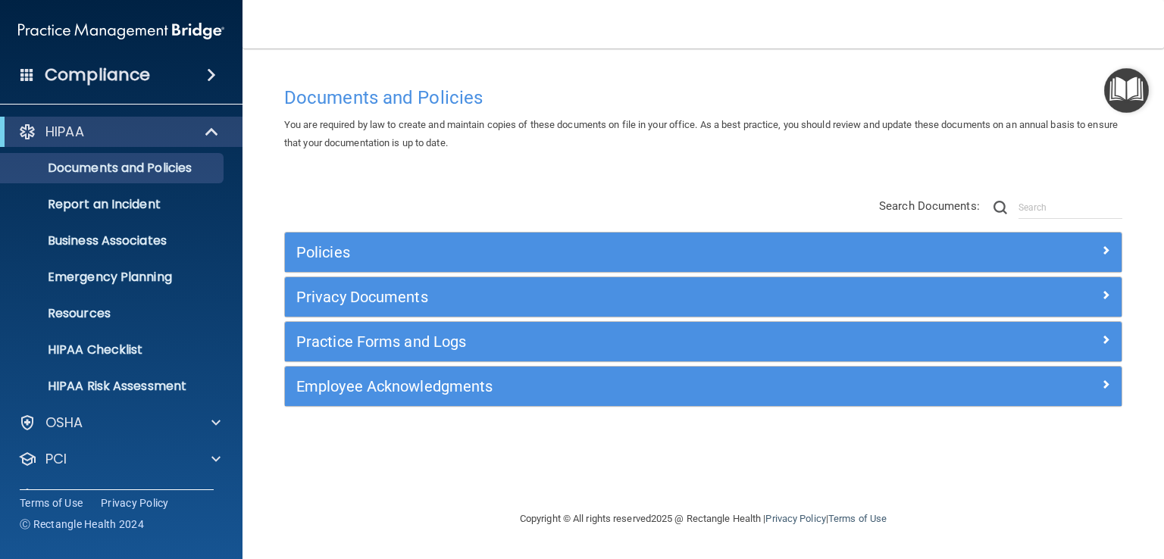
click at [1128, 89] on img "Open Resource Center" at bounding box center [1126, 90] width 45 height 45
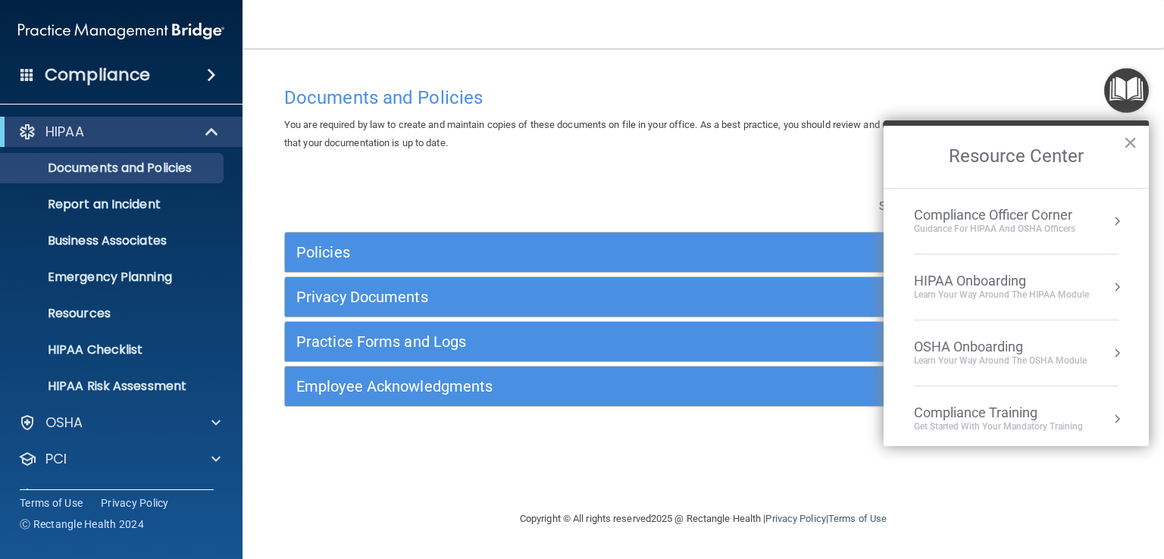
click at [1016, 220] on div "Compliance Officer Corner" at bounding box center [994, 215] width 161 height 17
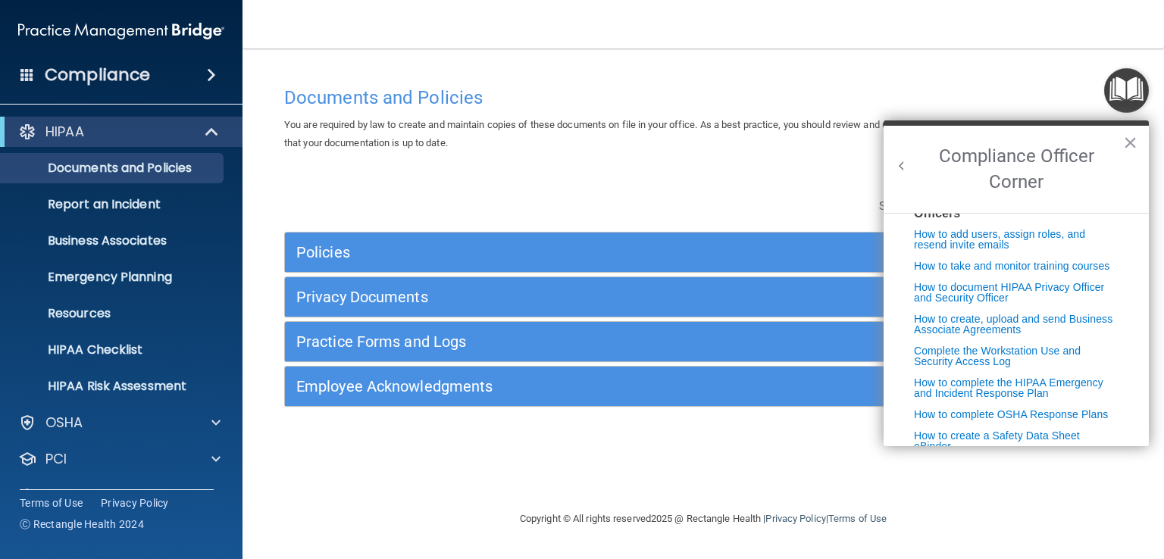
scroll to position [386, 0]
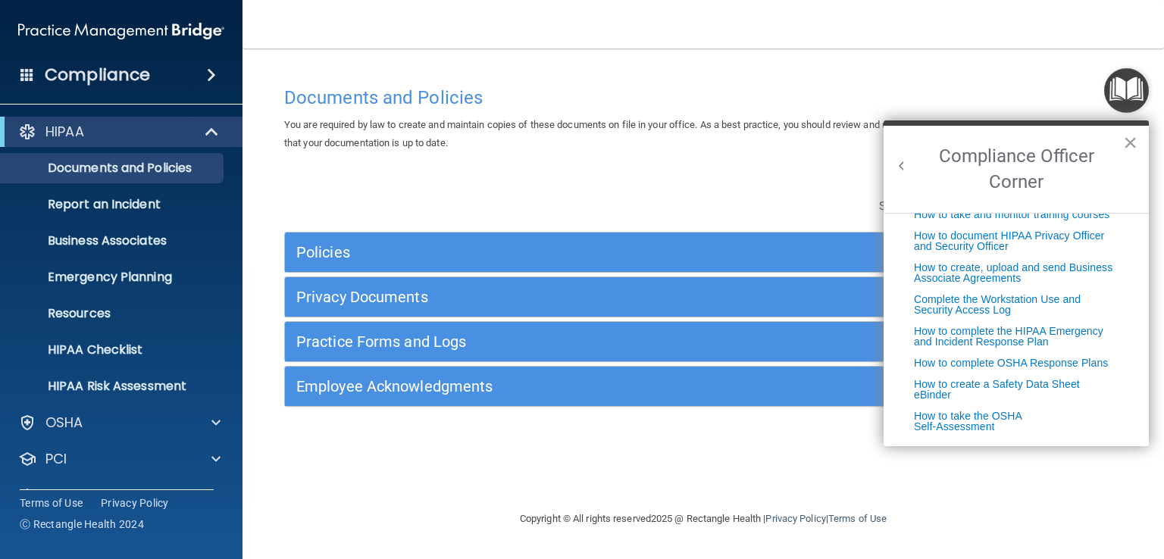
click at [1131, 137] on button "×" at bounding box center [1130, 142] width 14 height 24
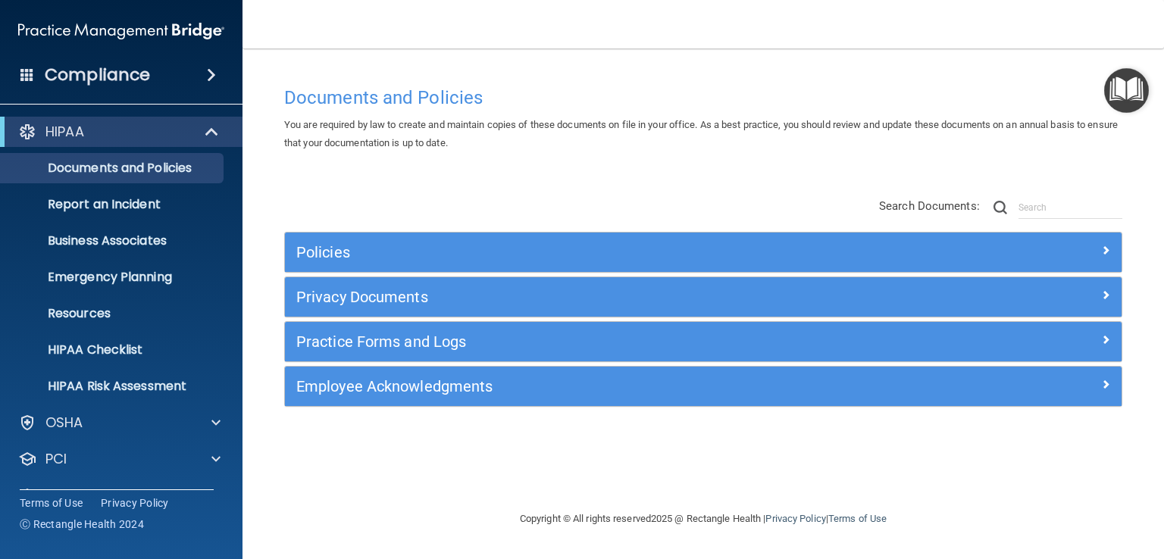
click at [1131, 72] on img "Open Resource Center" at bounding box center [1126, 90] width 45 height 45
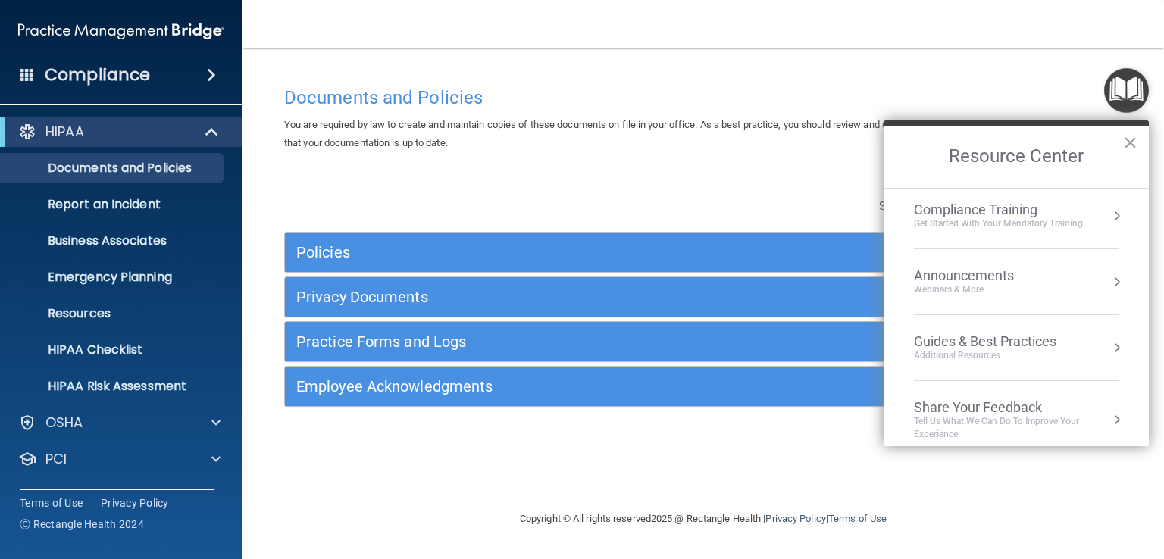
scroll to position [215, 0]
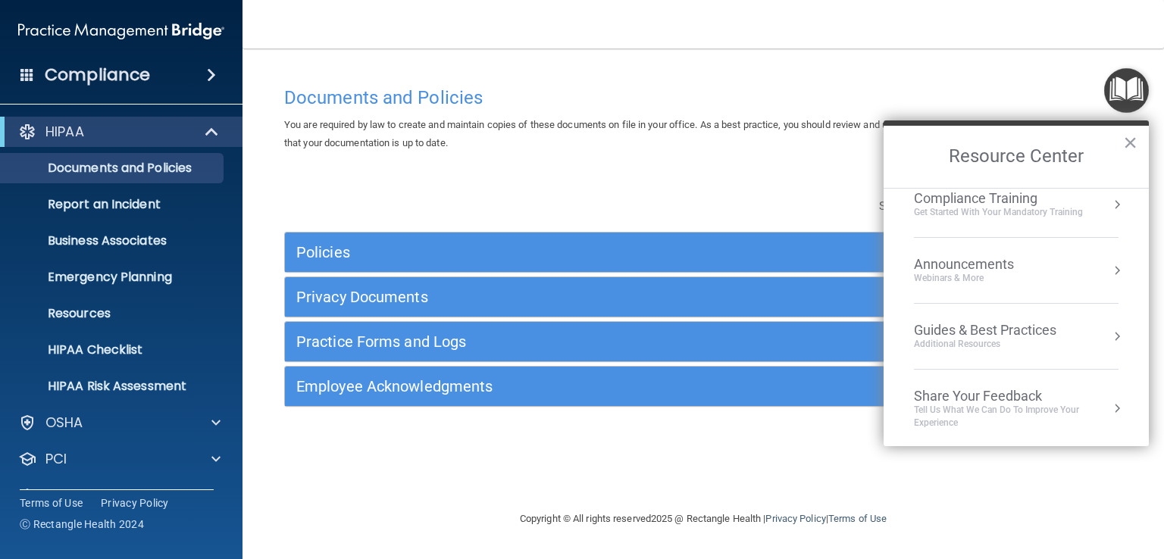
click at [1018, 190] on div "Compliance Training" at bounding box center [998, 198] width 169 height 17
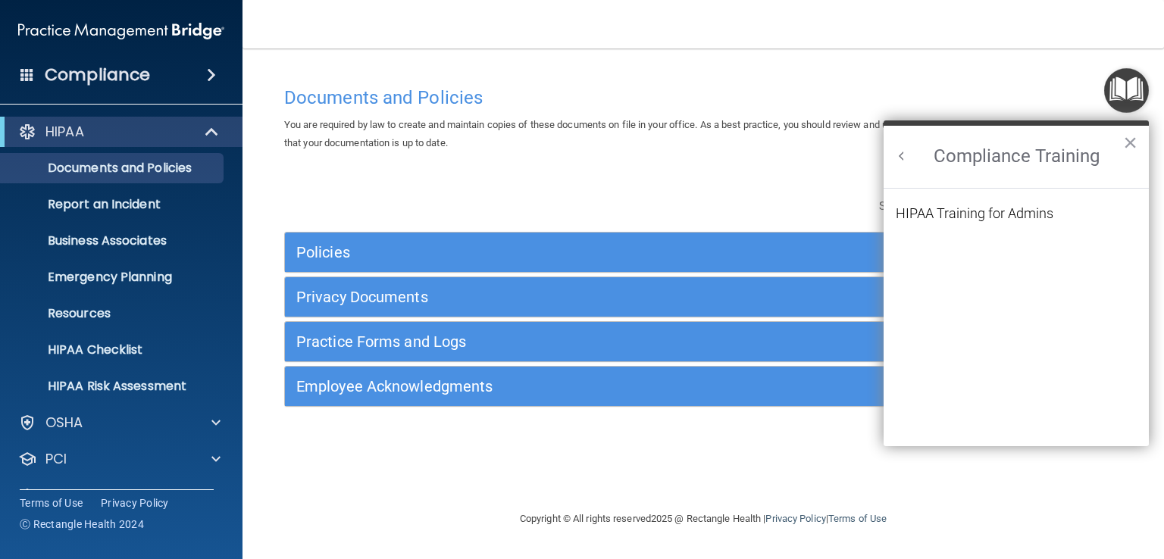
scroll to position [0, 0]
click at [1025, 211] on div "HIPAA Training for Admins" at bounding box center [975, 214] width 158 height 14
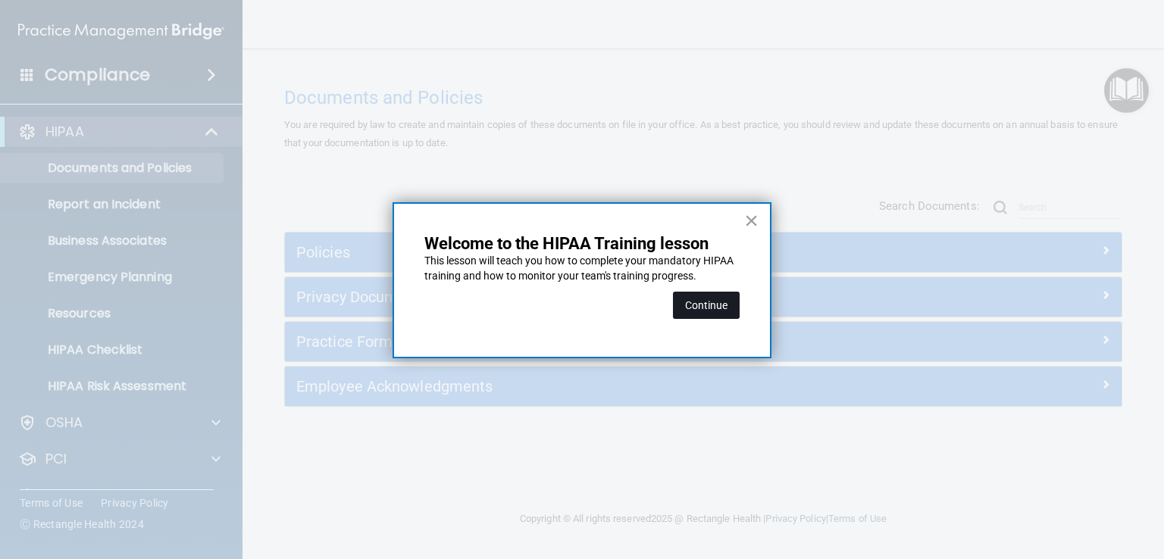
click at [720, 307] on button "Continue" at bounding box center [706, 305] width 67 height 27
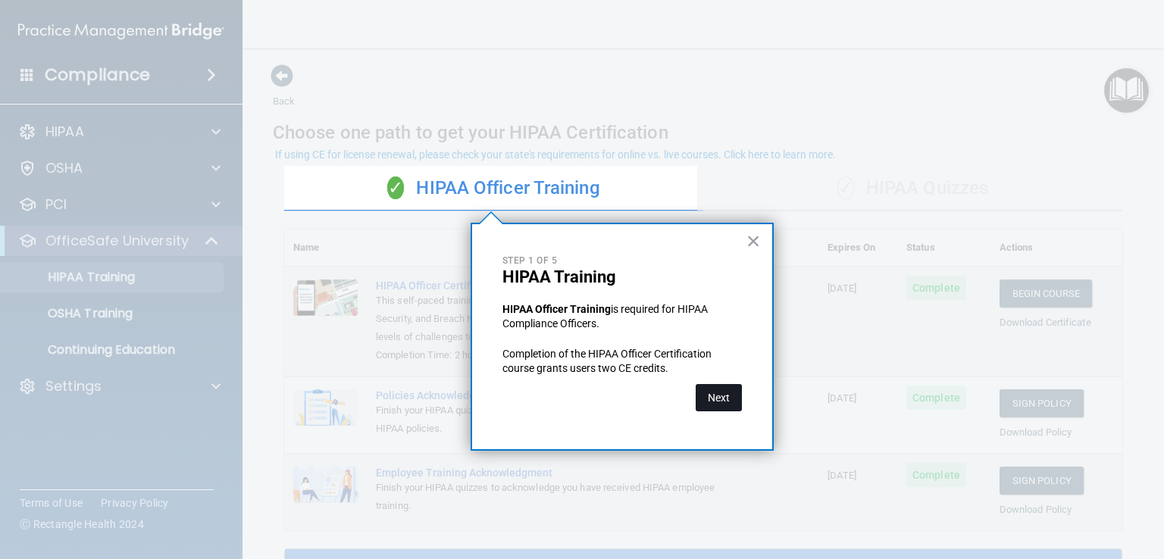
click at [730, 402] on button "Next" at bounding box center [719, 397] width 46 height 27
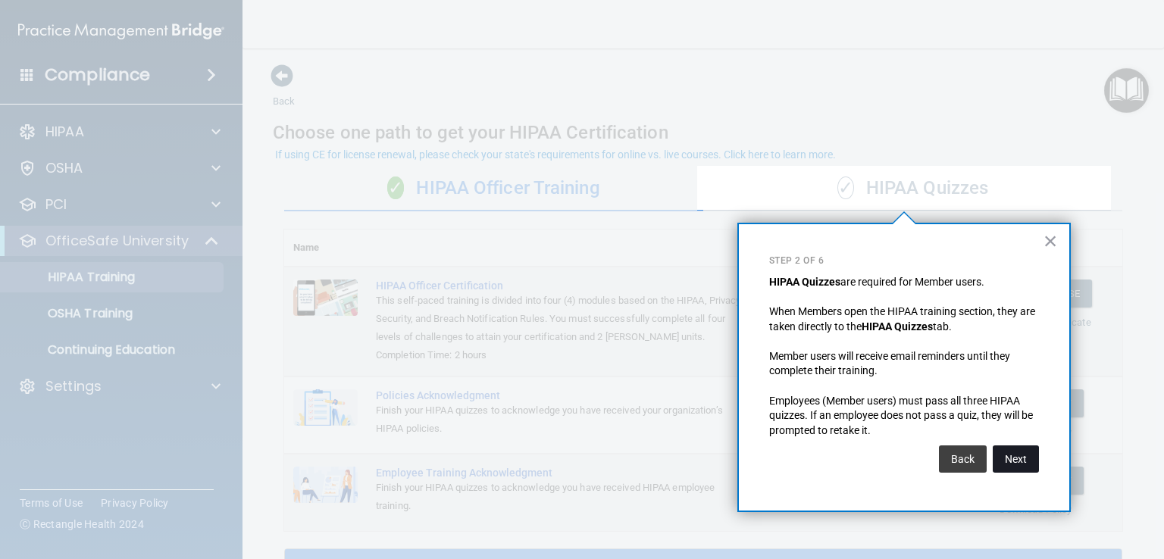
click at [1016, 462] on button "Next" at bounding box center [1016, 459] width 46 height 27
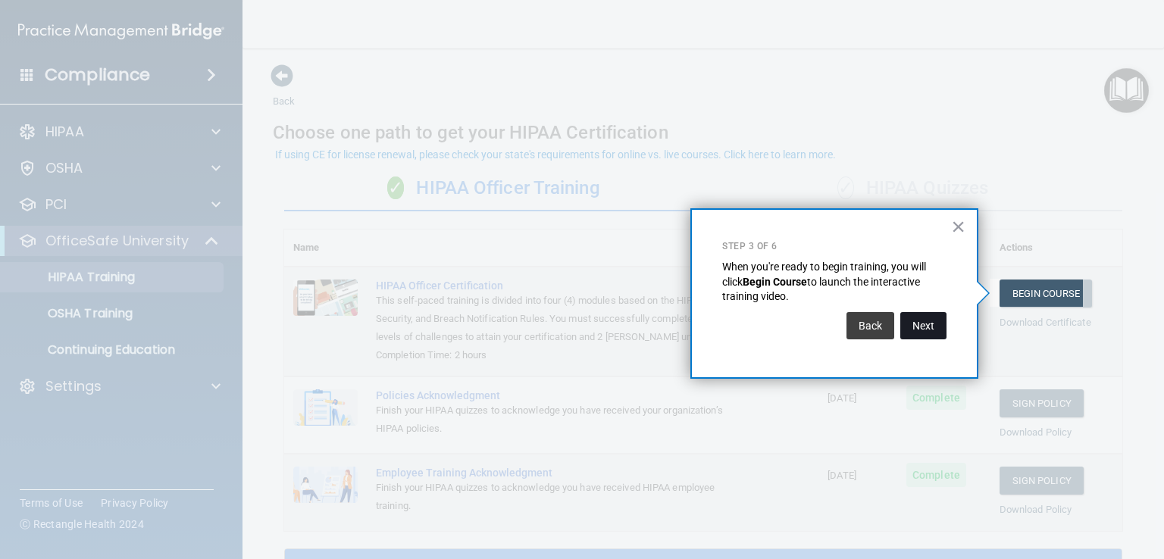
click at [915, 319] on button "Next" at bounding box center [923, 325] width 46 height 27
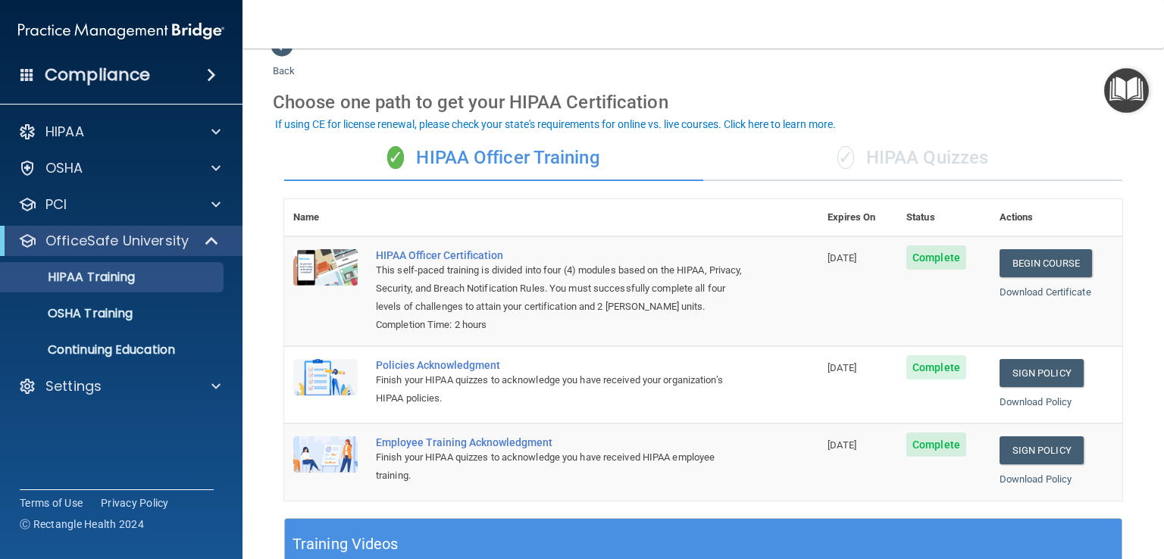
scroll to position [21, 0]
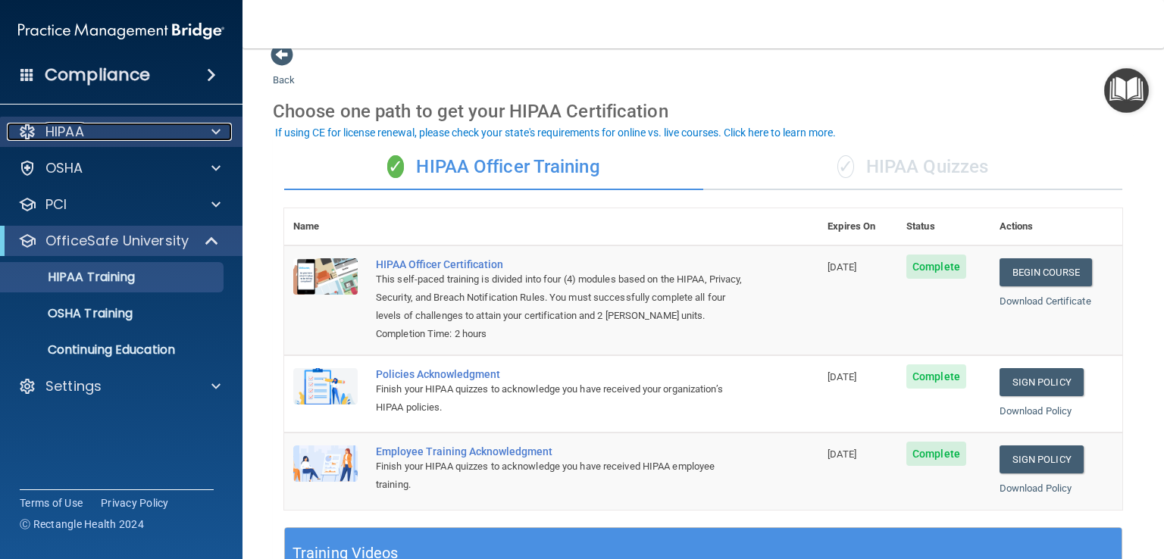
click at [217, 140] on span at bounding box center [215, 132] width 9 height 18
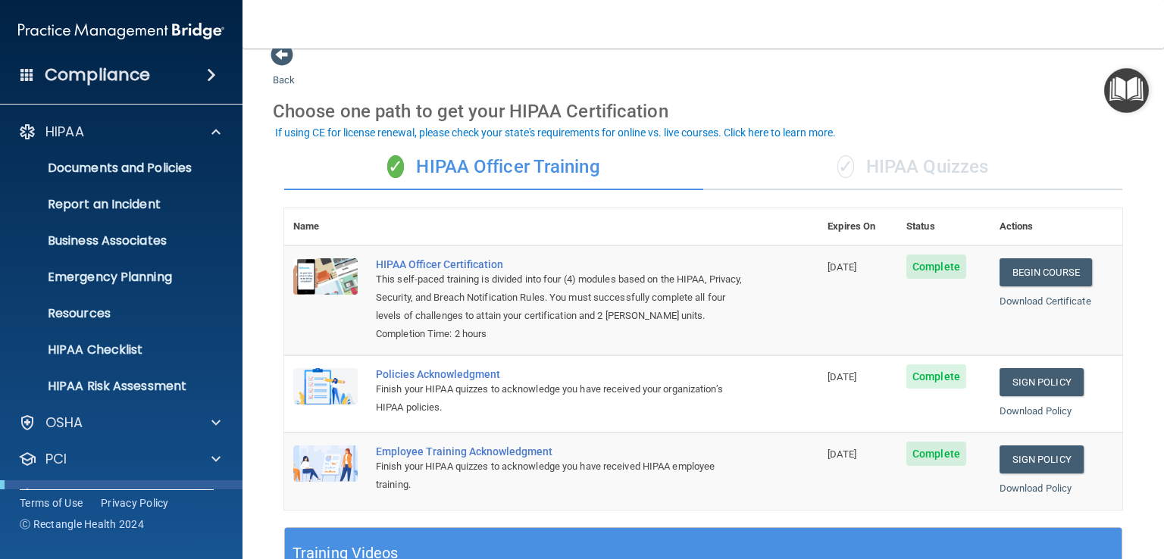
click at [97, 70] on h4 "Compliance" at bounding box center [97, 74] width 105 height 21
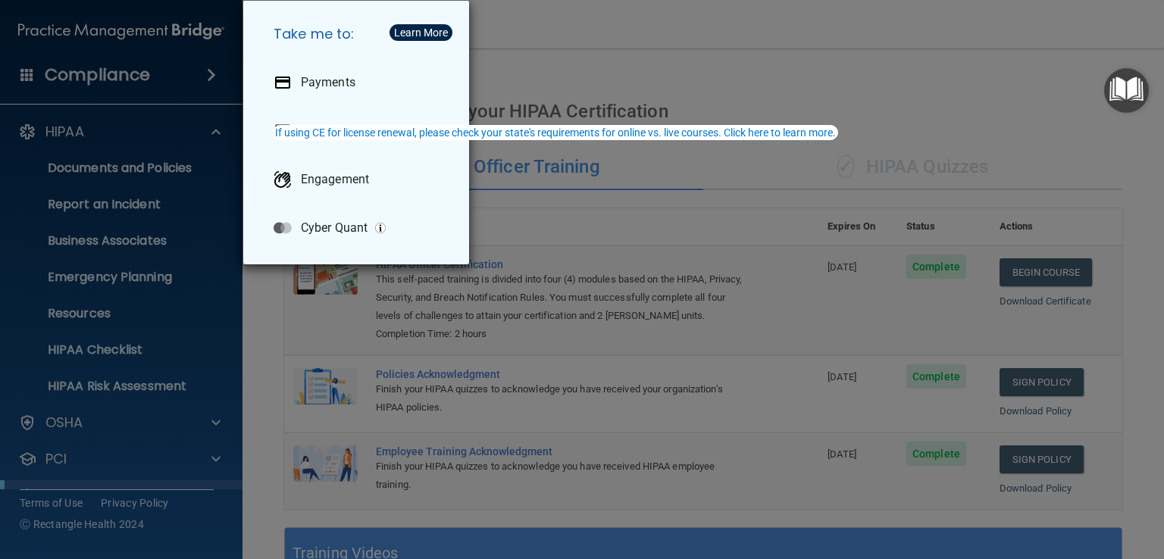
click at [559, 42] on div "Take me to: Payments Compliance Engagement Cyber Quant" at bounding box center [582, 279] width 1164 height 559
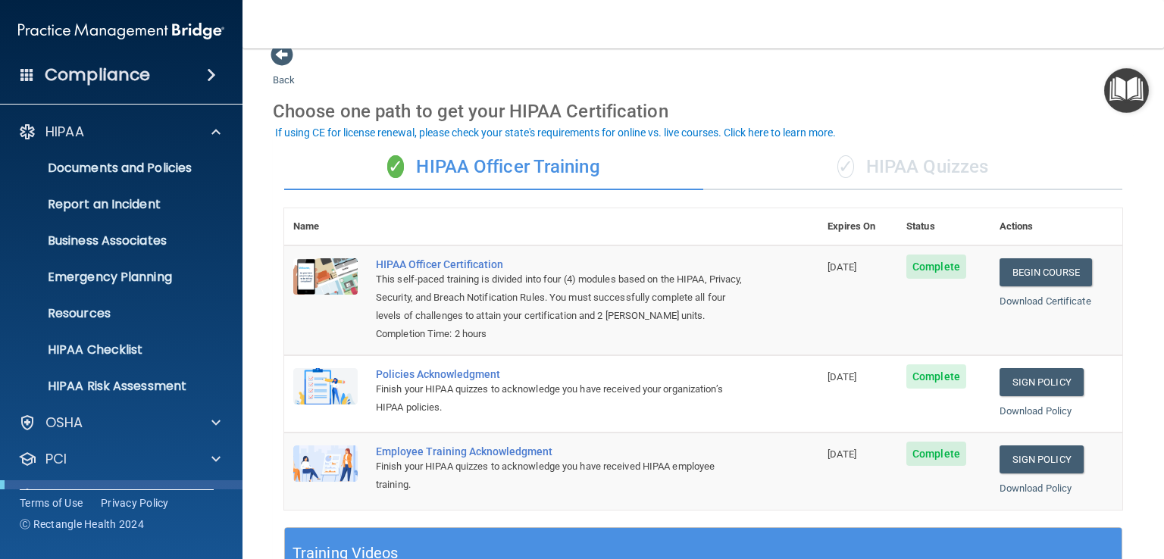
click at [161, 30] on img at bounding box center [121, 31] width 206 height 30
click at [192, 31] on img at bounding box center [121, 31] width 206 height 30
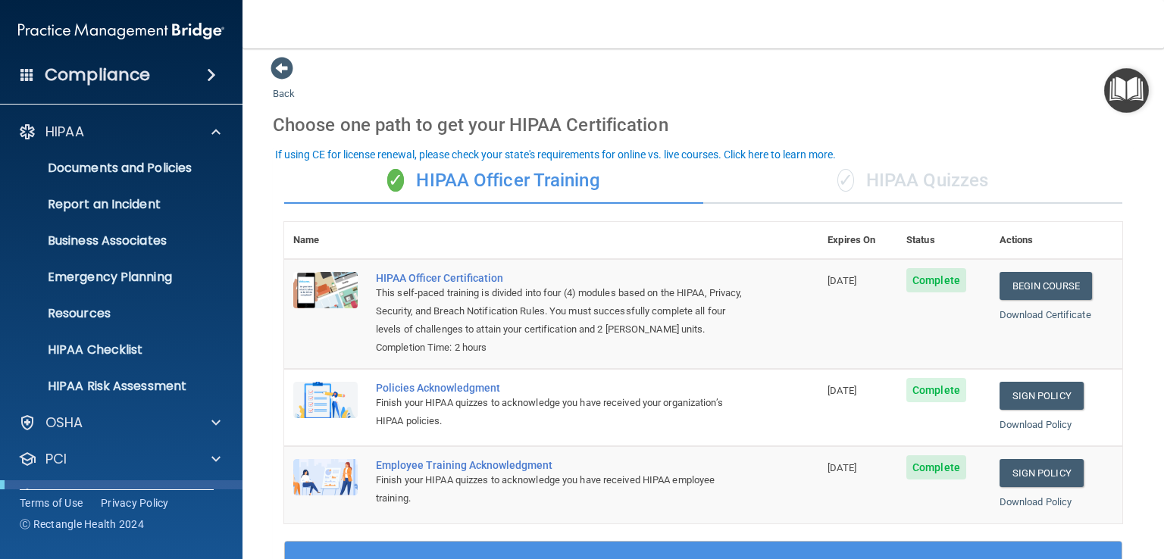
scroll to position [0, 0]
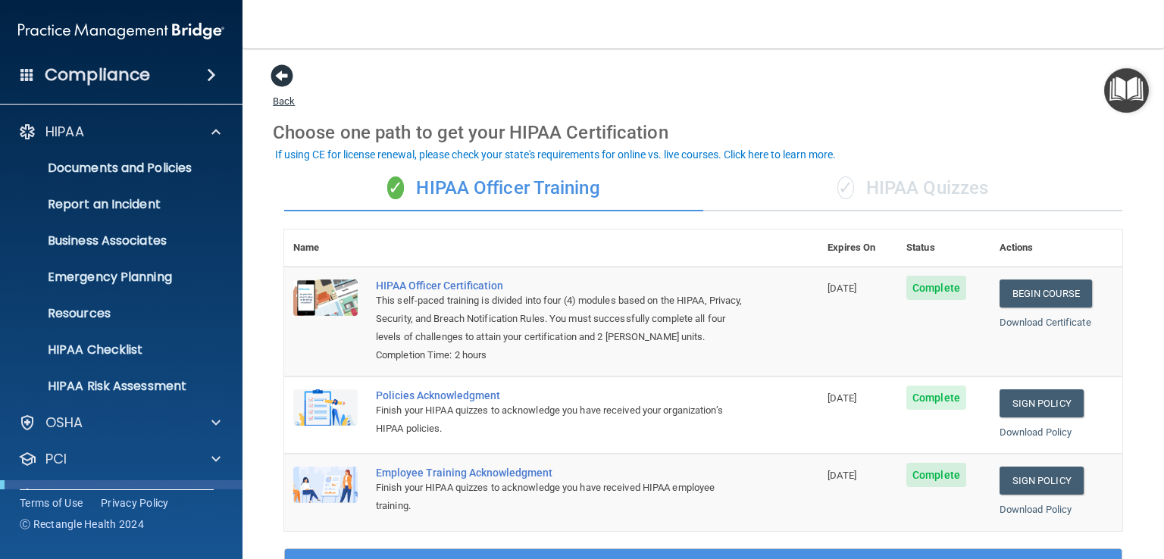
click at [277, 75] on span at bounding box center [282, 75] width 23 height 23
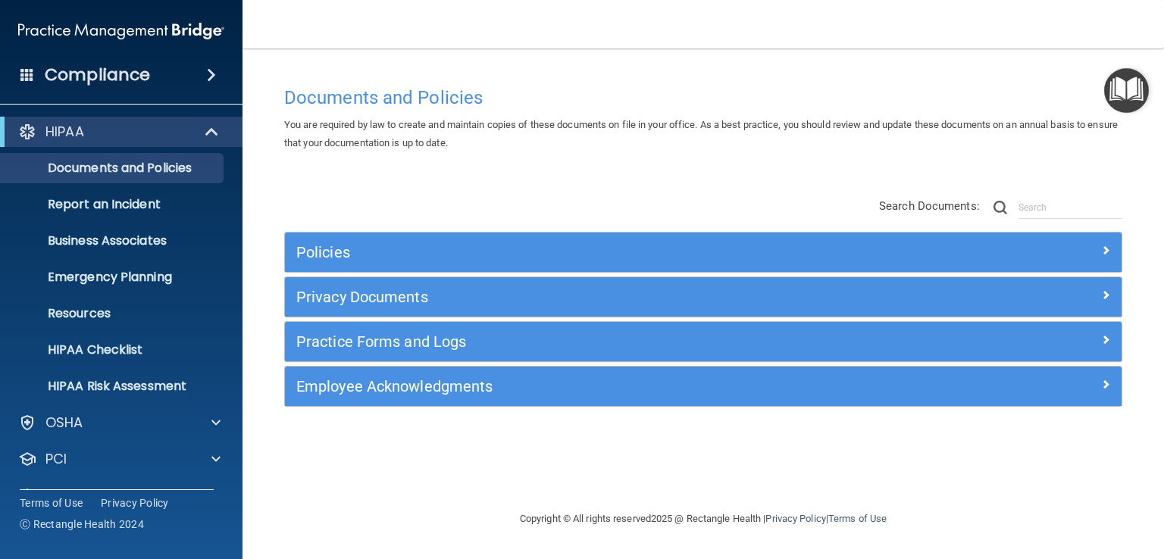
click at [365, 363] on div "Policies Select All (Unselect 0) Unselect All Print Selected (0) Acceptable Use…" at bounding box center [703, 319] width 838 height 175
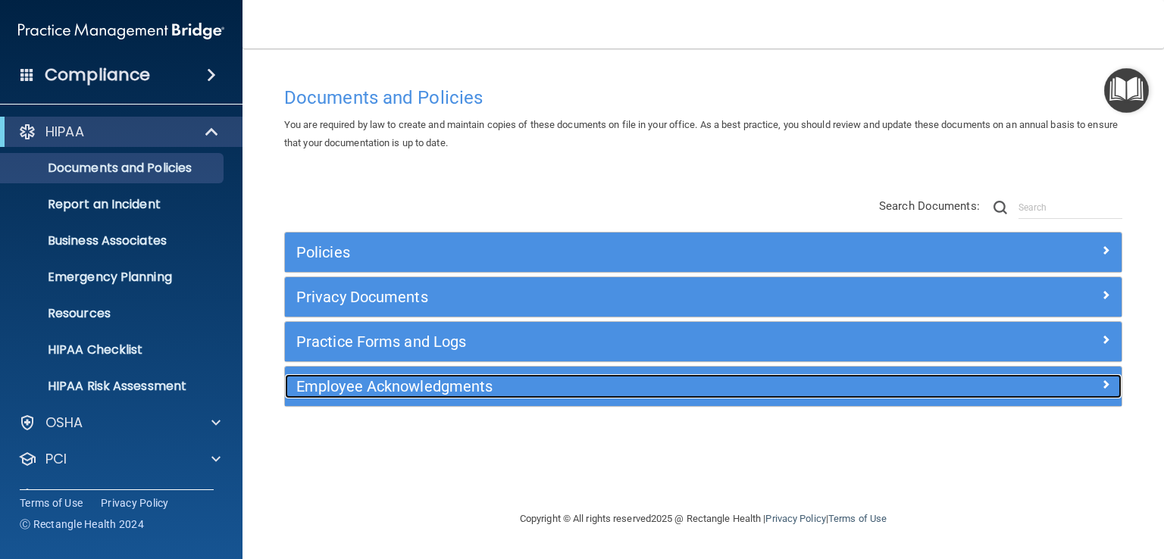
click at [372, 388] on h5 "Employee Acknowledgments" at bounding box center [598, 386] width 605 height 17
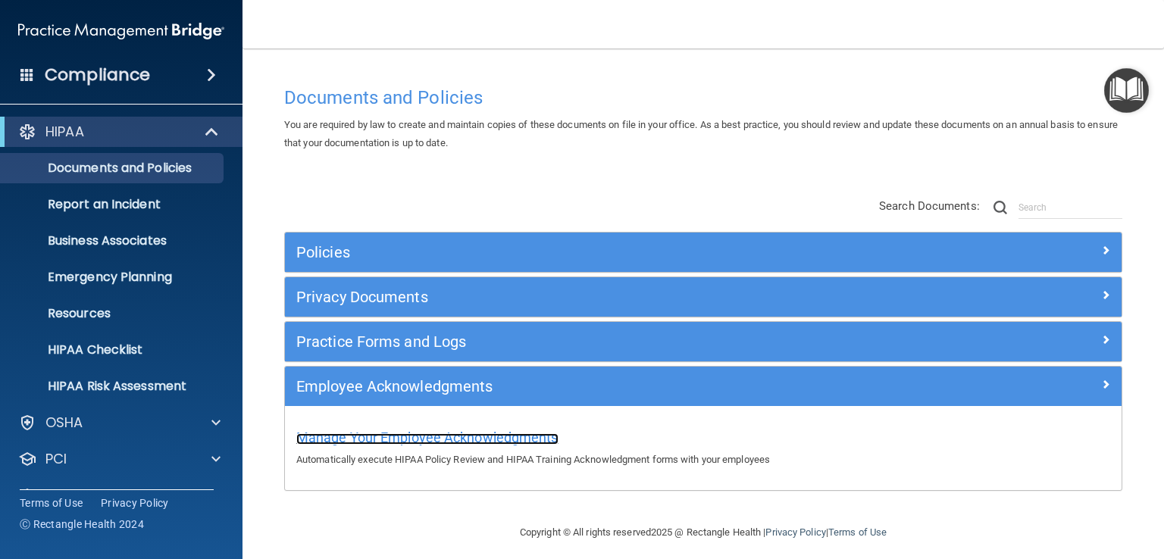
click at [390, 443] on span "Manage Your Employee Acknowledgments" at bounding box center [427, 438] width 262 height 16
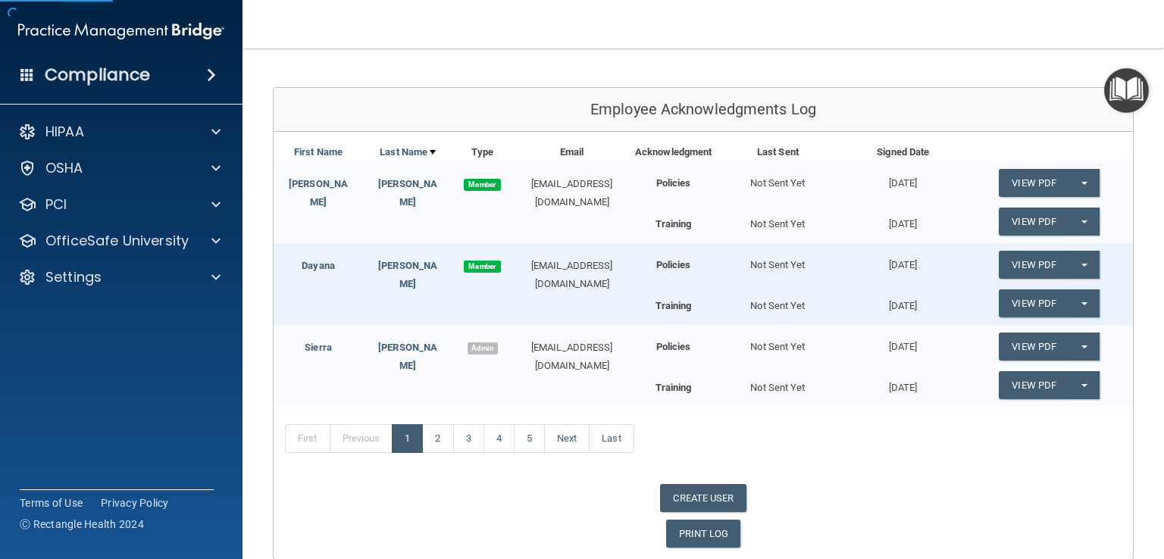
scroll to position [152, 0]
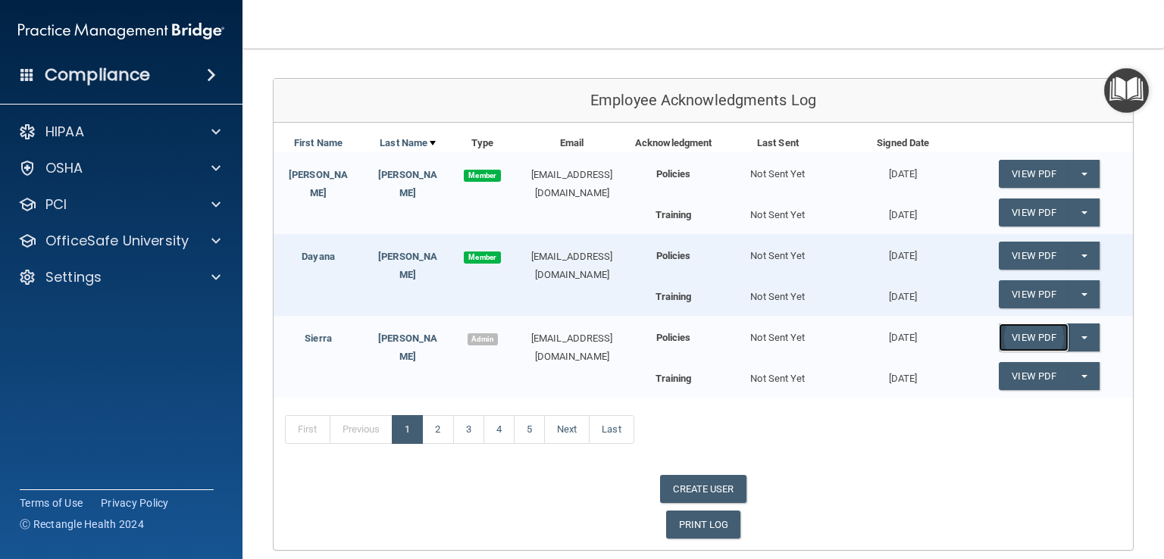
click at [1030, 331] on link "View PDF" at bounding box center [1034, 338] width 70 height 28
click at [1132, 96] on img "Open Resource Center" at bounding box center [1126, 90] width 45 height 45
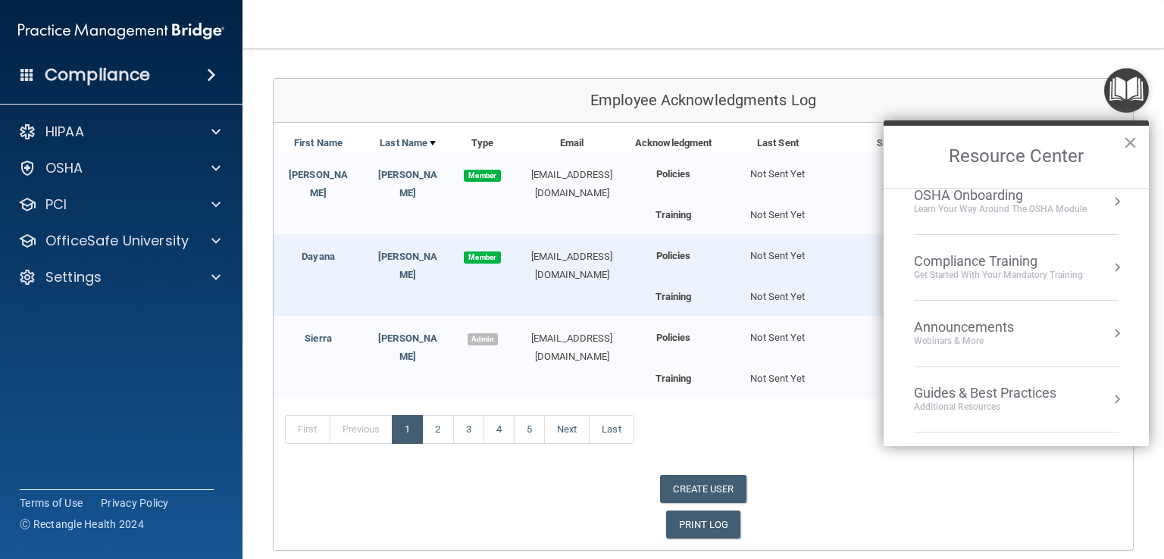
scroll to position [215, 0]
click at [917, 55] on div "Back Manage Your Employee Acknowledgments Show Inactive Users Automatically exe…" at bounding box center [703, 231] width 861 height 639
